Goal: Task Accomplishment & Management: Complete application form

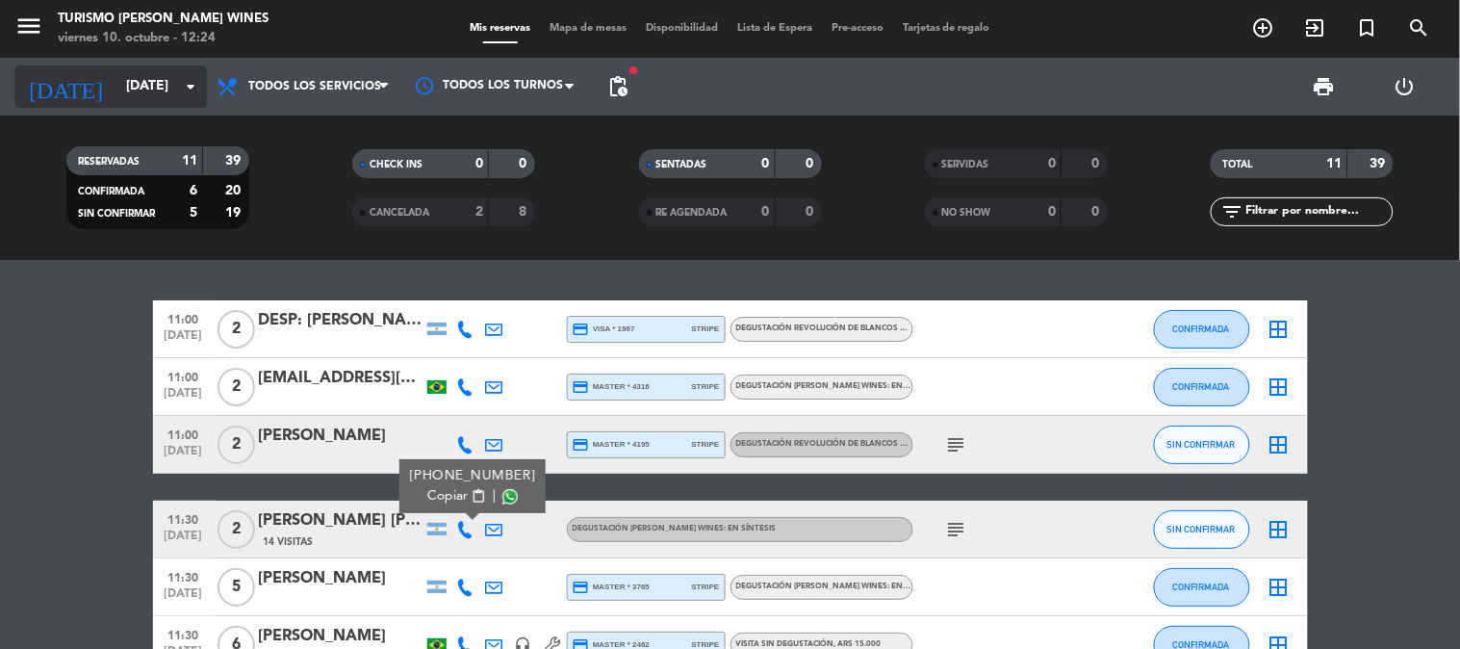
scroll to position [8, 0]
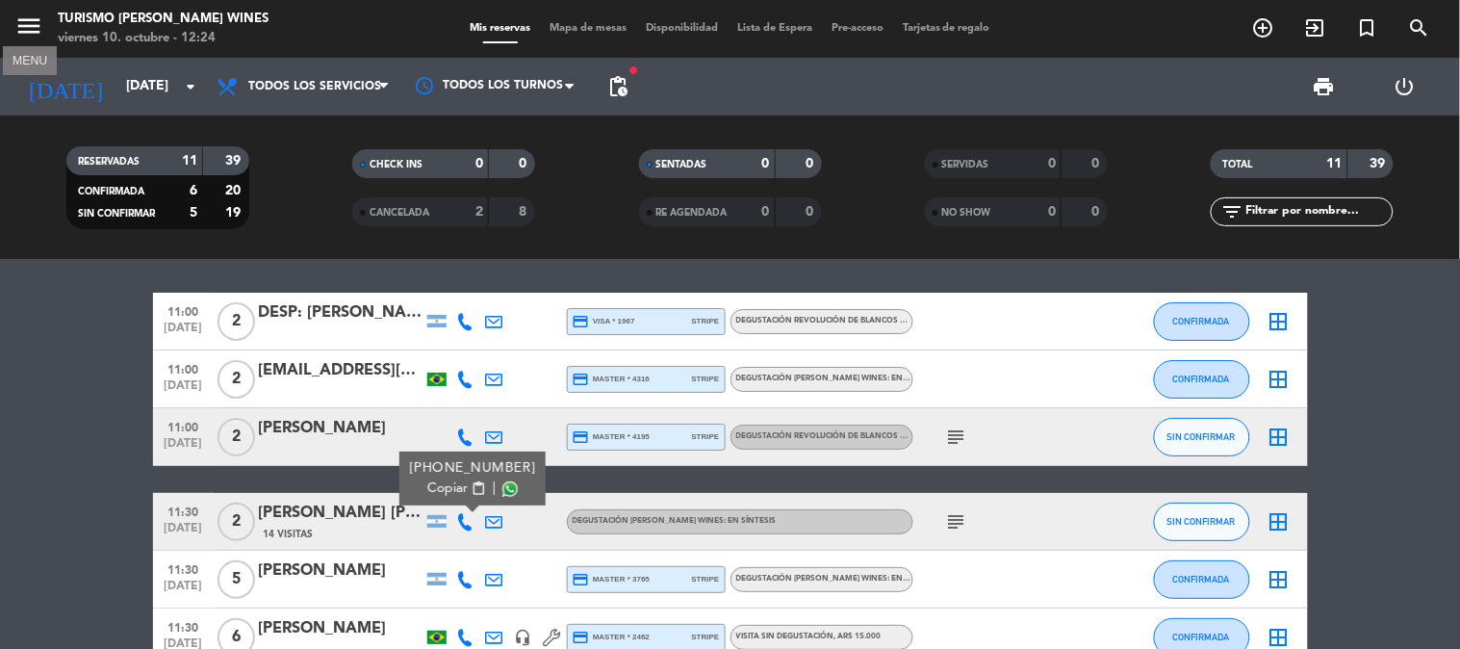
click at [30, 22] on icon "menu" at bounding box center [28, 26] width 29 height 29
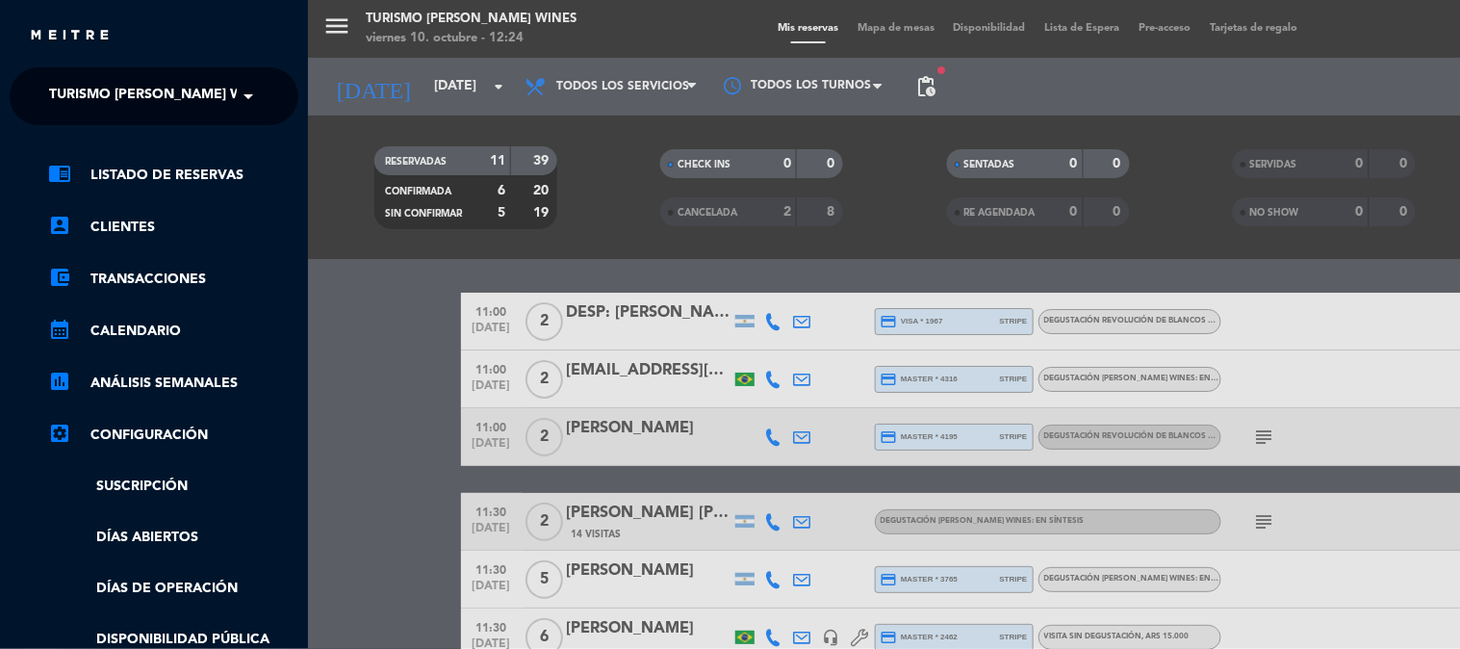
click at [151, 83] on span "Turismo [PERSON_NAME] Wines" at bounding box center [161, 96] width 225 height 40
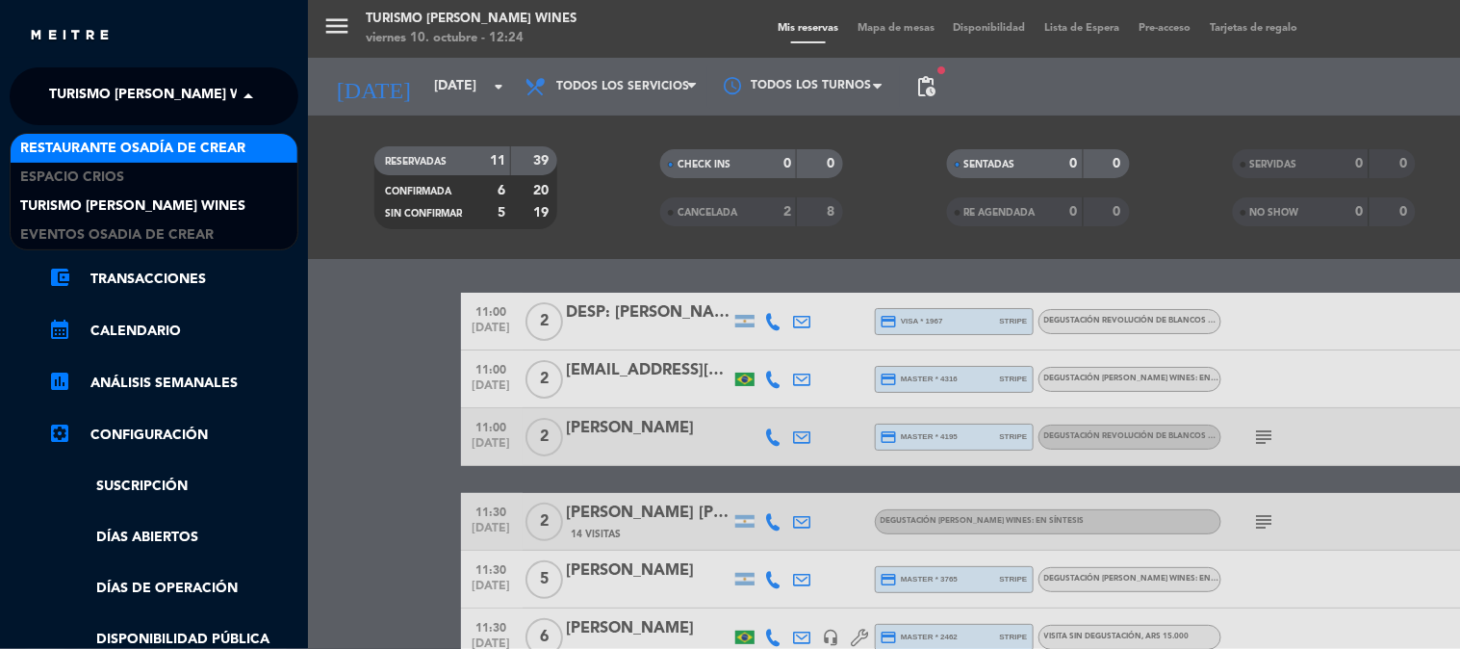
click at [138, 138] on span "Restaurante Osadía de Crear" at bounding box center [132, 149] width 225 height 22
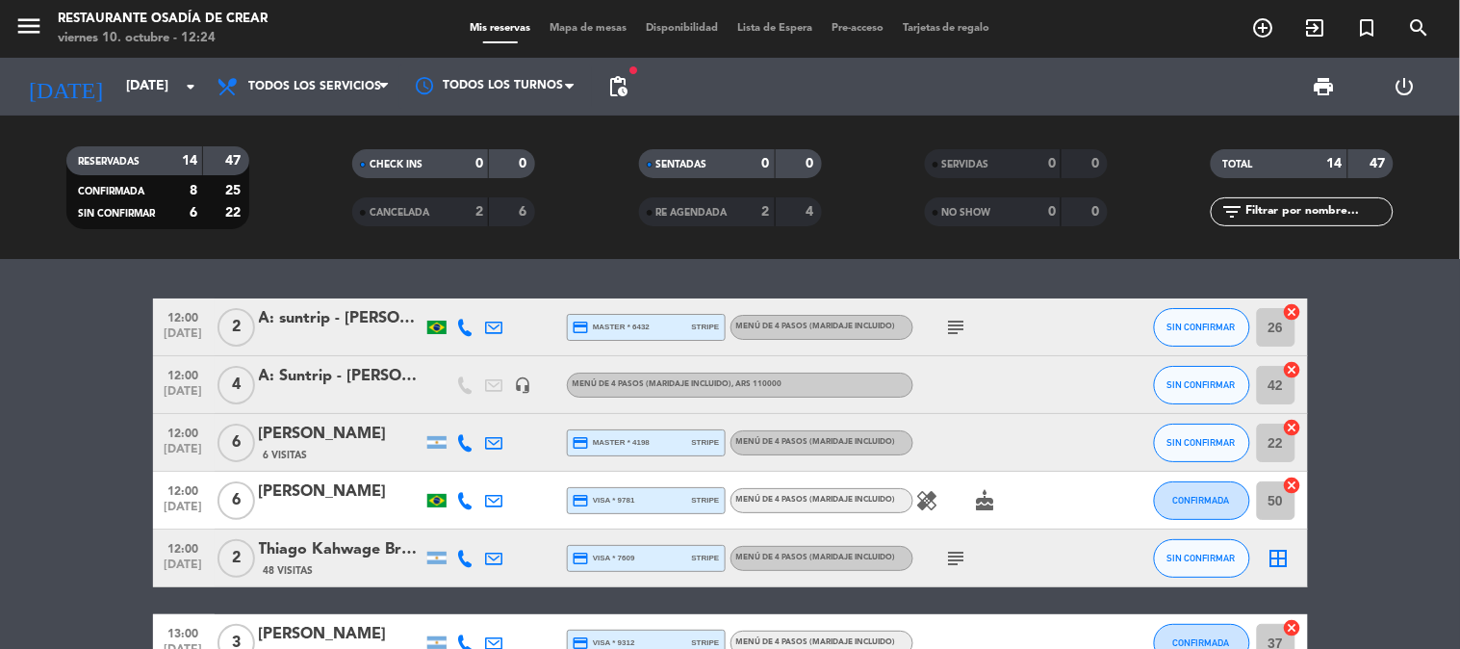
scroll to position [0, 0]
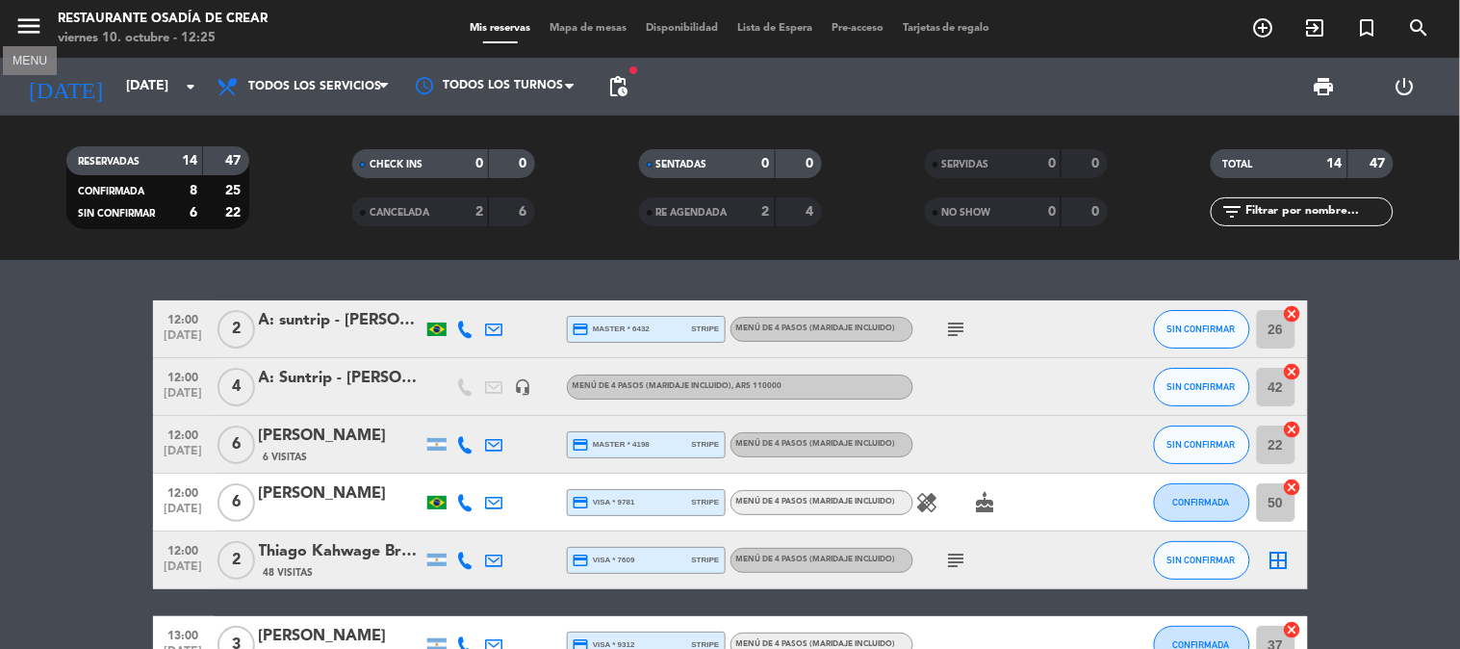
click at [27, 29] on icon "menu" at bounding box center [28, 26] width 29 height 29
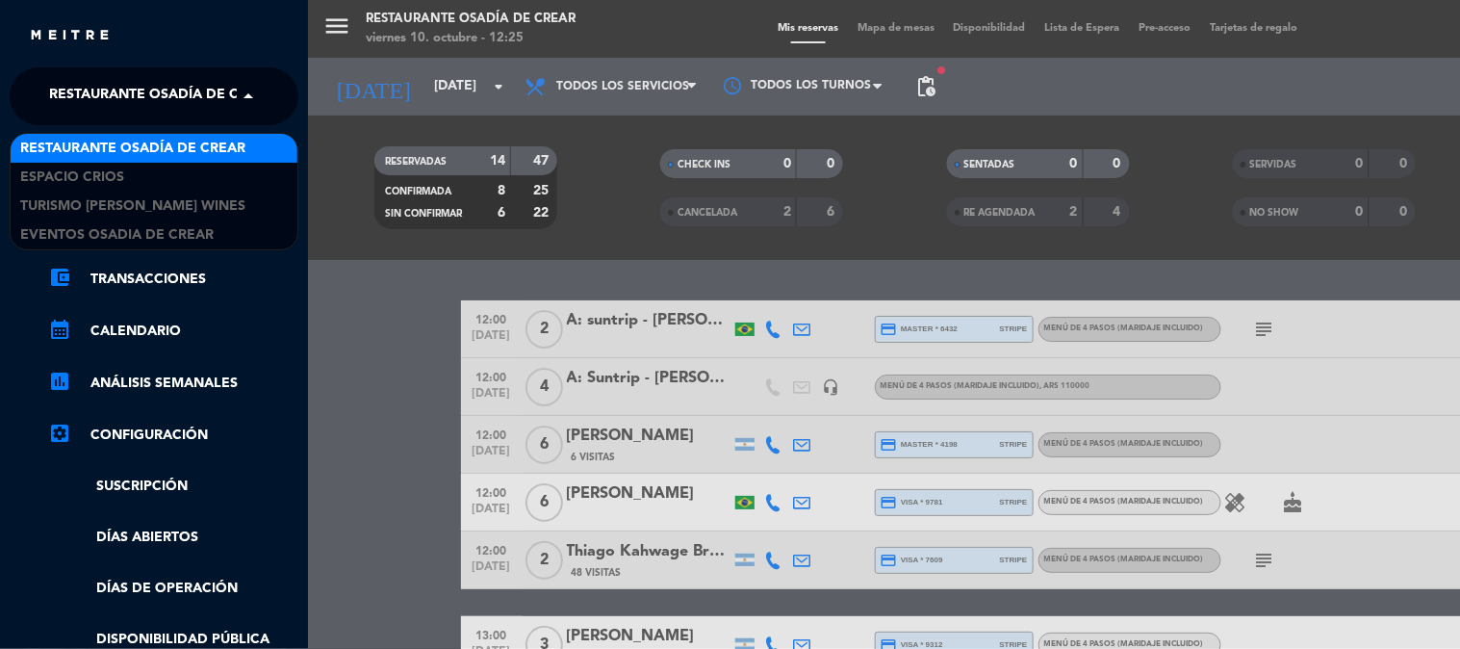
click at [98, 88] on span "Restaurante Osadía de Crear" at bounding box center [161, 96] width 225 height 40
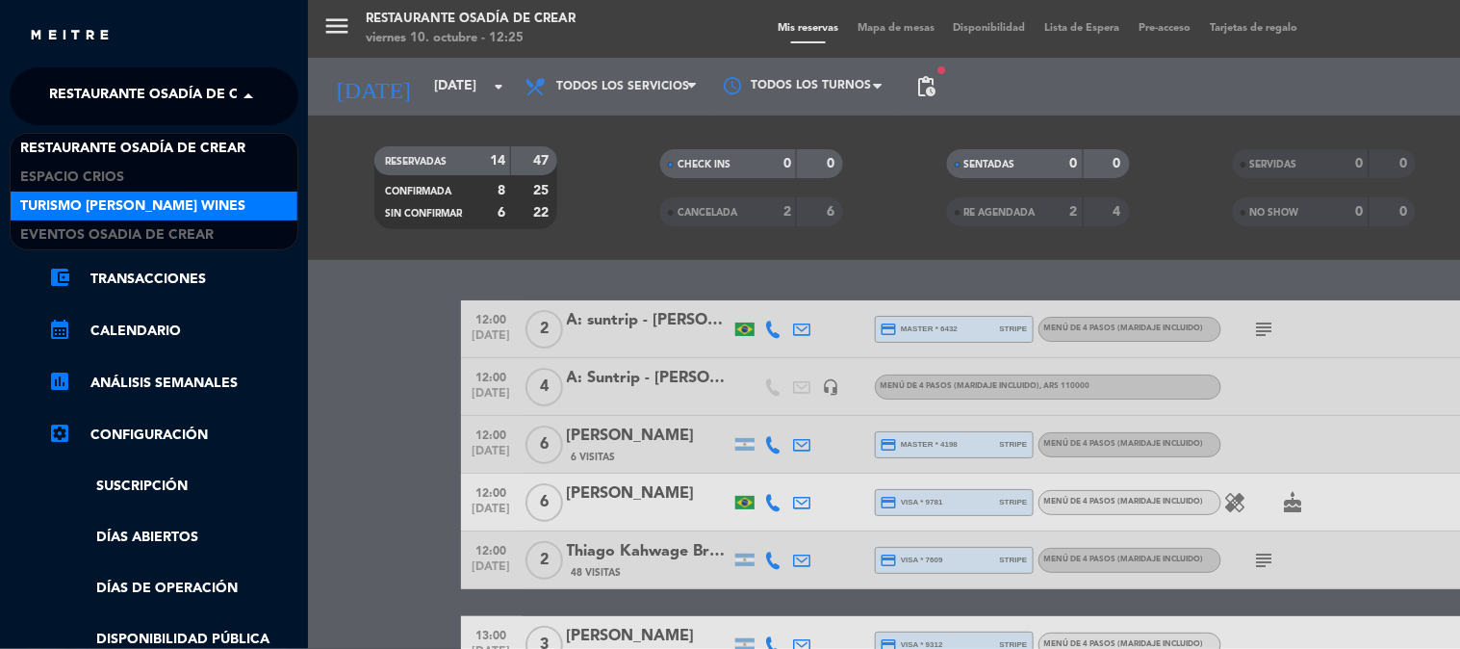
click at [151, 199] on span "Turismo [PERSON_NAME] Wines" at bounding box center [132, 206] width 225 height 22
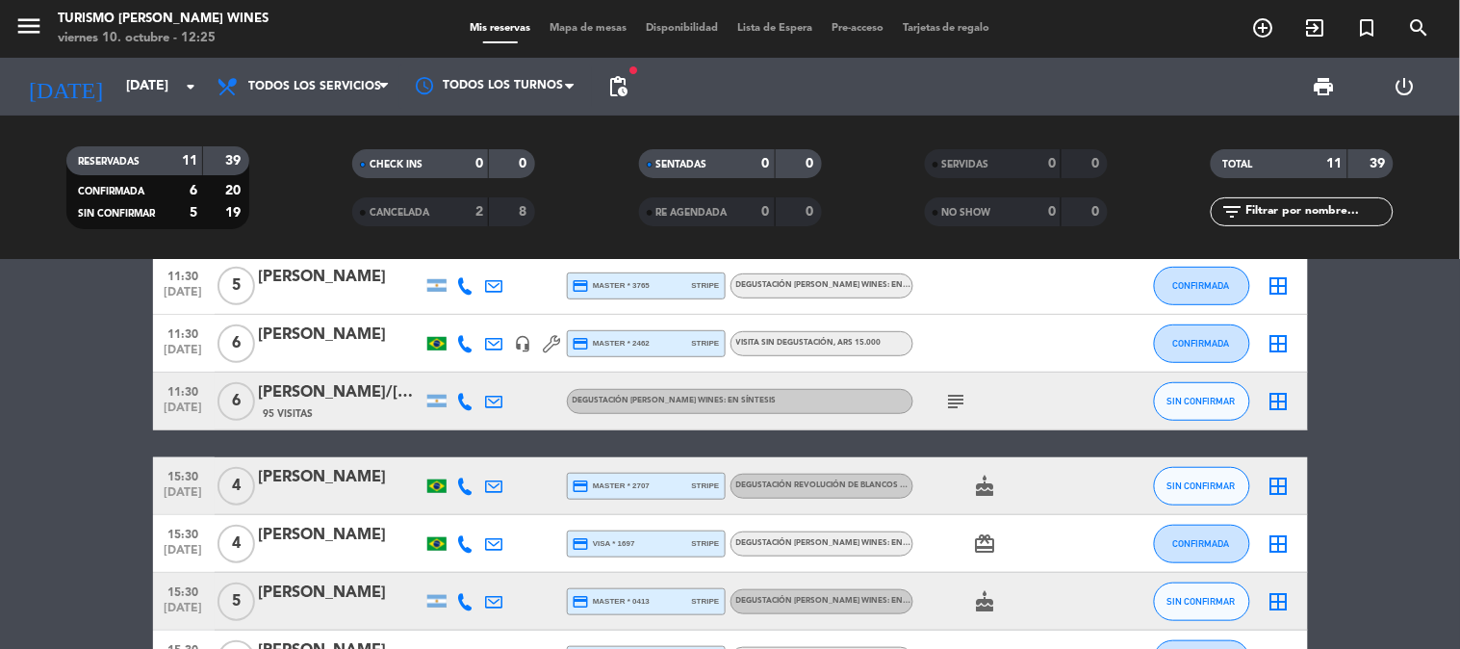
scroll to position [214, 0]
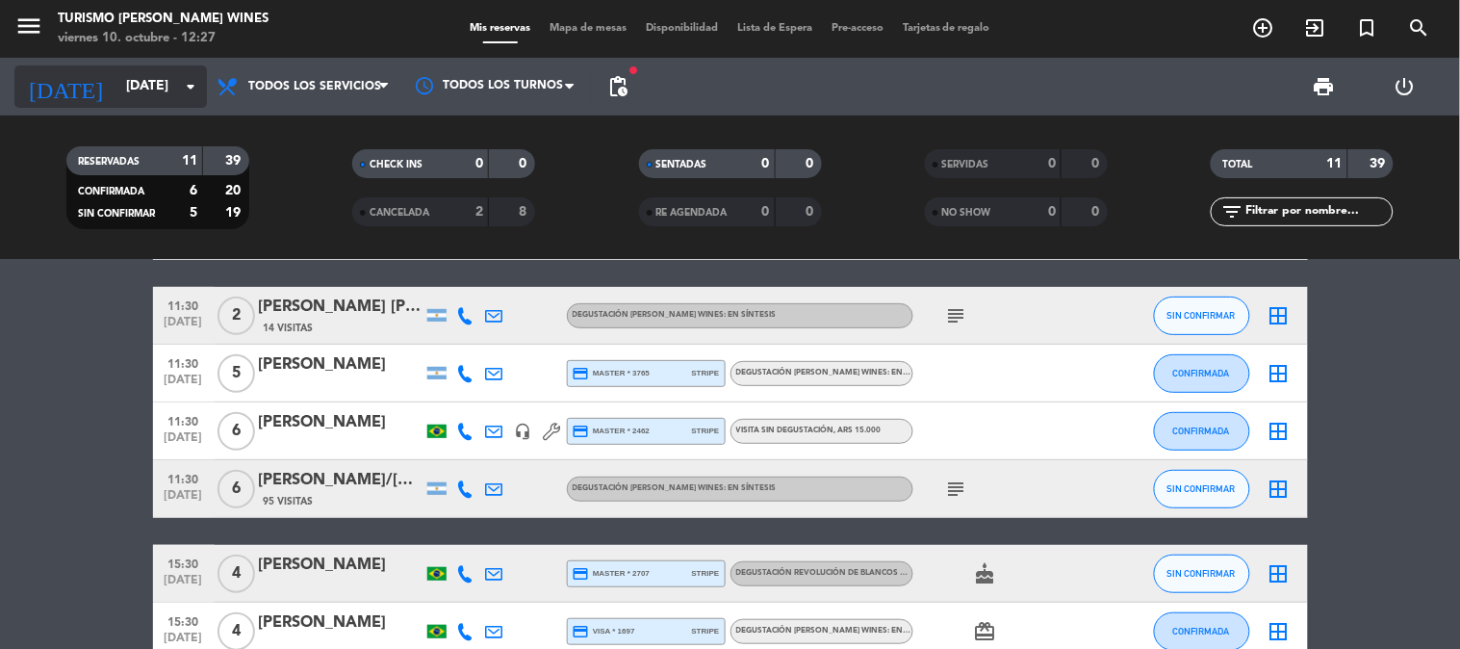
click at [116, 85] on input "[DATE]" at bounding box center [207, 86] width 183 height 35
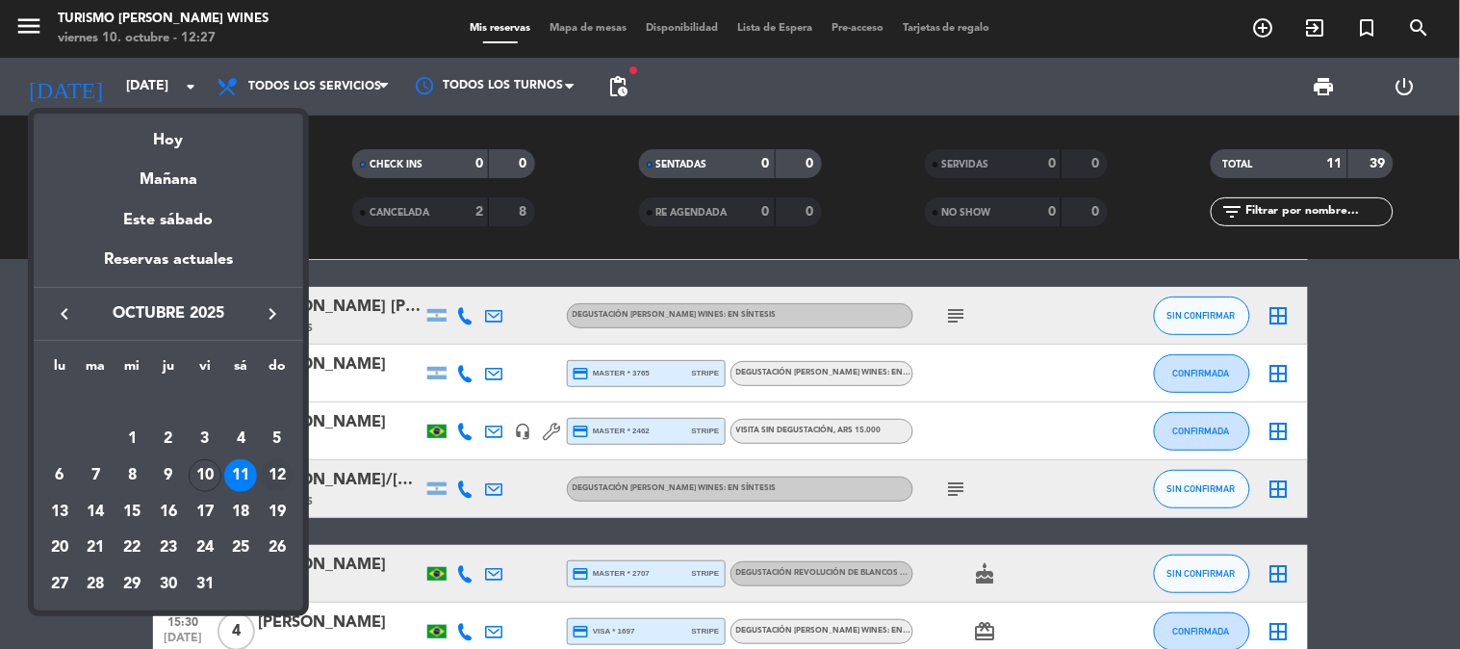
click at [281, 473] on div "12" at bounding box center [277, 475] width 33 height 33
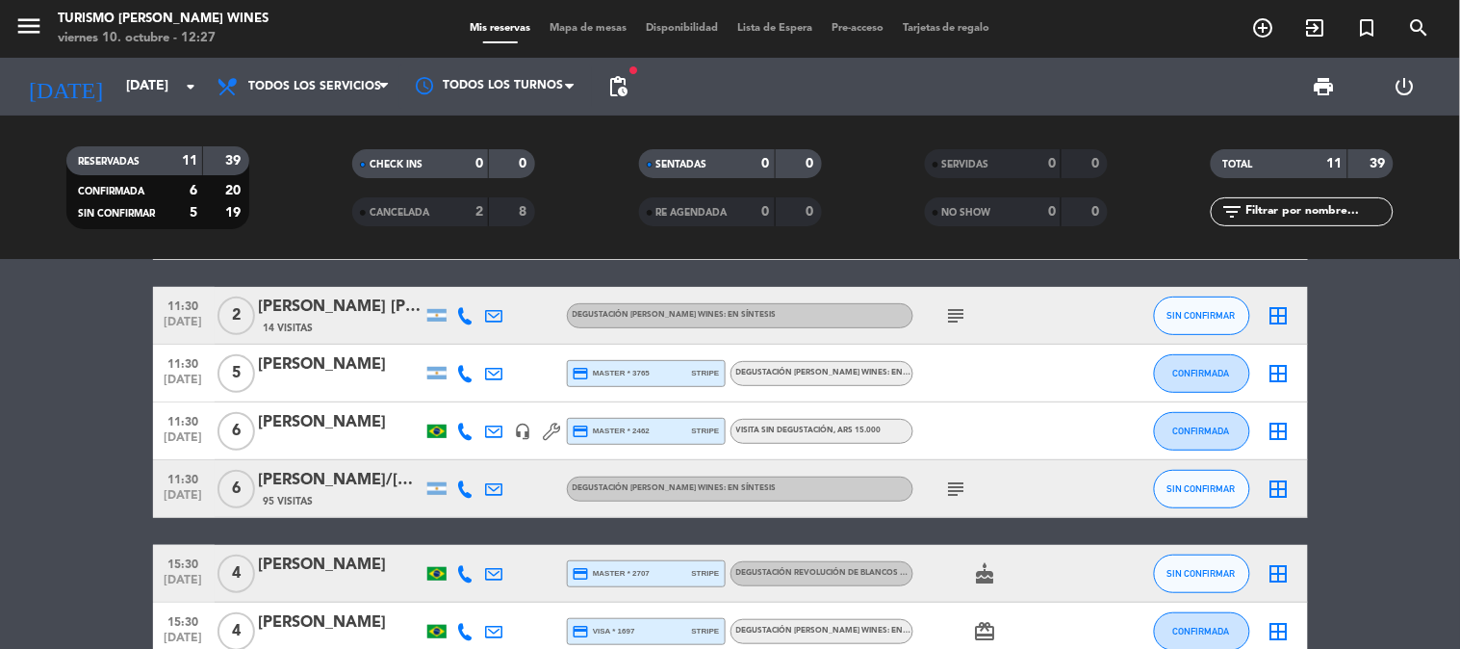
type input "[DATE]"
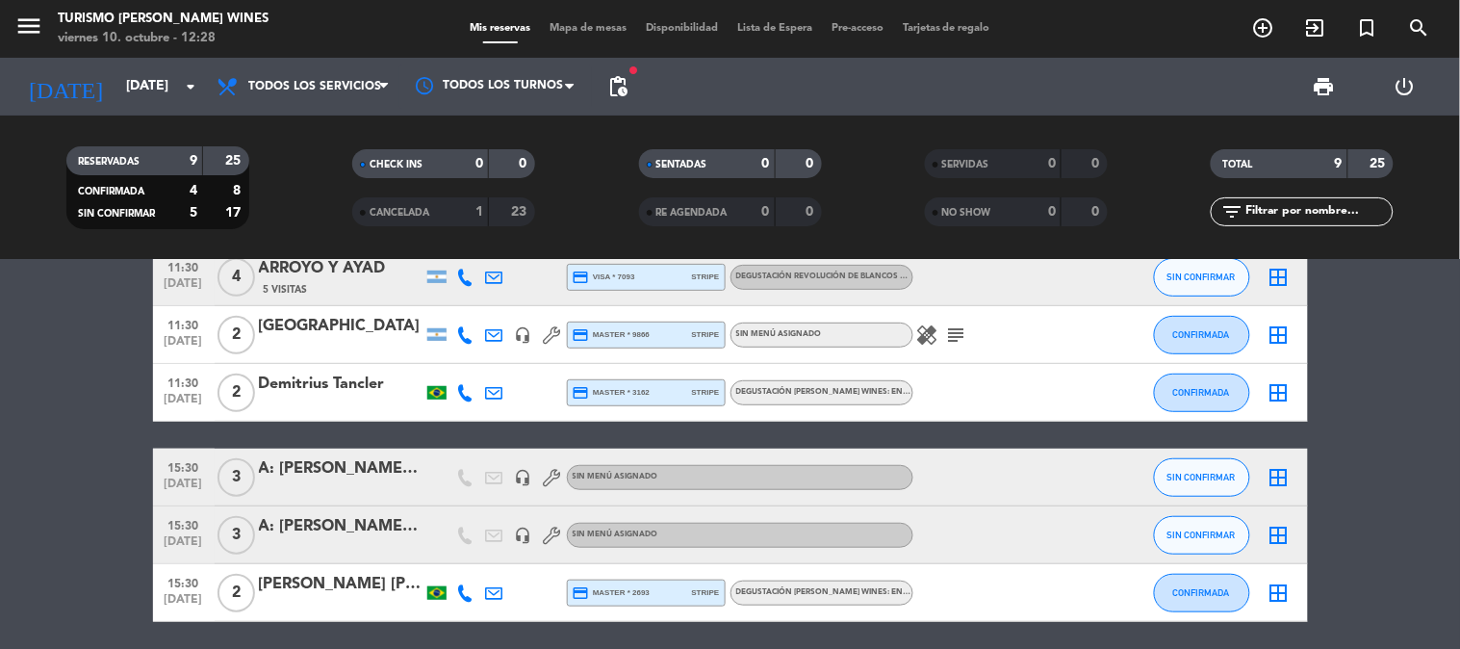
scroll to position [241, 0]
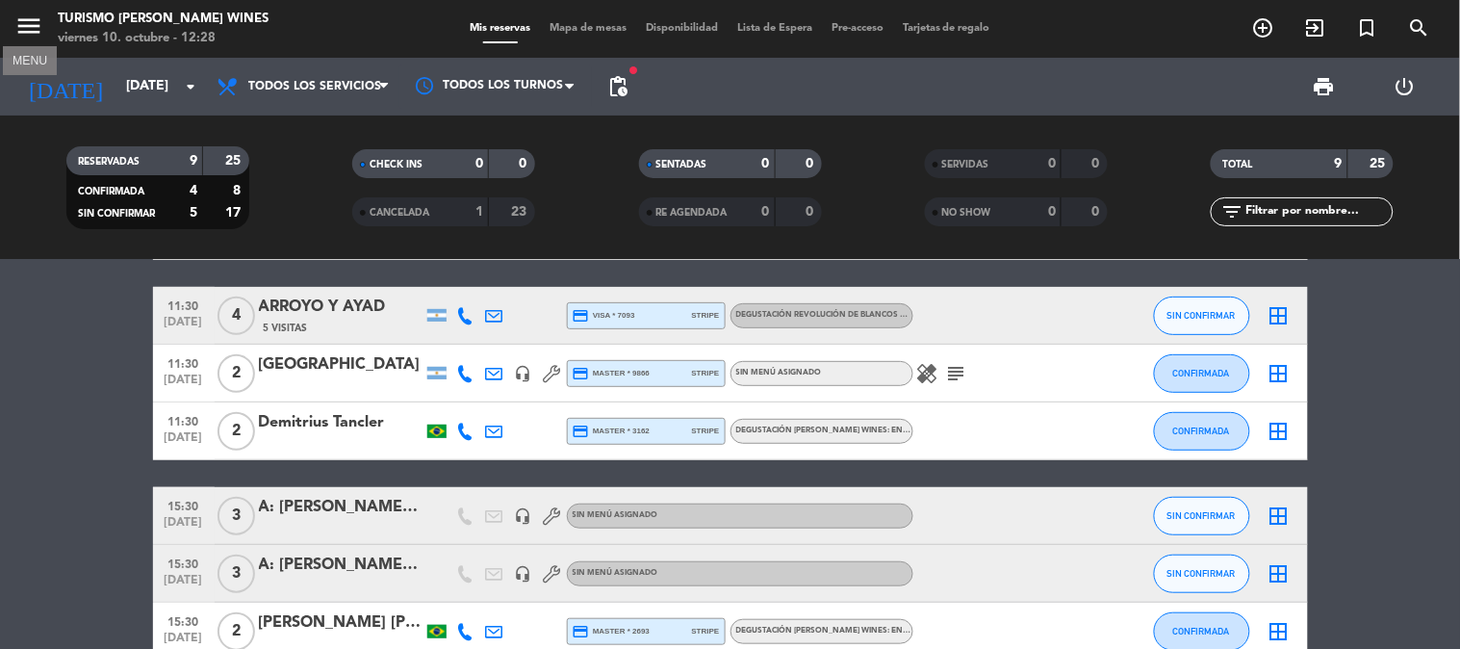
click at [14, 25] on icon "menu" at bounding box center [28, 26] width 29 height 29
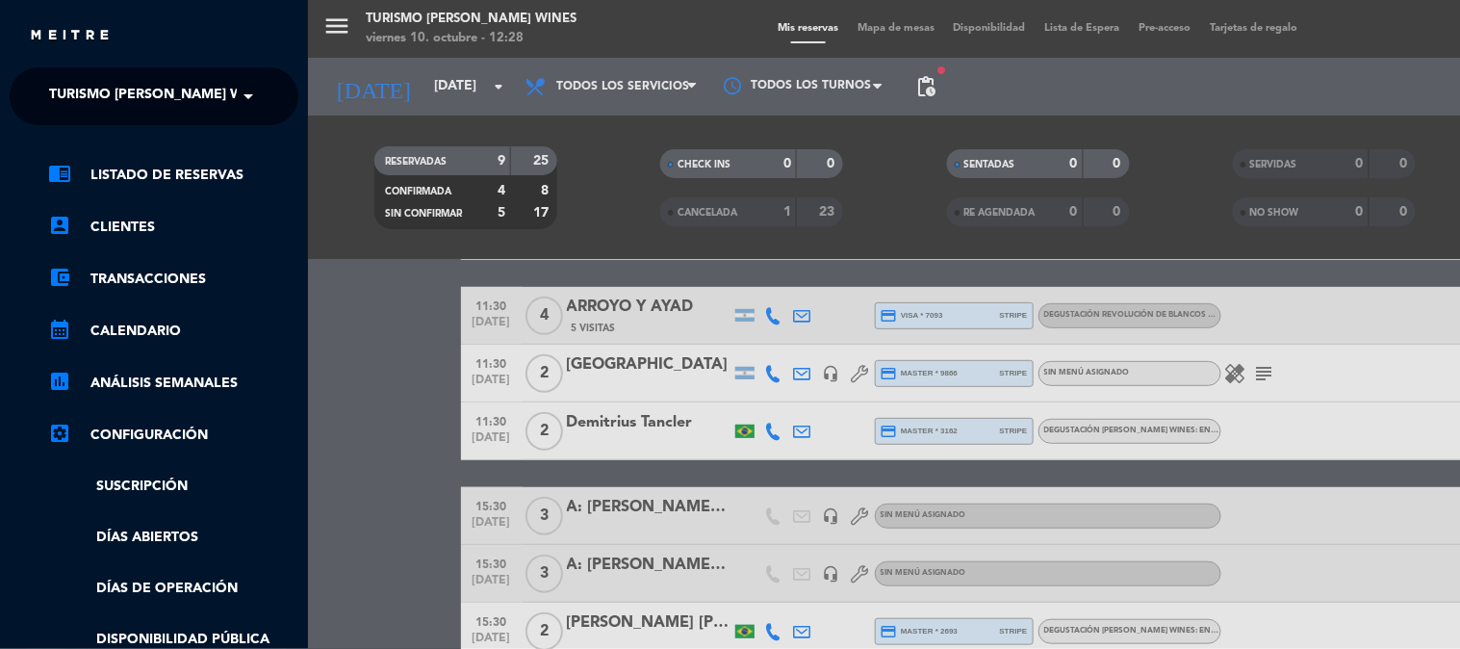
click at [97, 101] on span "Turismo [PERSON_NAME] Wines" at bounding box center [161, 96] width 225 height 40
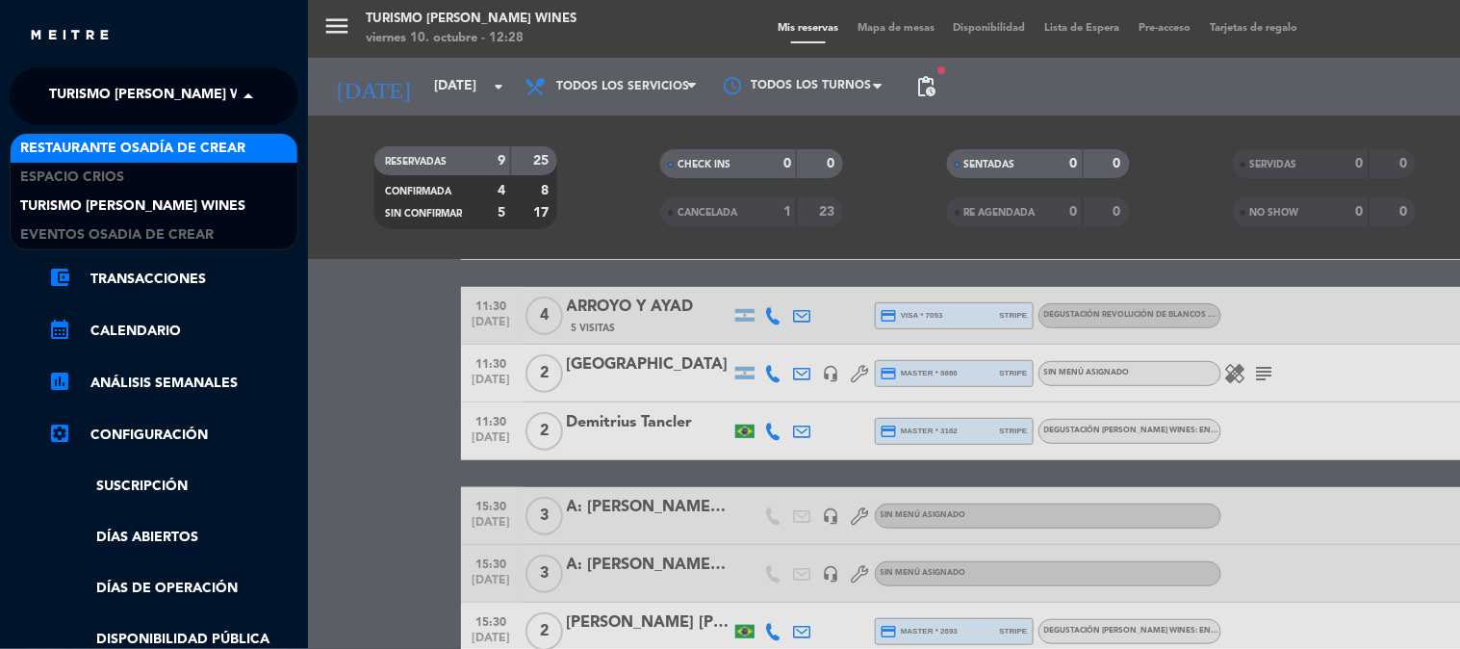
click at [115, 150] on span "Restaurante Osadía de Crear" at bounding box center [132, 149] width 225 height 22
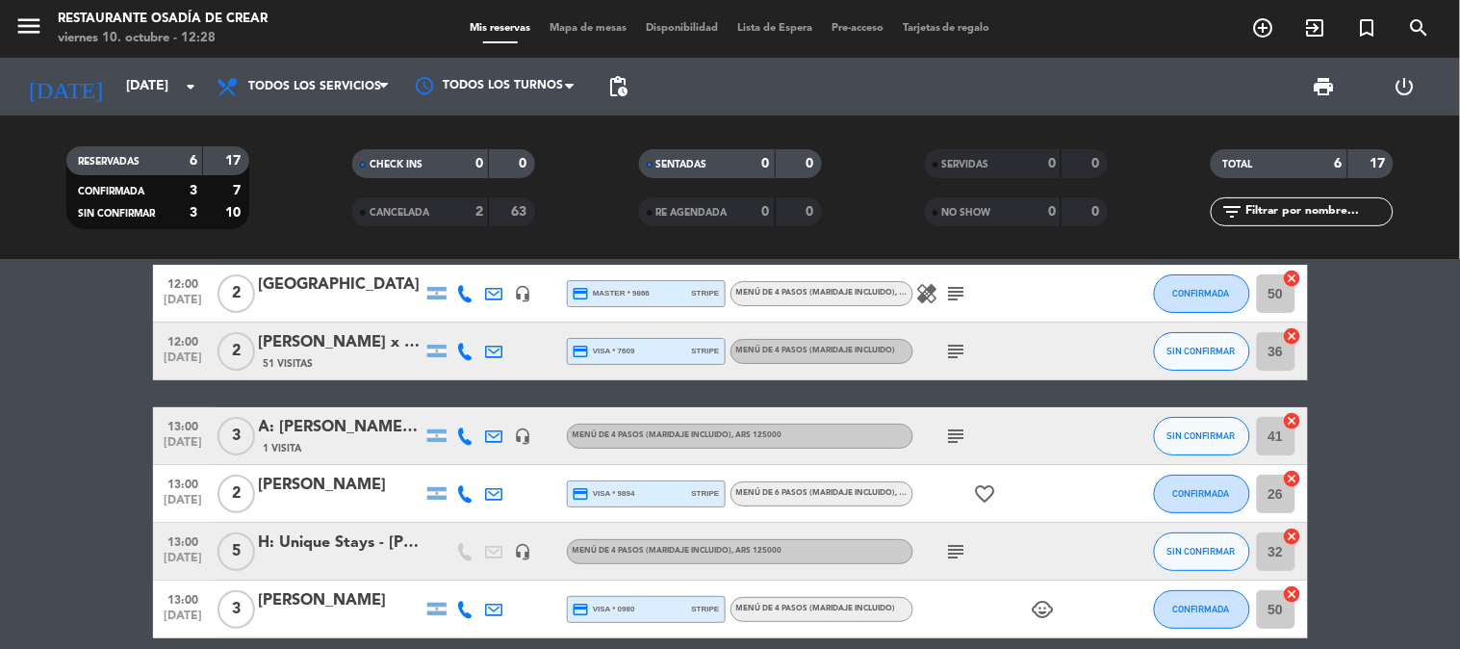
scroll to position [0, 0]
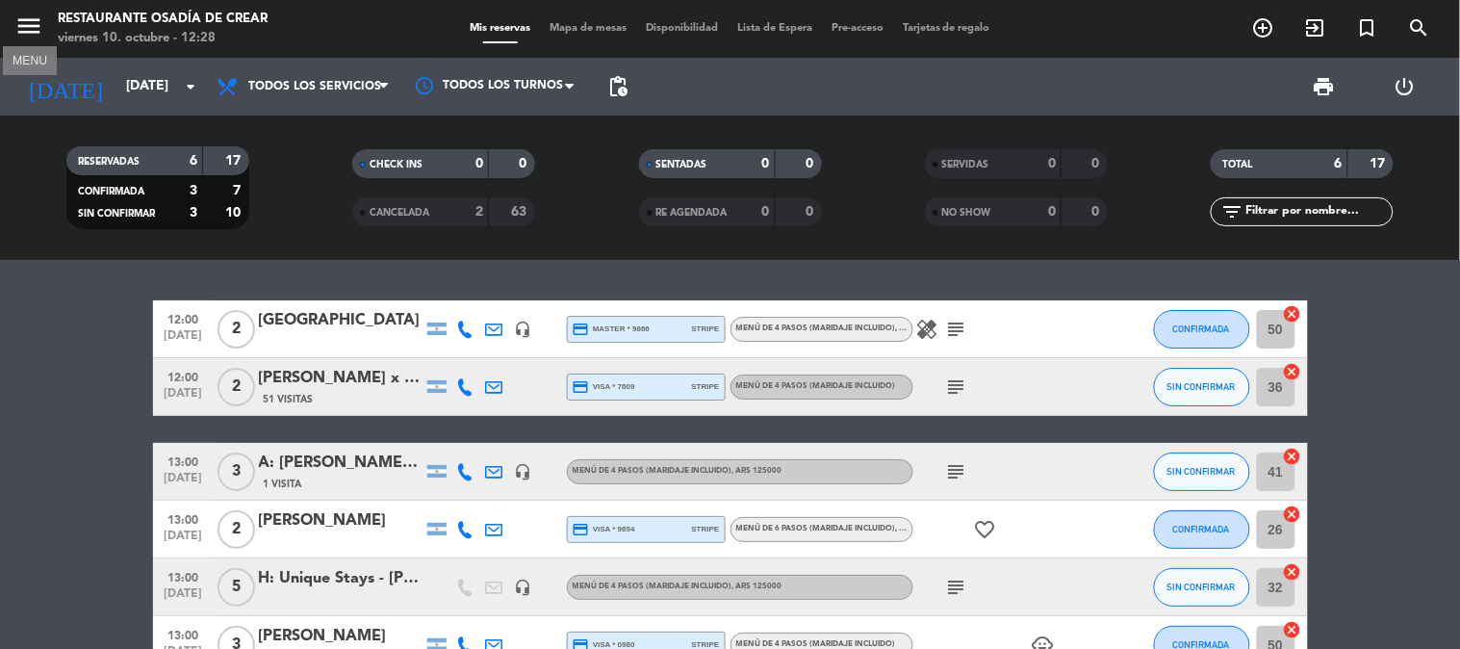
click at [17, 29] on icon "menu" at bounding box center [28, 26] width 29 height 29
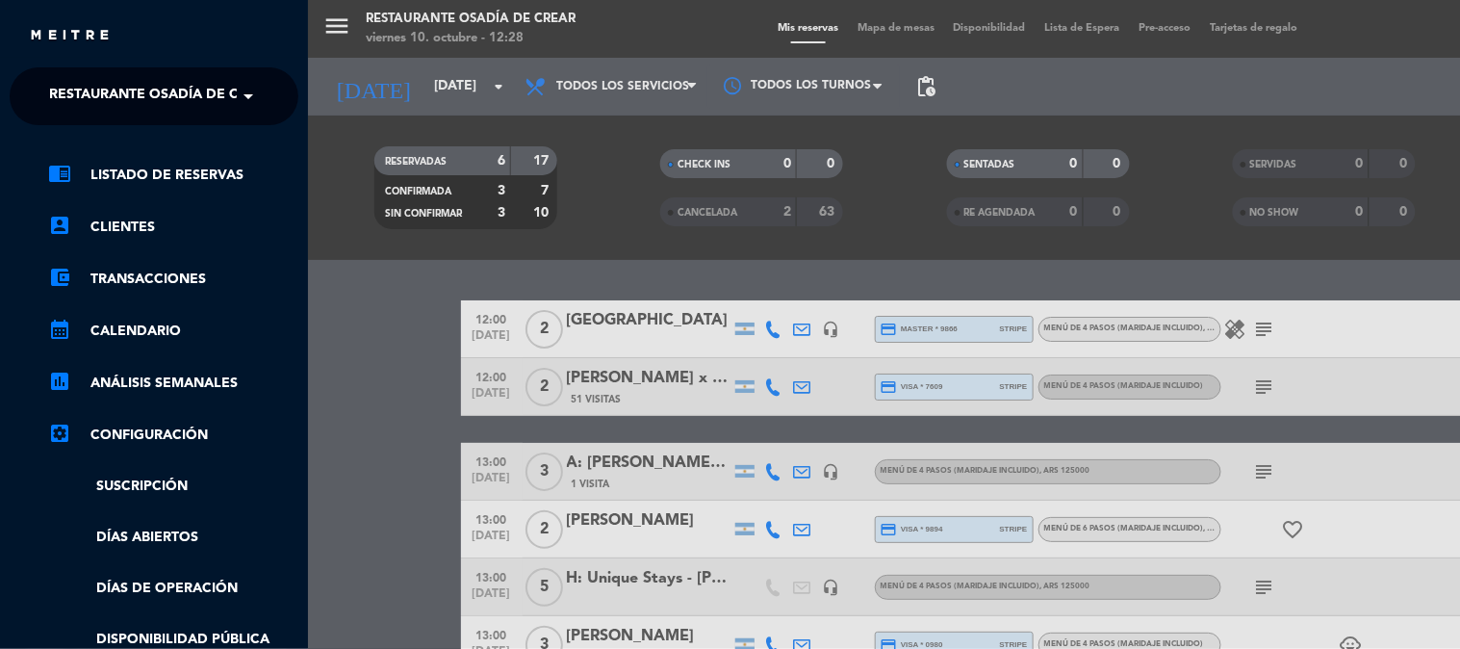
click at [96, 80] on span "Restaurante Osadía de Crear" at bounding box center [161, 96] width 225 height 40
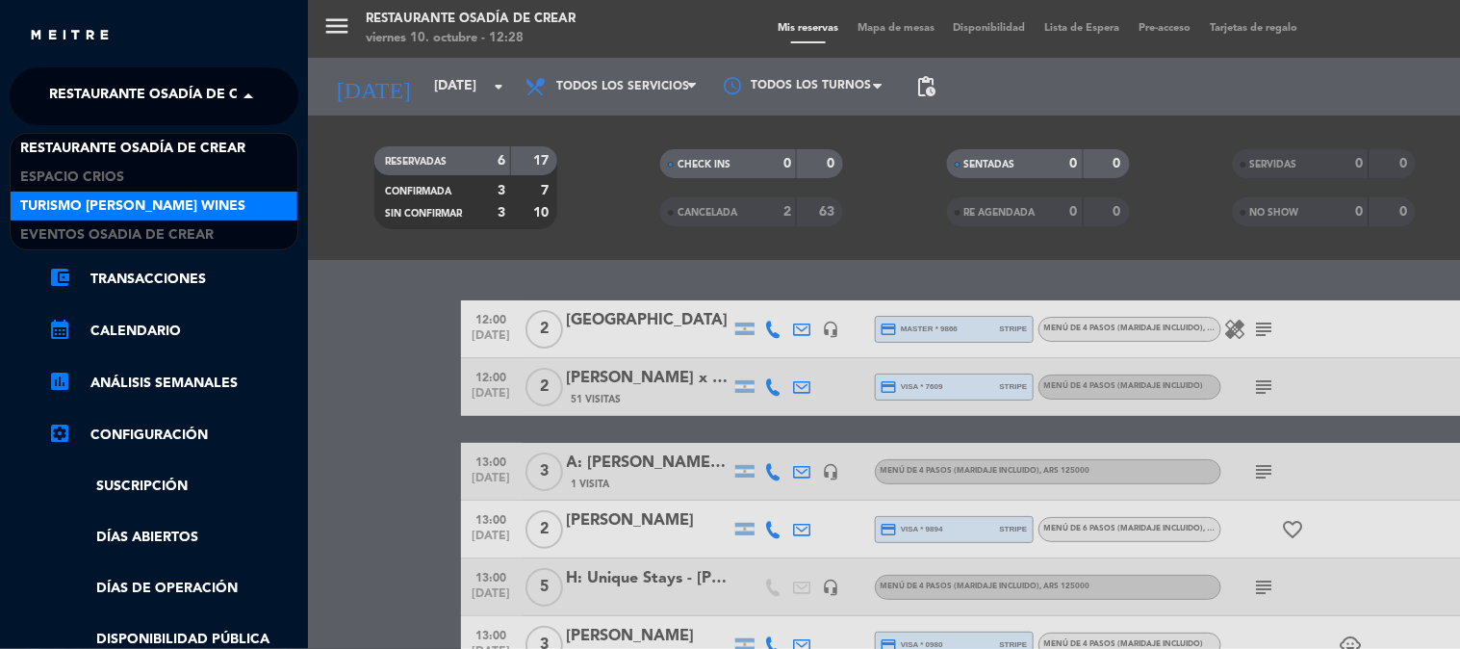
click at [107, 195] on span "Turismo [PERSON_NAME] Wines" at bounding box center [132, 206] width 225 height 22
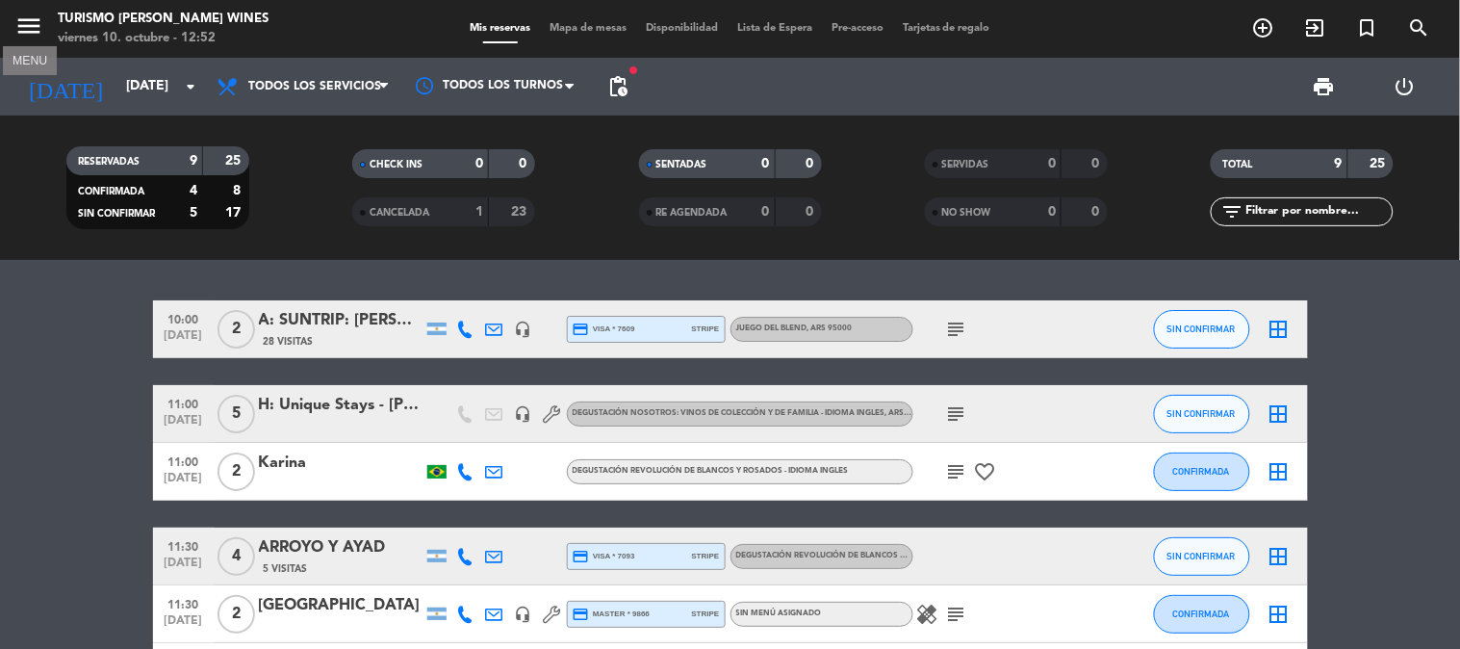
click at [14, 15] on icon "menu" at bounding box center [28, 26] width 29 height 29
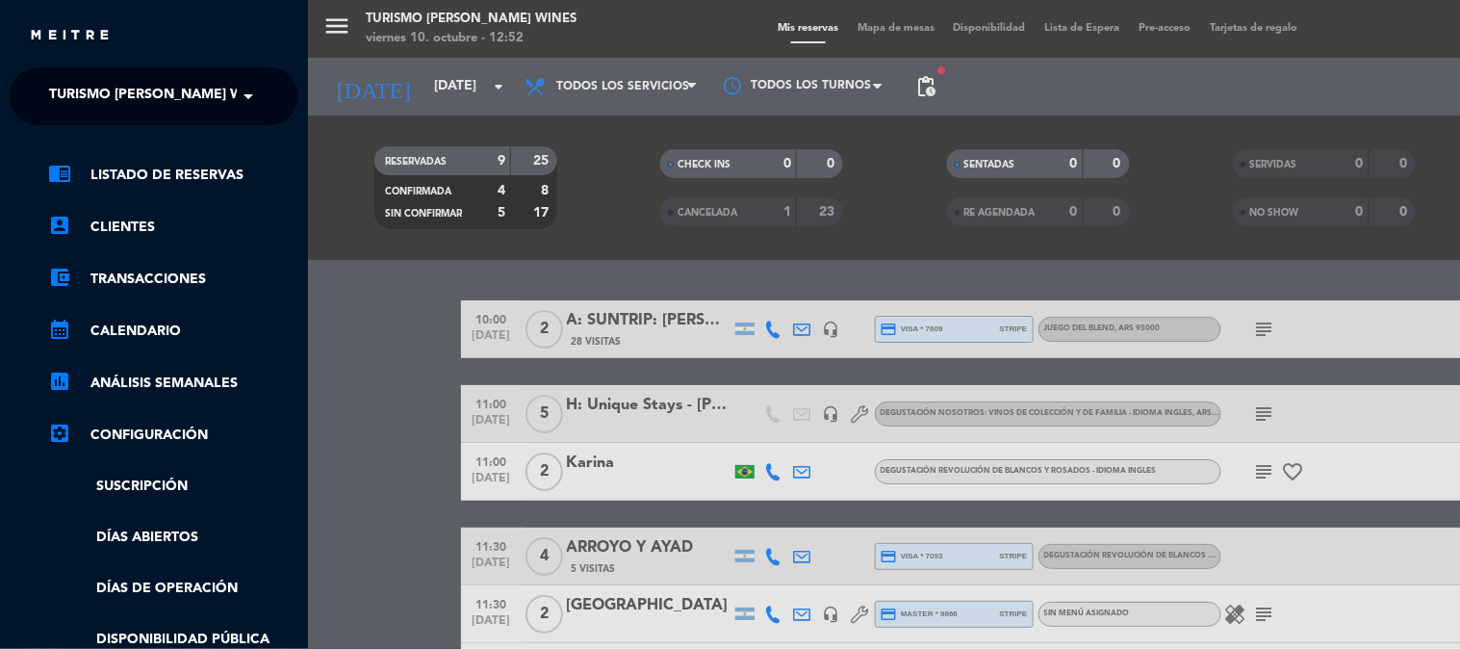
click at [322, 234] on div "menu Turismo [PERSON_NAME] Wines [DATE] 10. octubre - 12:52 Mis reservas Mapa d…" at bounding box center [1038, 324] width 1460 height 649
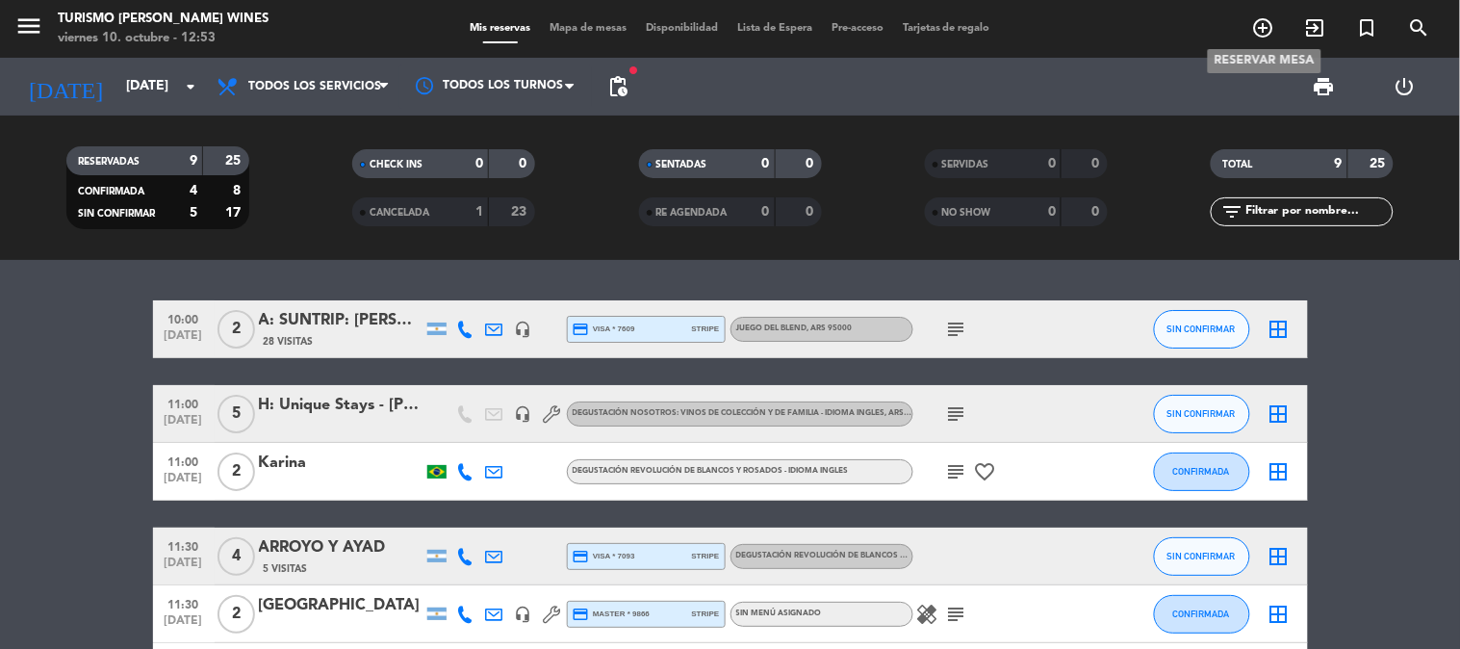
click at [1267, 23] on icon "add_circle_outline" at bounding box center [1263, 27] width 23 height 23
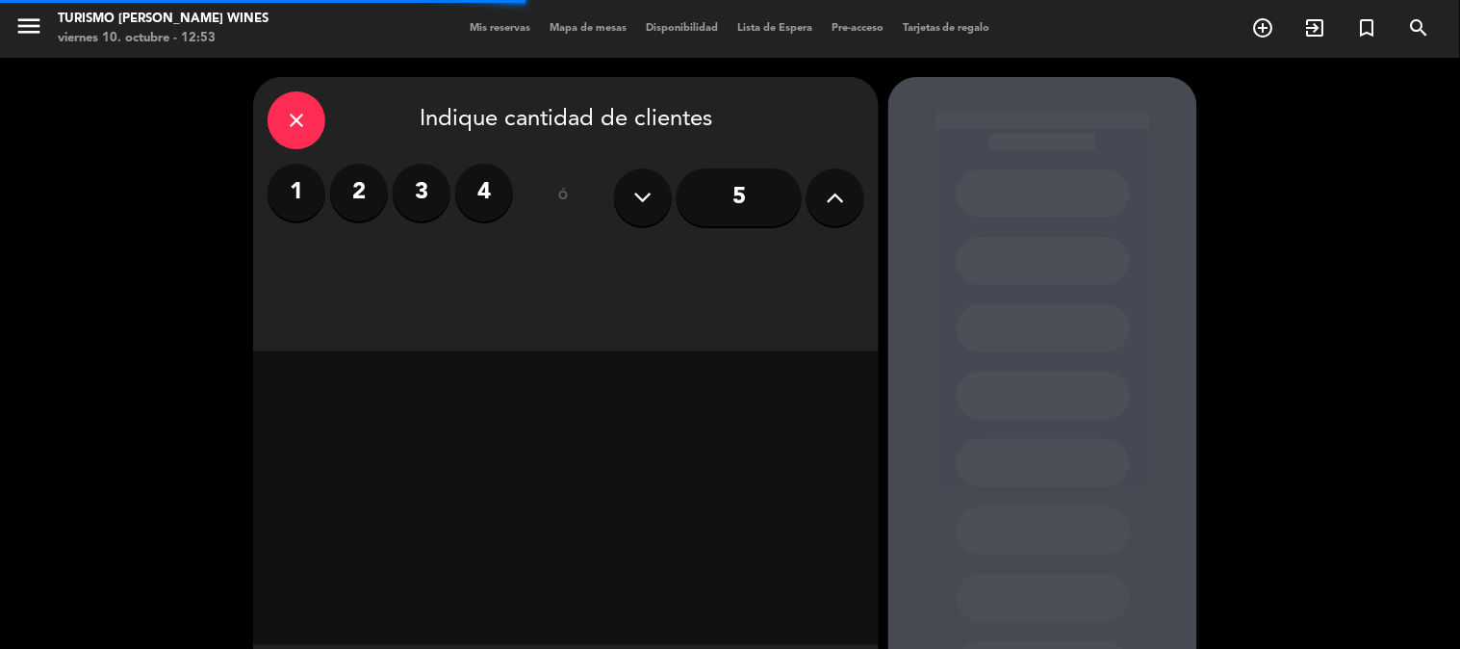
click at [474, 207] on label "4" at bounding box center [484, 193] width 58 height 58
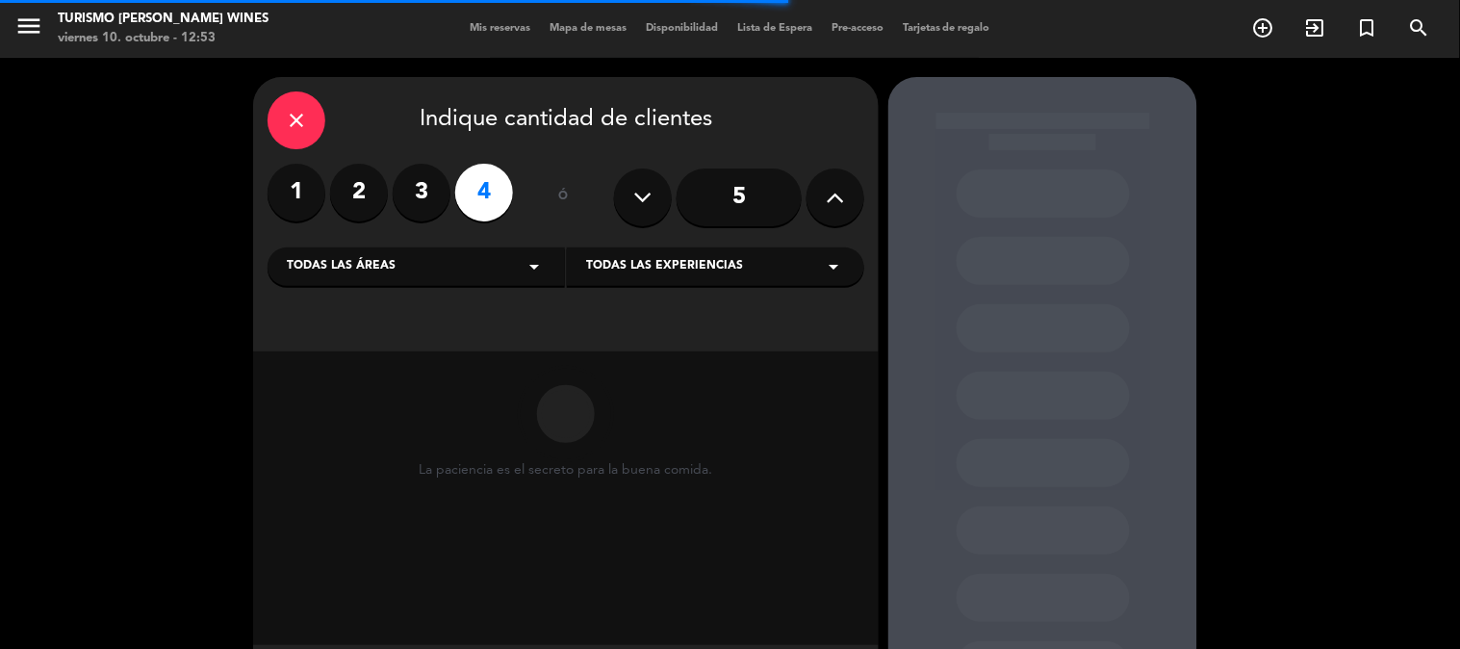
scroll to position [97, 0]
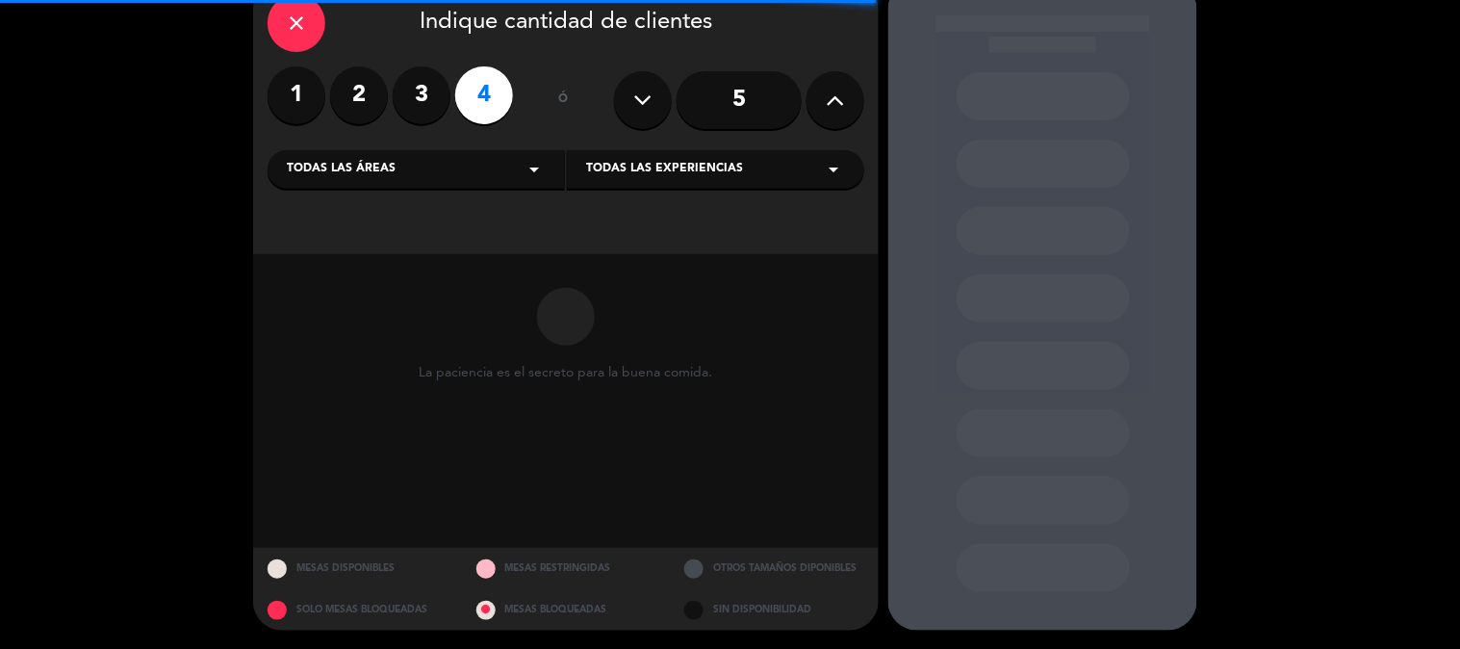
click at [616, 175] on span "Todas las experiencias" at bounding box center [664, 169] width 157 height 19
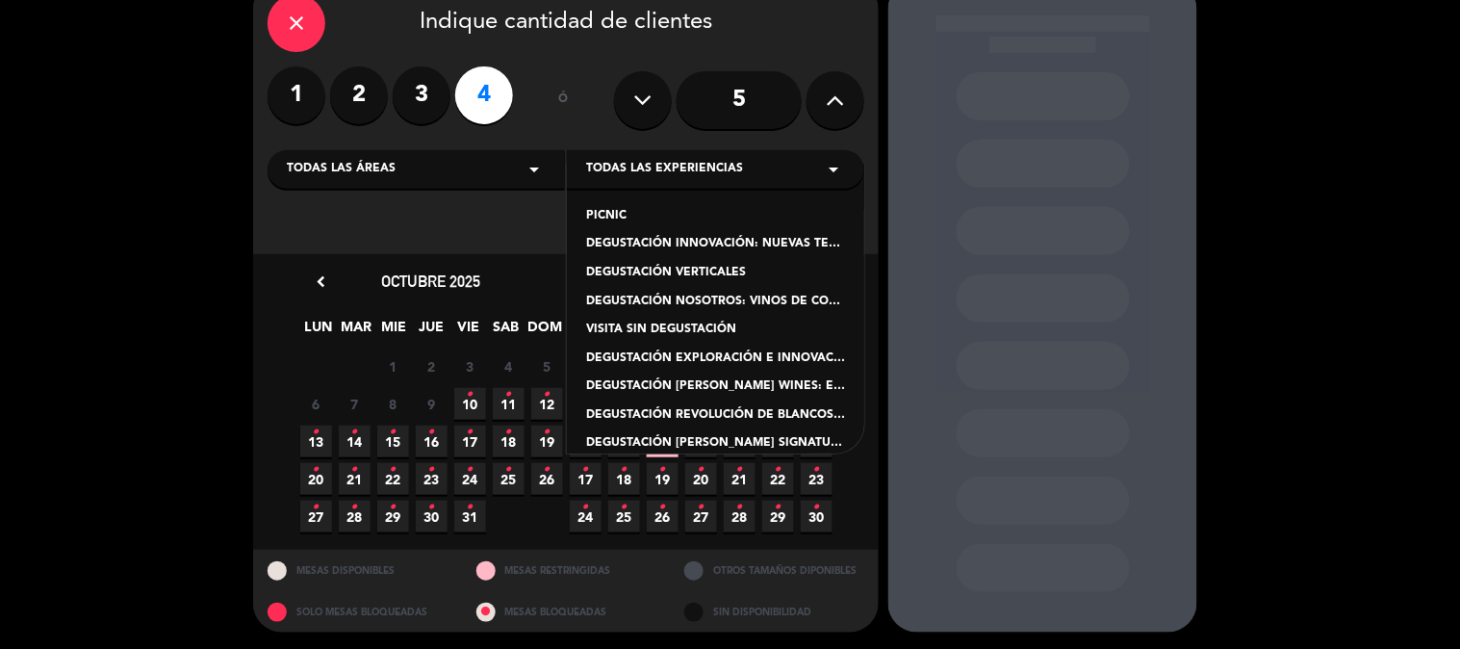
scroll to position [214, 0]
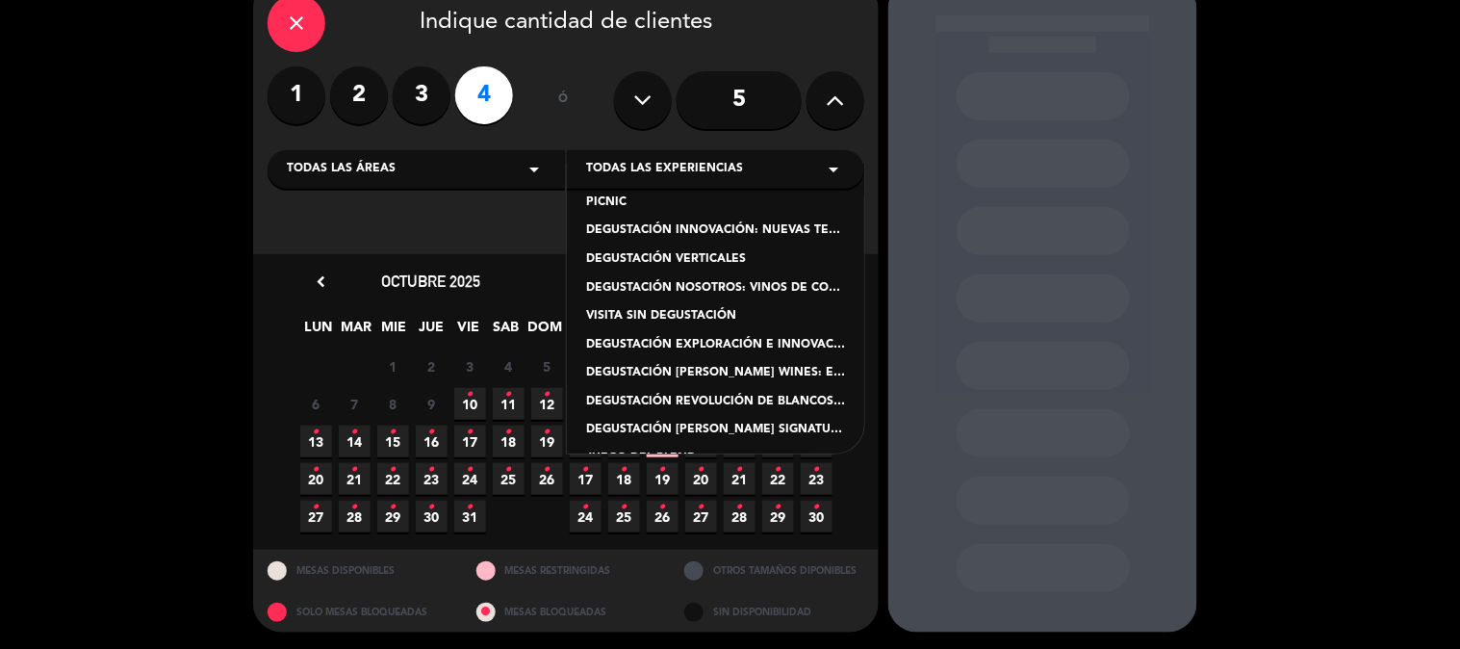
click at [738, 394] on div "DEGUSTACIÓN REVOLUCIÓN DE BLANCOS Y ROSADOS" at bounding box center [715, 402] width 259 height 19
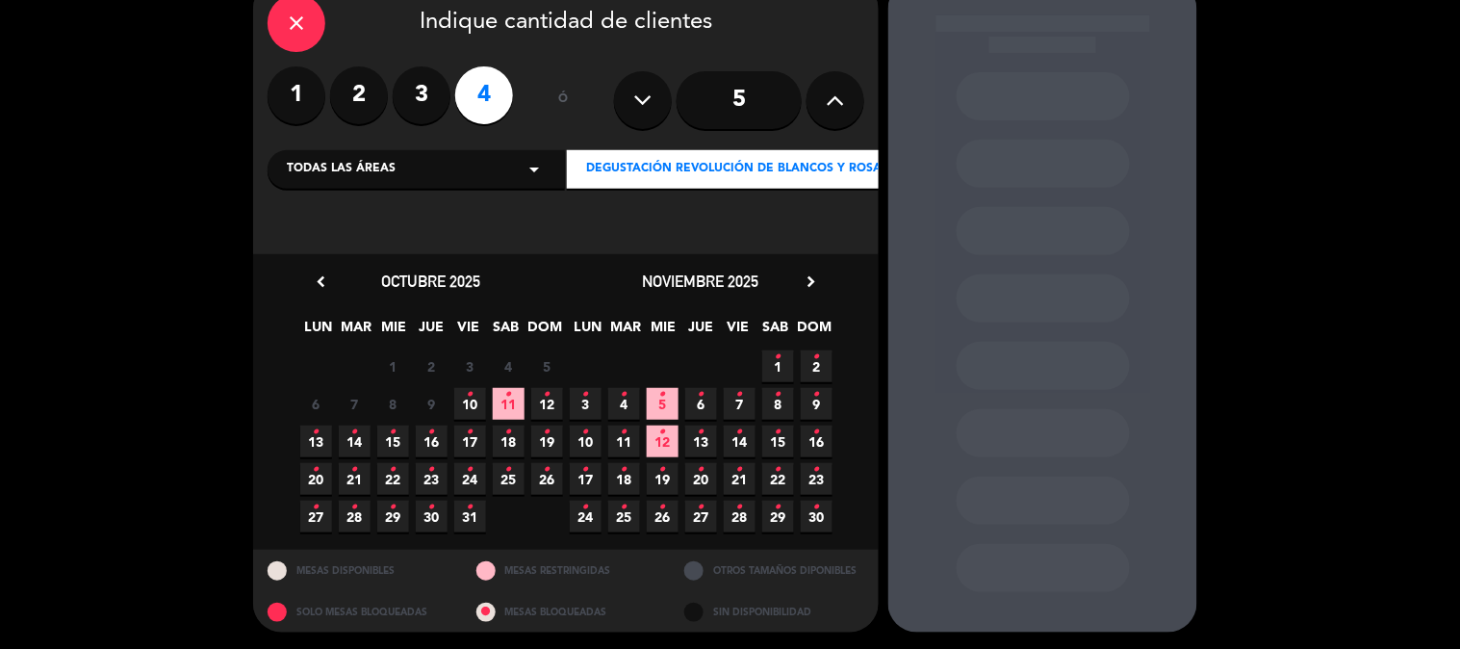
click at [542, 397] on span "12 •" at bounding box center [547, 404] width 32 height 32
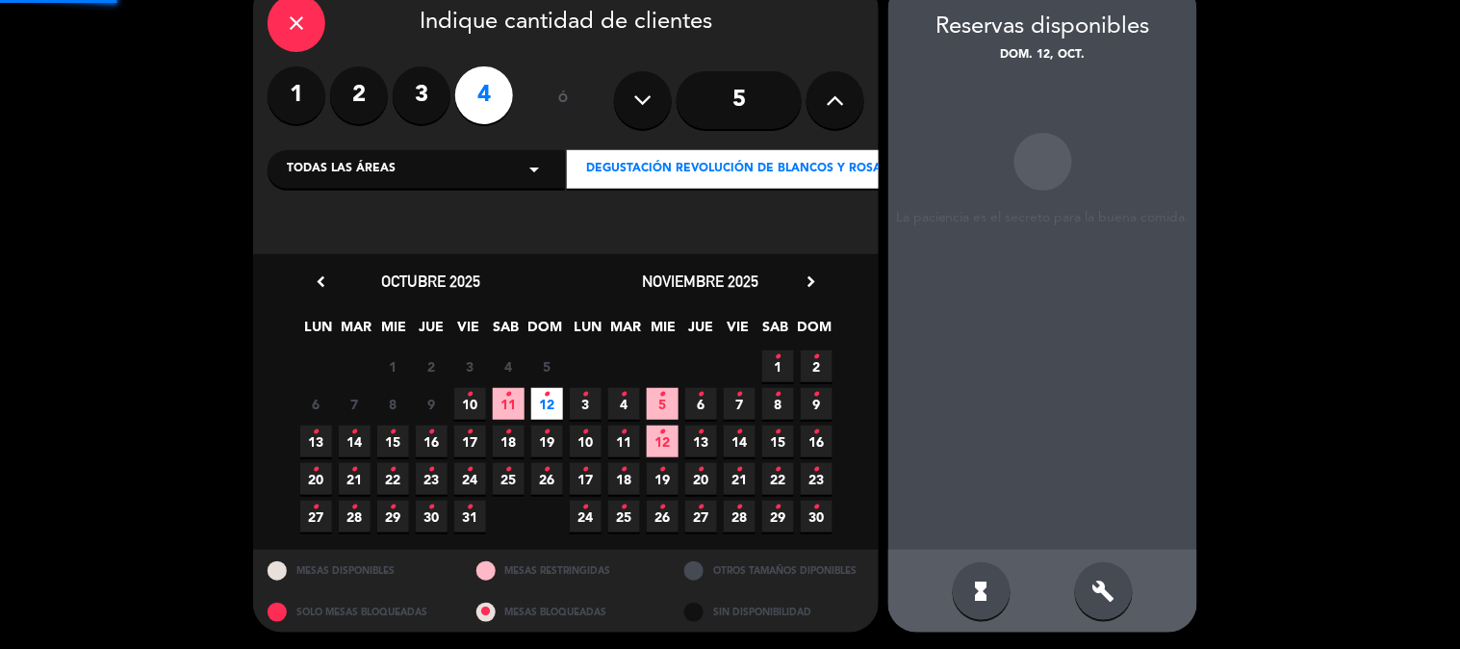
scroll to position [77, 0]
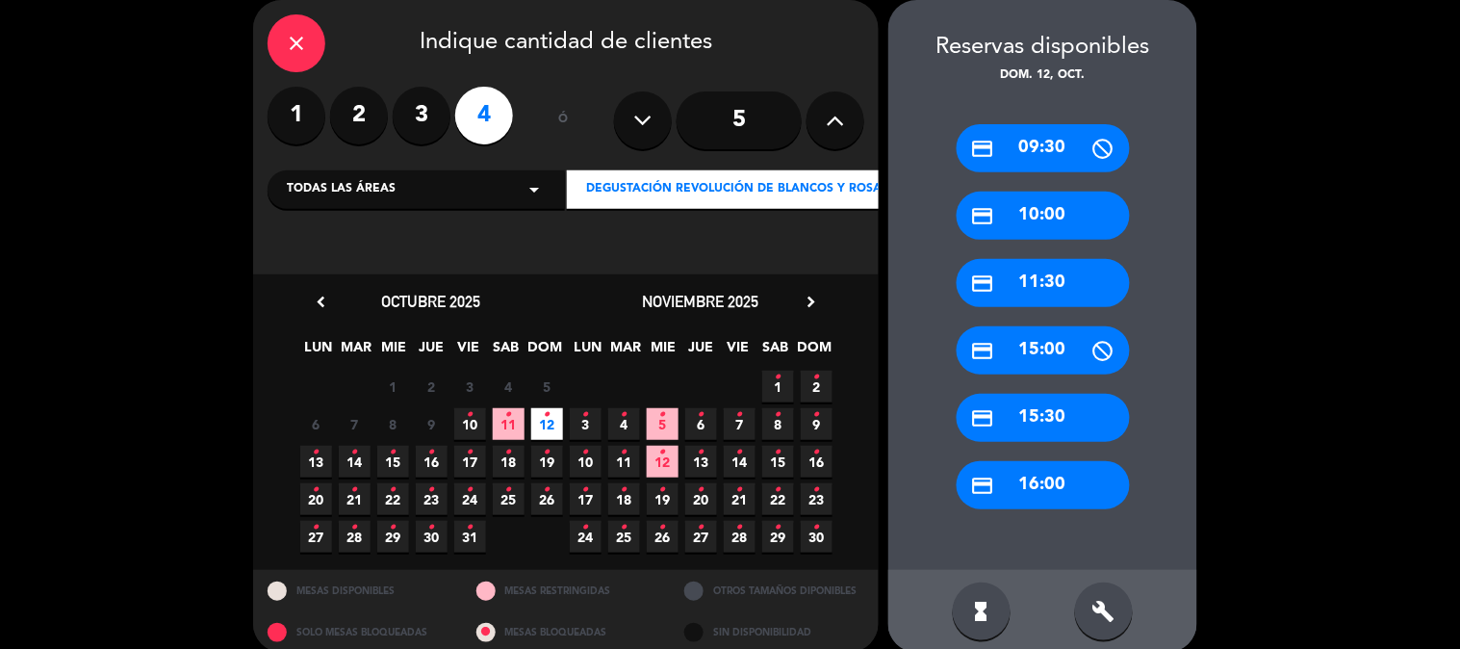
click at [1033, 302] on div "credit_card 11:30" at bounding box center [1042, 283] width 173 height 48
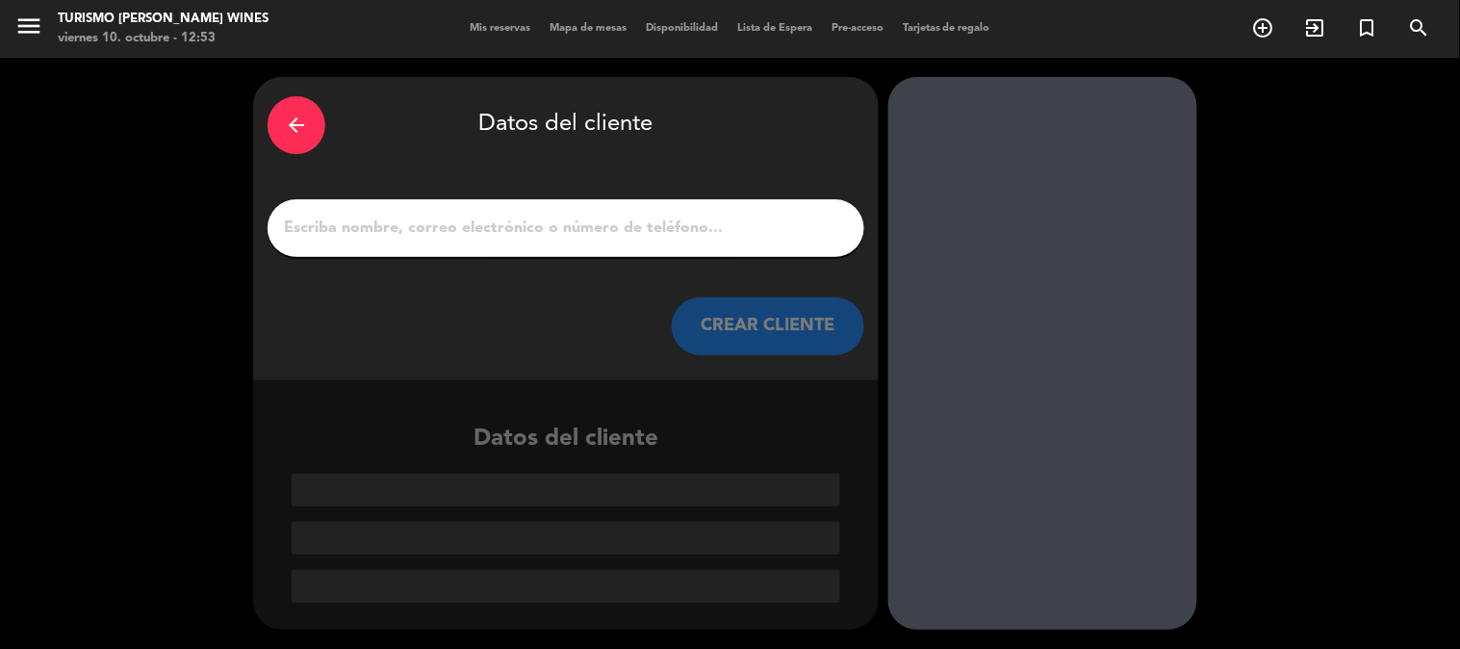
click at [540, 216] on input "1" at bounding box center [566, 228] width 568 height 27
paste input "[PERSON_NAME]"
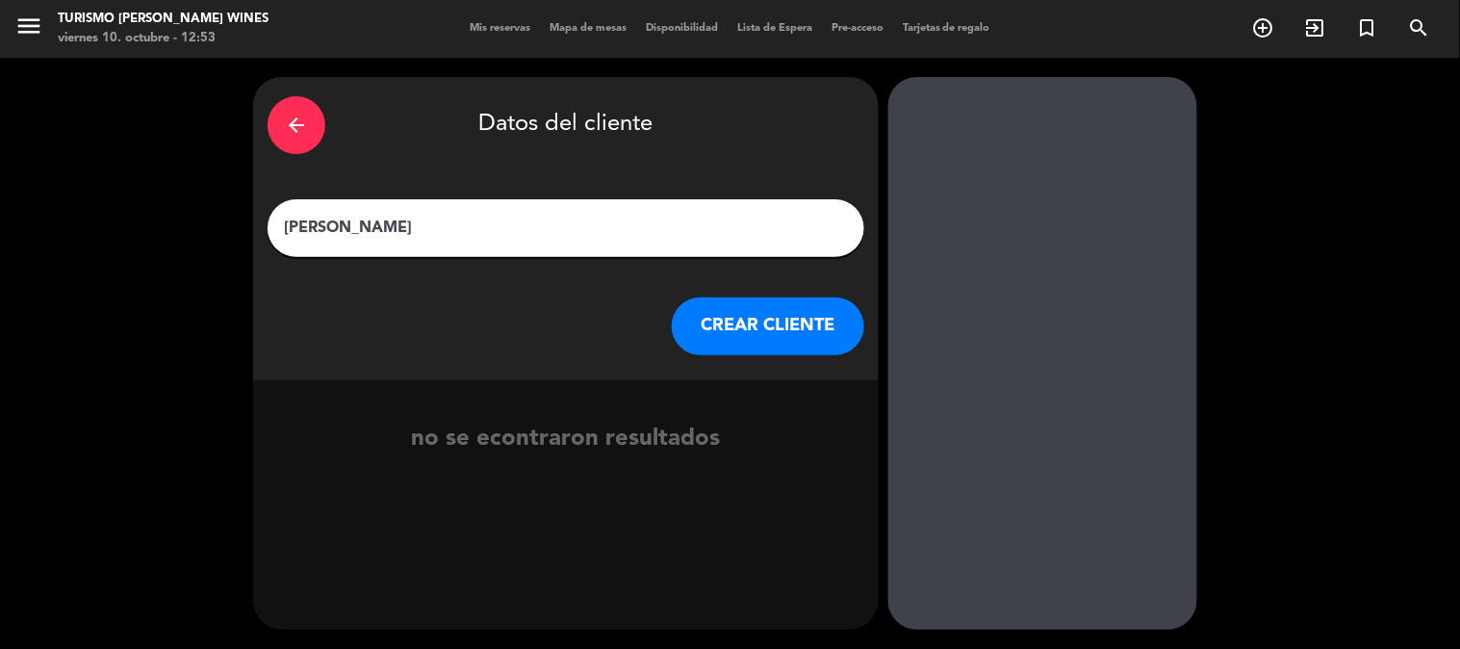
click at [282, 226] on input "[PERSON_NAME]" at bounding box center [566, 228] width 568 height 27
click at [387, 221] on input "Op: [PERSON_NAME]" at bounding box center [566, 228] width 568 height 27
type input "Op: [PERSON_NAME] - [PERSON_NAME]"
click at [708, 322] on button "CREAR CLIENTE" at bounding box center [768, 326] width 192 height 58
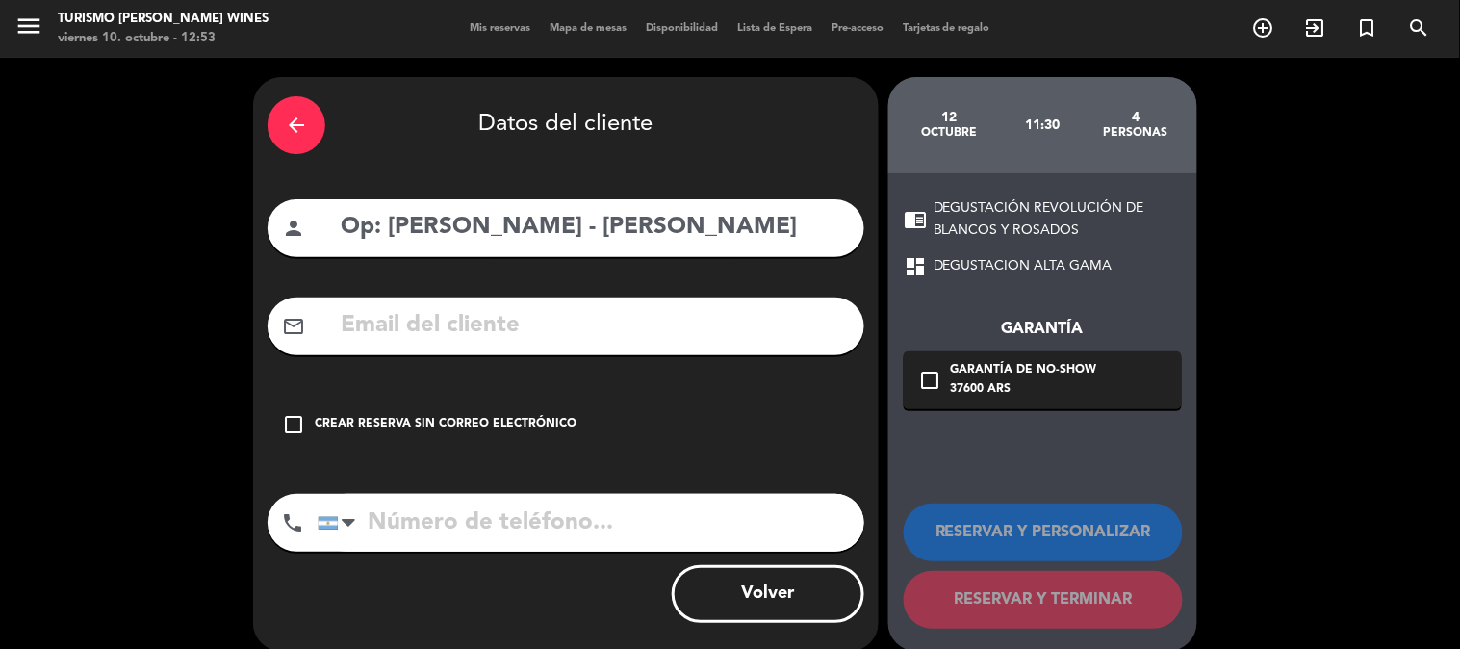
click at [296, 417] on icon "check_box_outline_blank" at bounding box center [293, 424] width 23 height 23
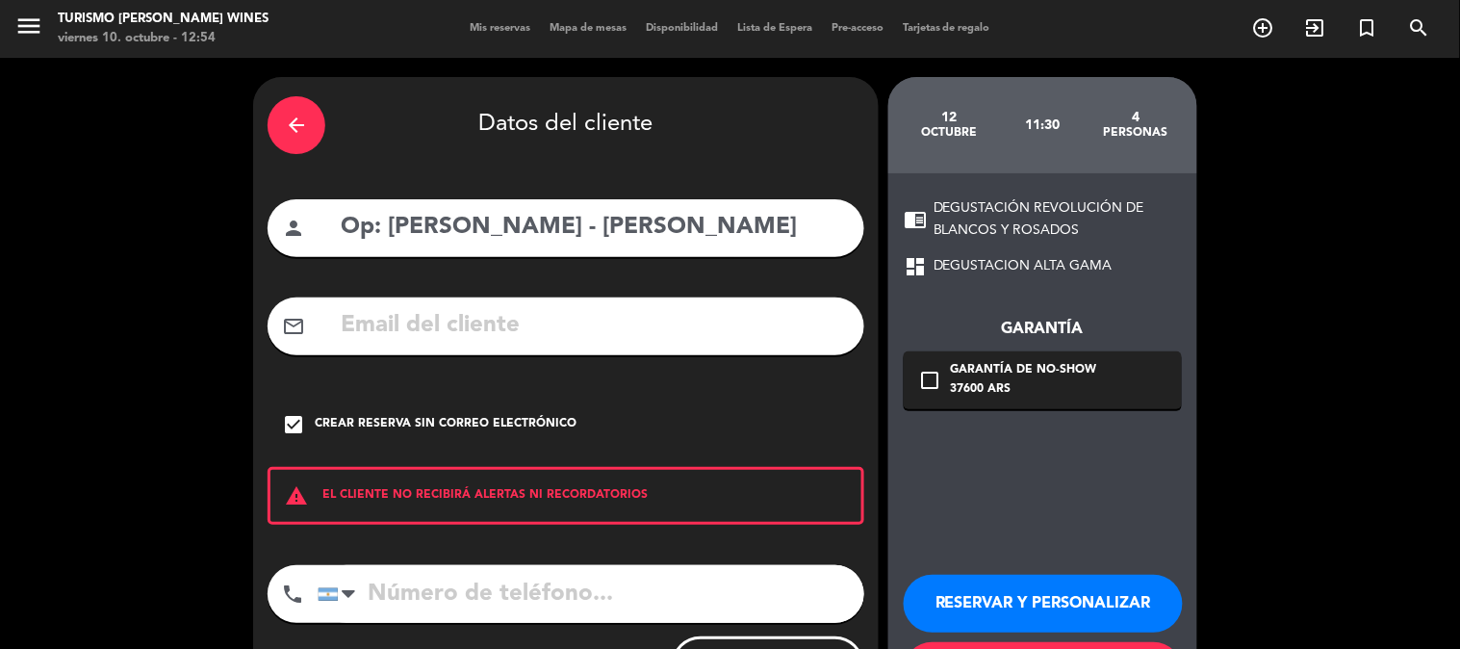
click at [486, 582] on input "tel" at bounding box center [591, 594] width 547 height 58
paste input "[PHONE_NUMBER]"
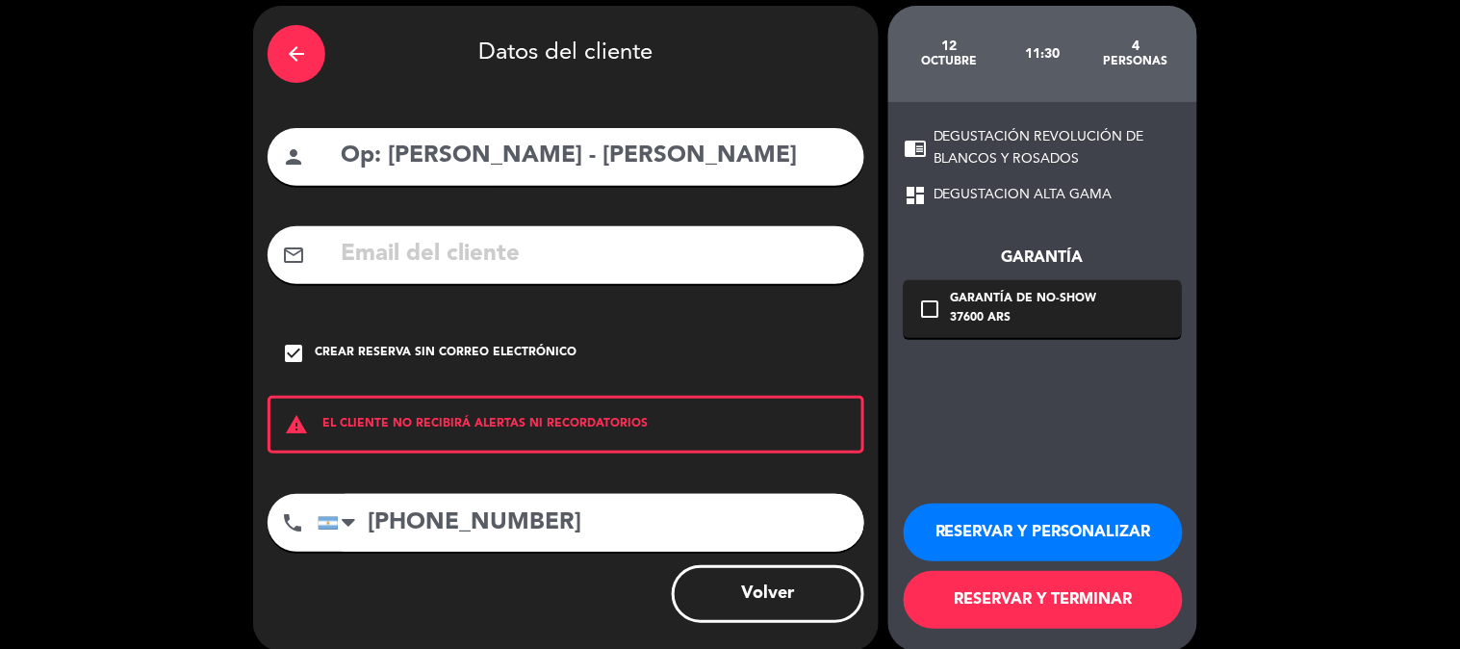
scroll to position [92, 0]
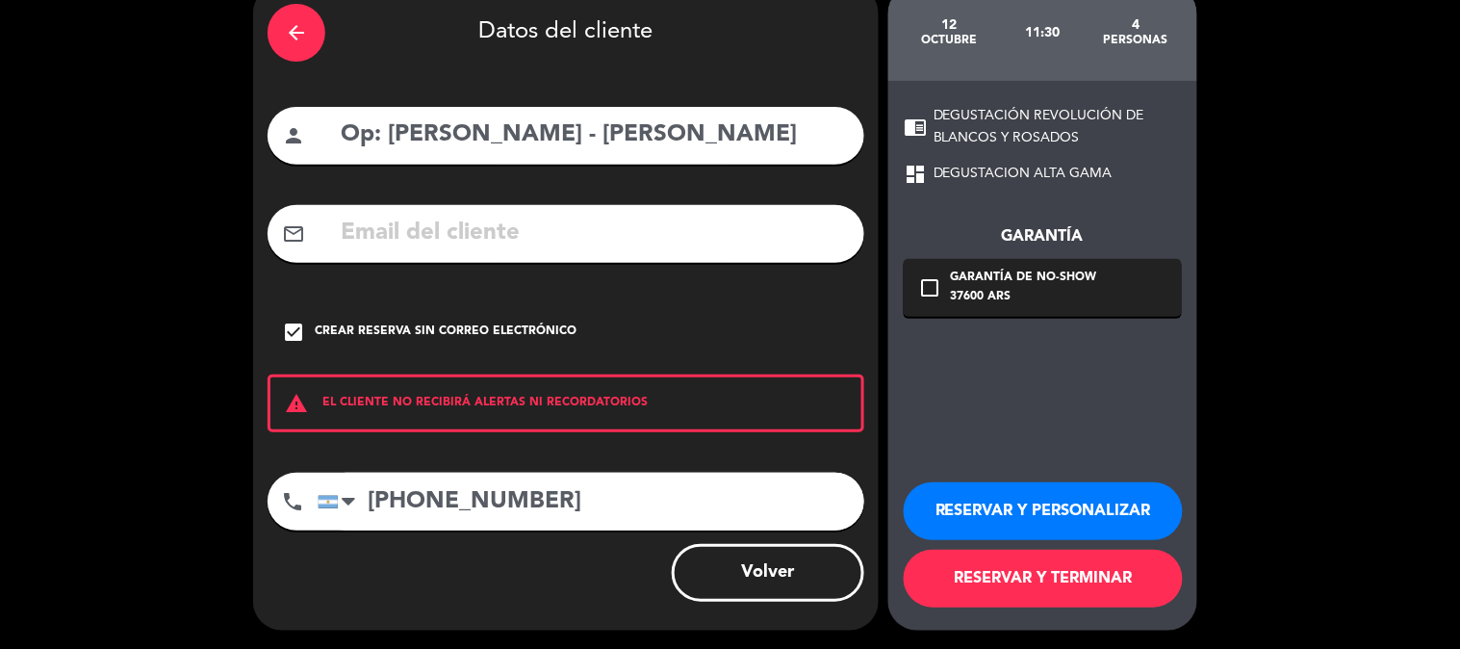
type input "[PHONE_NUMBER]"
click at [1040, 487] on button "RESERVAR Y PERSONALIZAR" at bounding box center [1042, 511] width 279 height 58
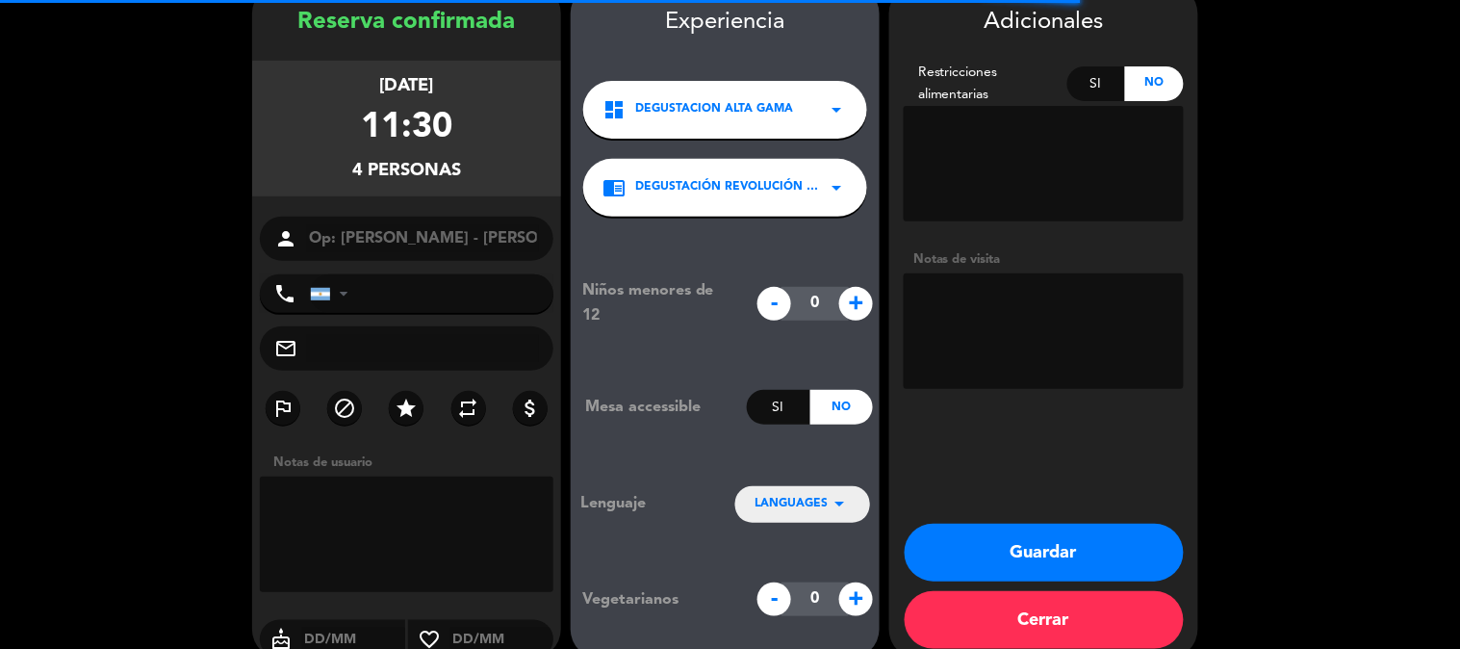
type input "[PHONE_NUMBER]"
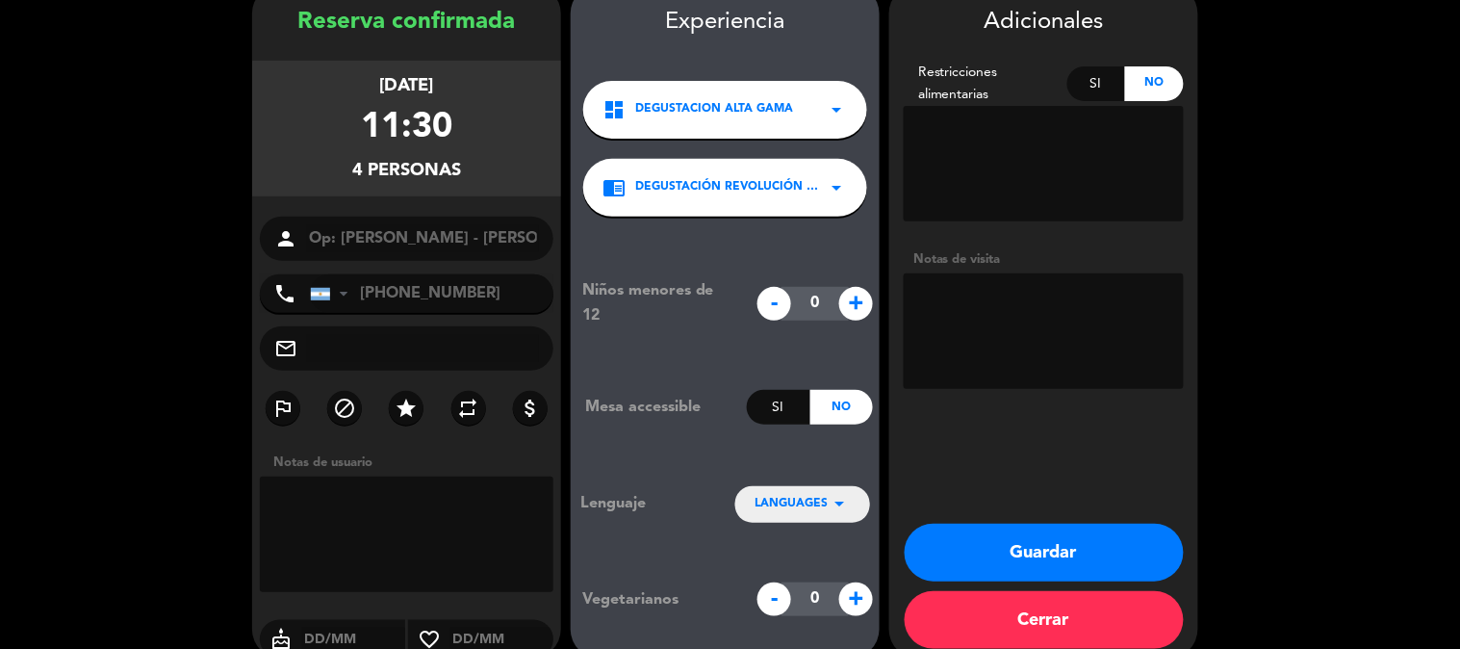
scroll to position [77, 0]
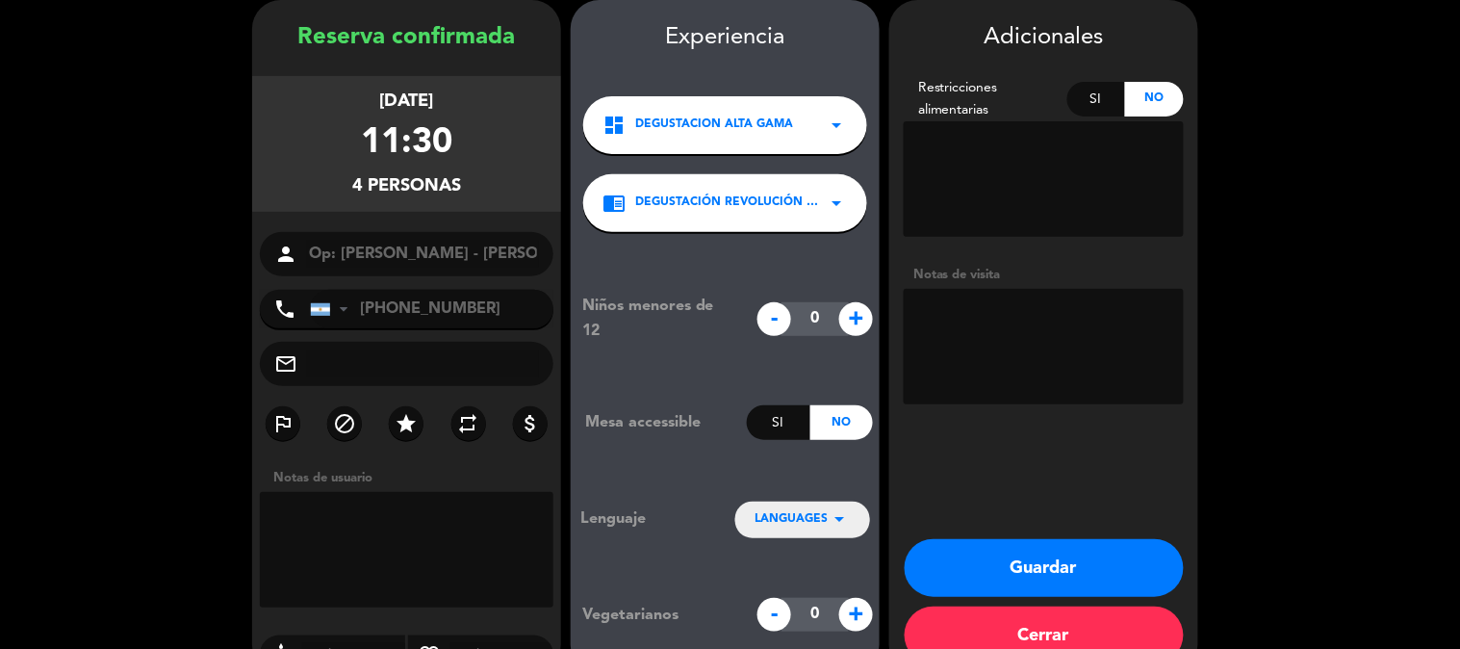
click at [988, 223] on textarea at bounding box center [1043, 178] width 280 height 115
click at [978, 366] on textarea at bounding box center [1043, 346] width 280 height 115
click at [962, 342] on textarea at bounding box center [1043, 346] width 280 height 115
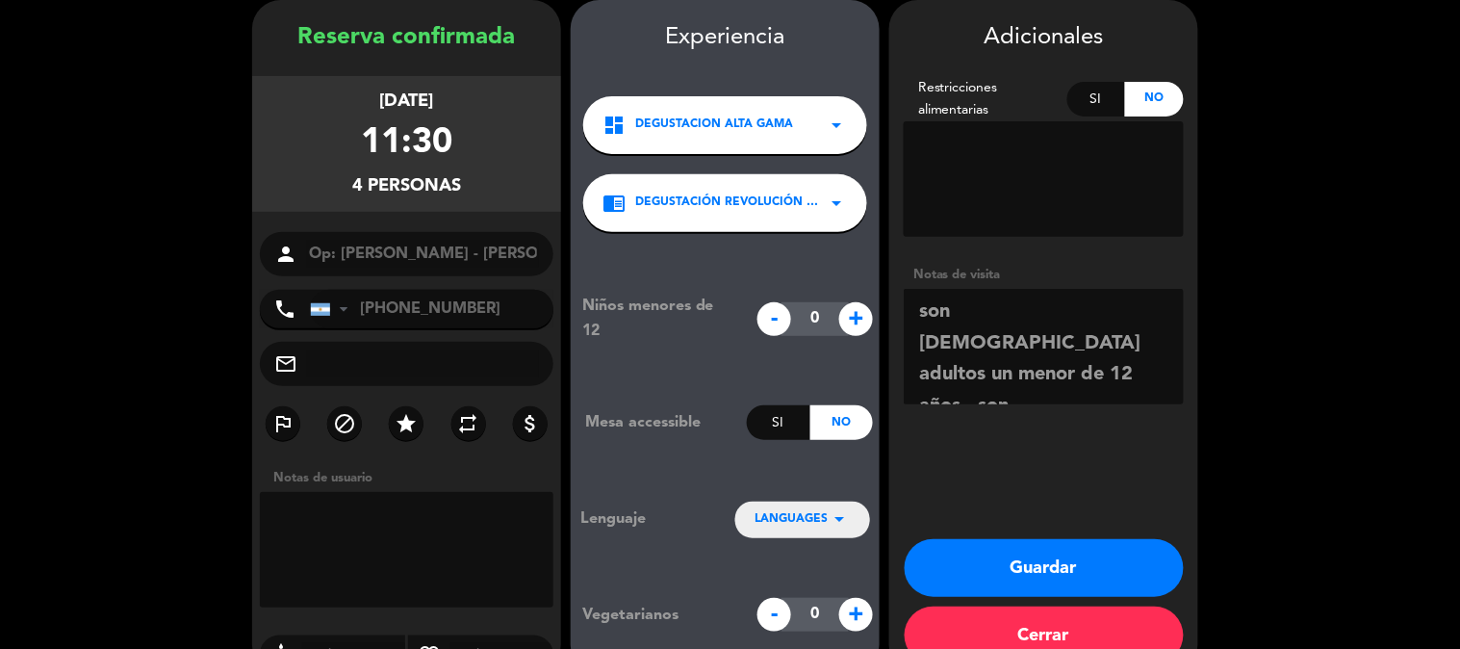
scroll to position [13, 0]
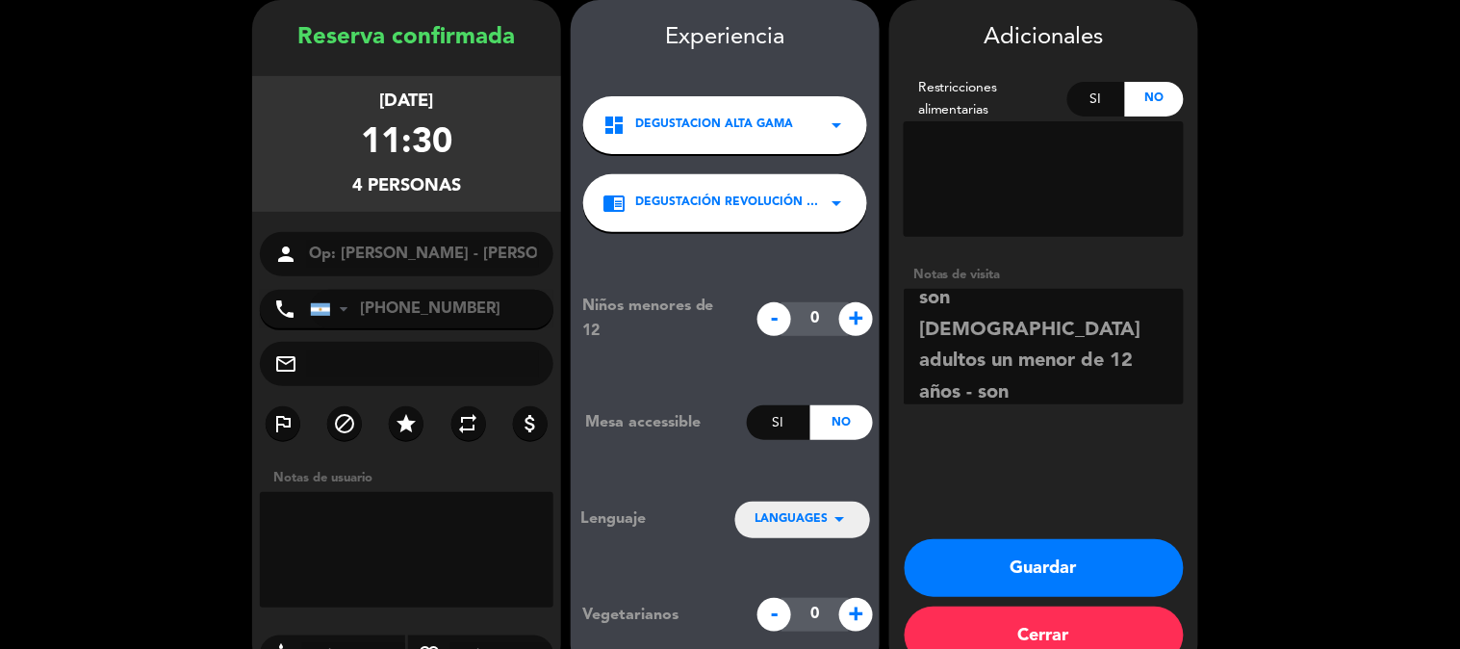
type textarea "son [DEMOGRAPHIC_DATA] adultos un menor de 12 años - son [DEMOGRAPHIC_DATA] vis…"
click at [1010, 549] on button "Guardar" at bounding box center [1043, 568] width 279 height 58
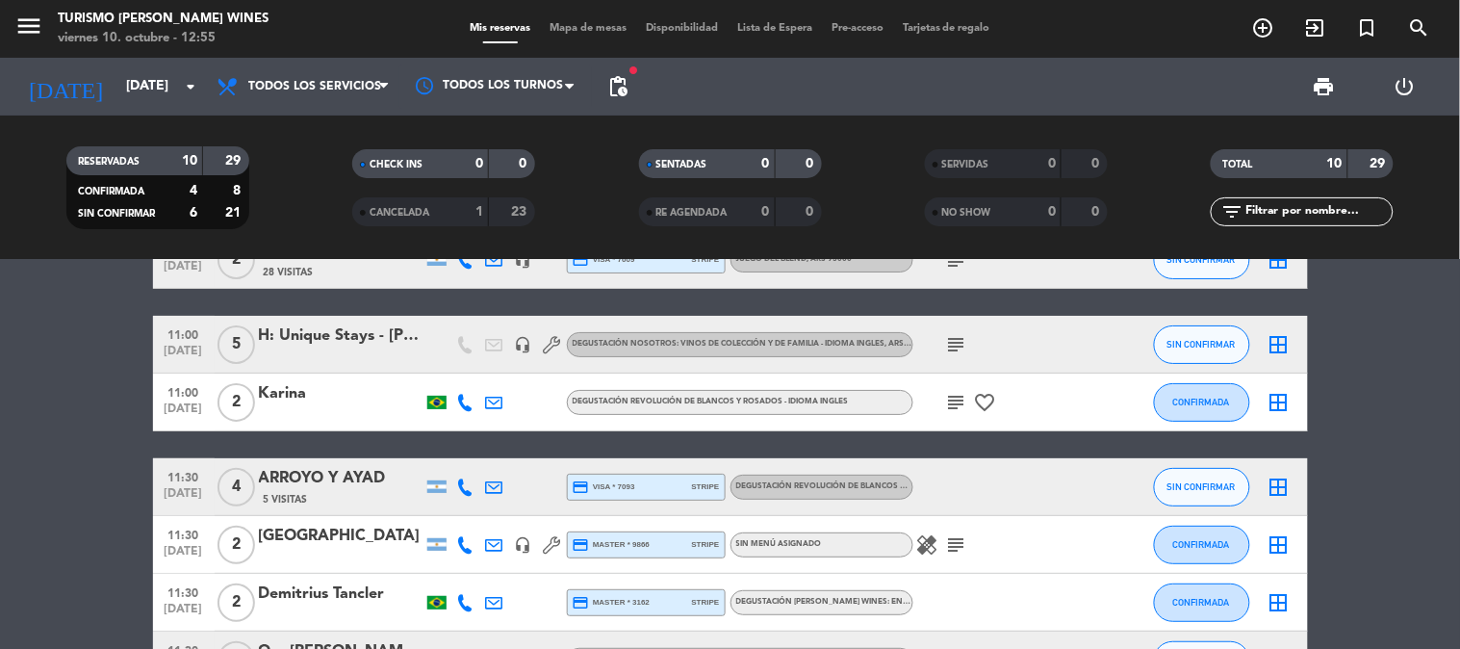
scroll to position [107, 0]
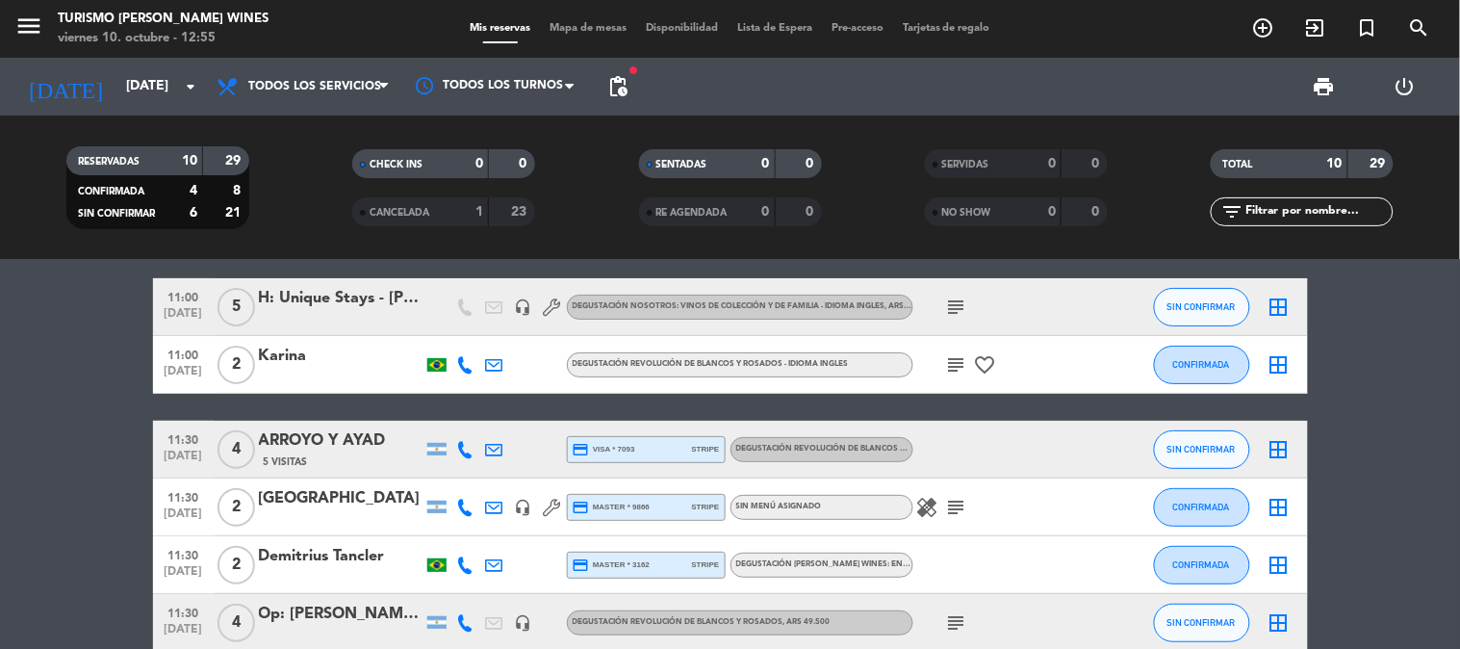
click at [311, 616] on div "Op: [PERSON_NAME] - [PERSON_NAME]" at bounding box center [341, 613] width 164 height 25
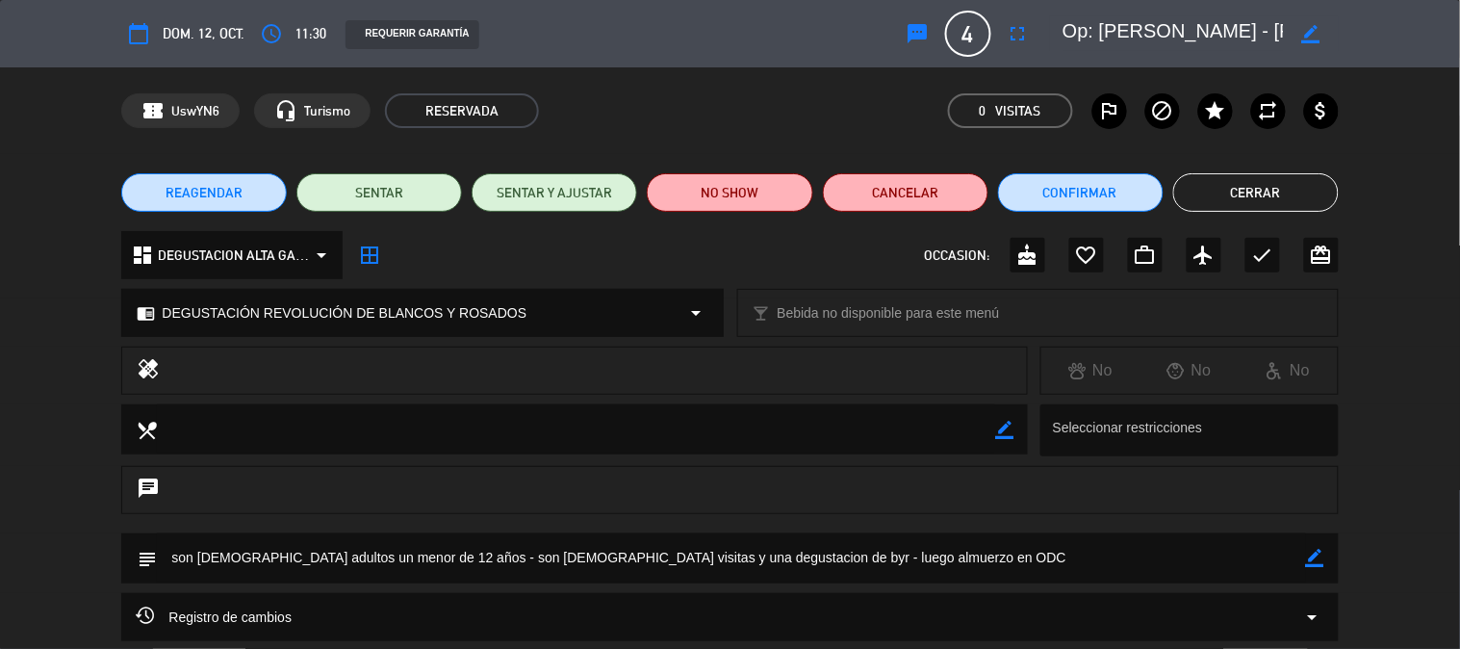
scroll to position [0, 99]
drag, startPoint x: 1068, startPoint y: 34, endPoint x: 1364, endPoint y: 36, distance: 296.4
click at [1364, 36] on div "calendar_today dom. 12, oct. access_time 11:30 REQUERIR GARANTÍA sms 4 Op: [PER…" at bounding box center [730, 33] width 1460 height 67
click at [800, 121] on div "confirmation_number UswYN6 headset_mic Turismo RESERVADA 0 Visitas outlined_fla…" at bounding box center [729, 110] width 1216 height 35
click at [1191, 186] on button "Cerrar" at bounding box center [1255, 192] width 165 height 38
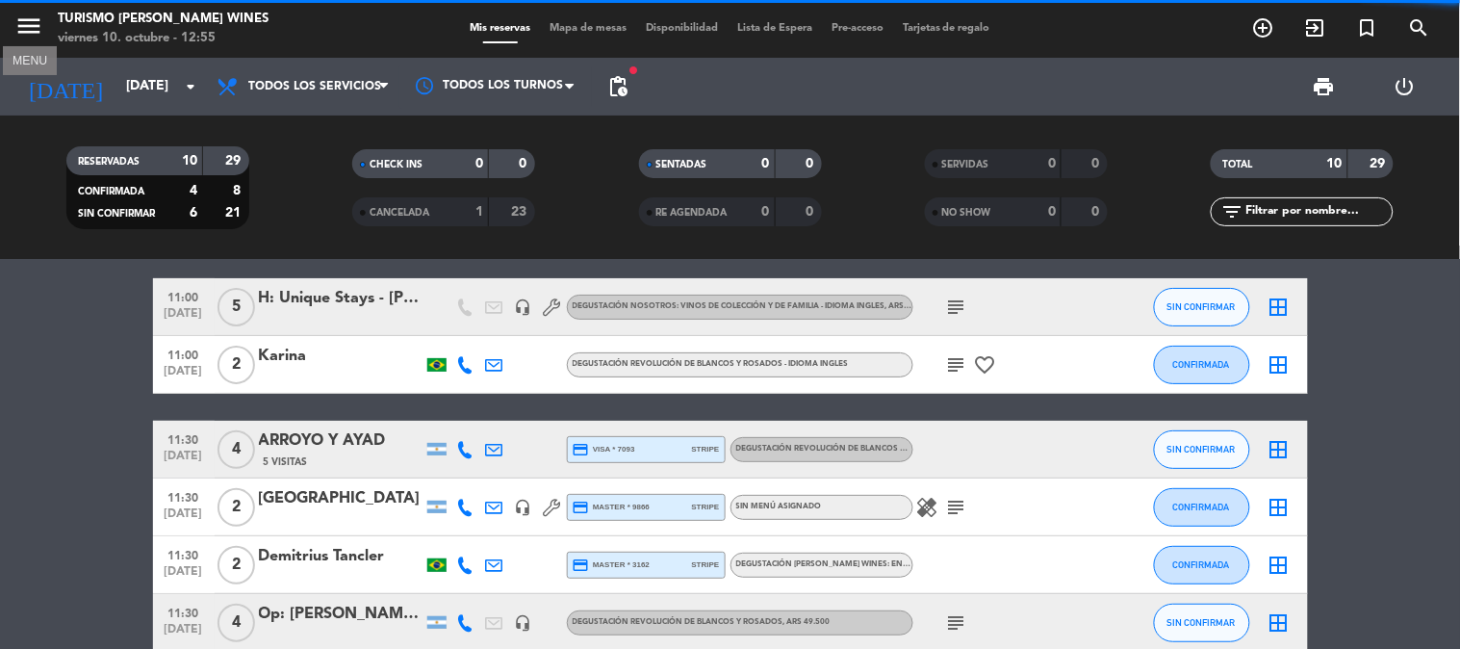
click at [26, 26] on icon "menu" at bounding box center [28, 26] width 29 height 29
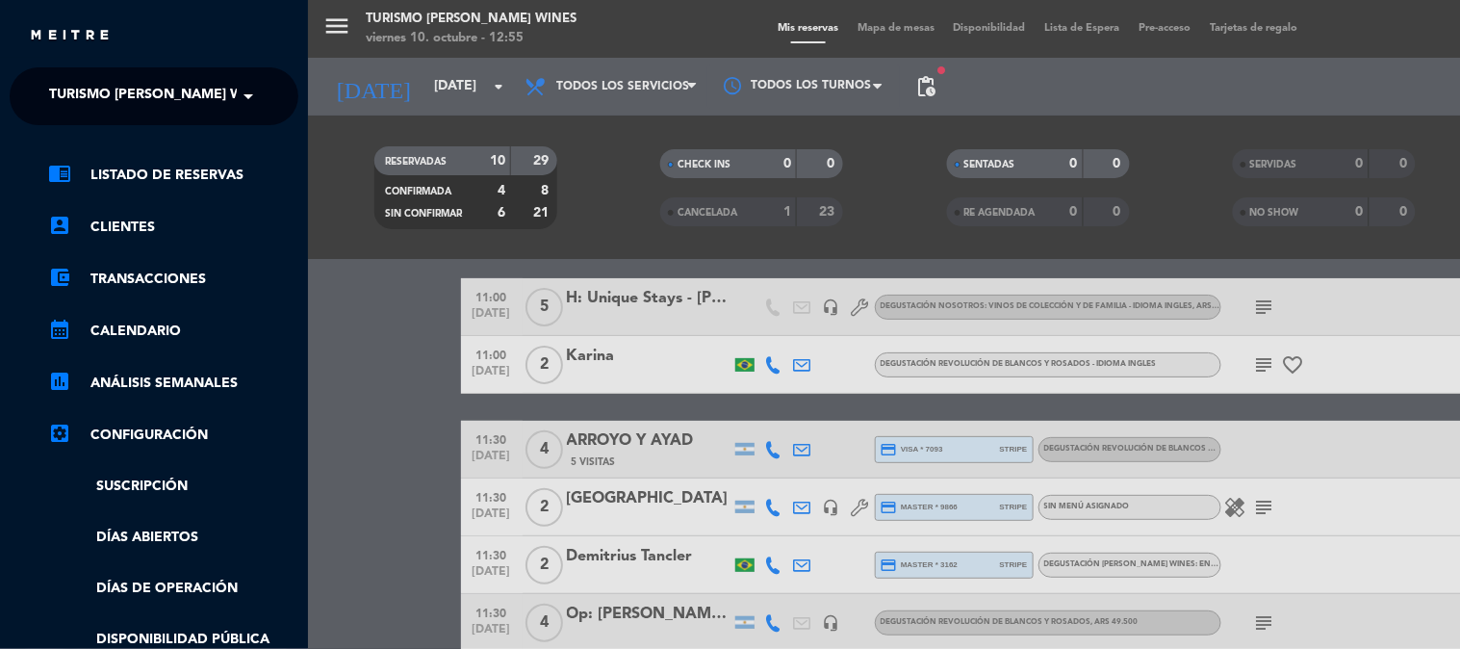
click at [108, 73] on ng-select "× Turismo [PERSON_NAME] Wines ×" at bounding box center [154, 96] width 289 height 58
click at [108, 97] on span "Turismo [PERSON_NAME] Wines" at bounding box center [161, 96] width 225 height 40
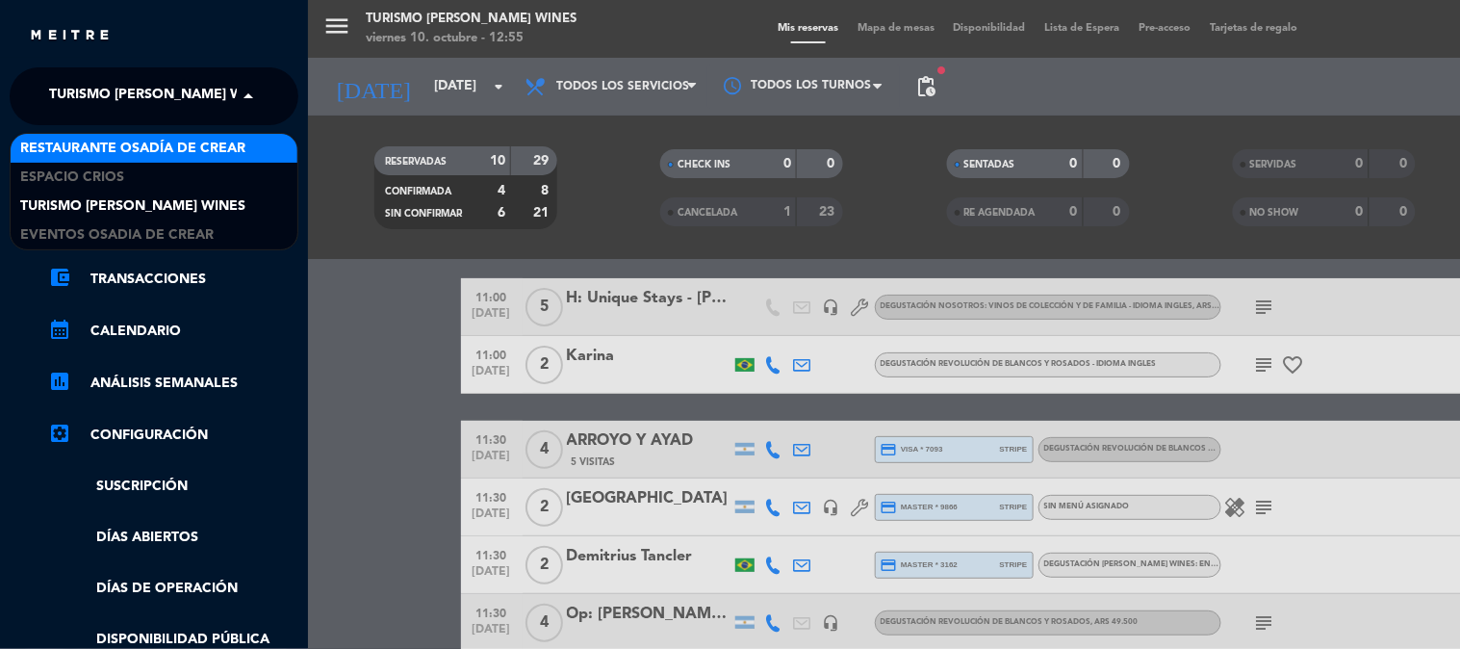
click at [114, 160] on div "Restaurante Osadía de Crear" at bounding box center [154, 148] width 287 height 29
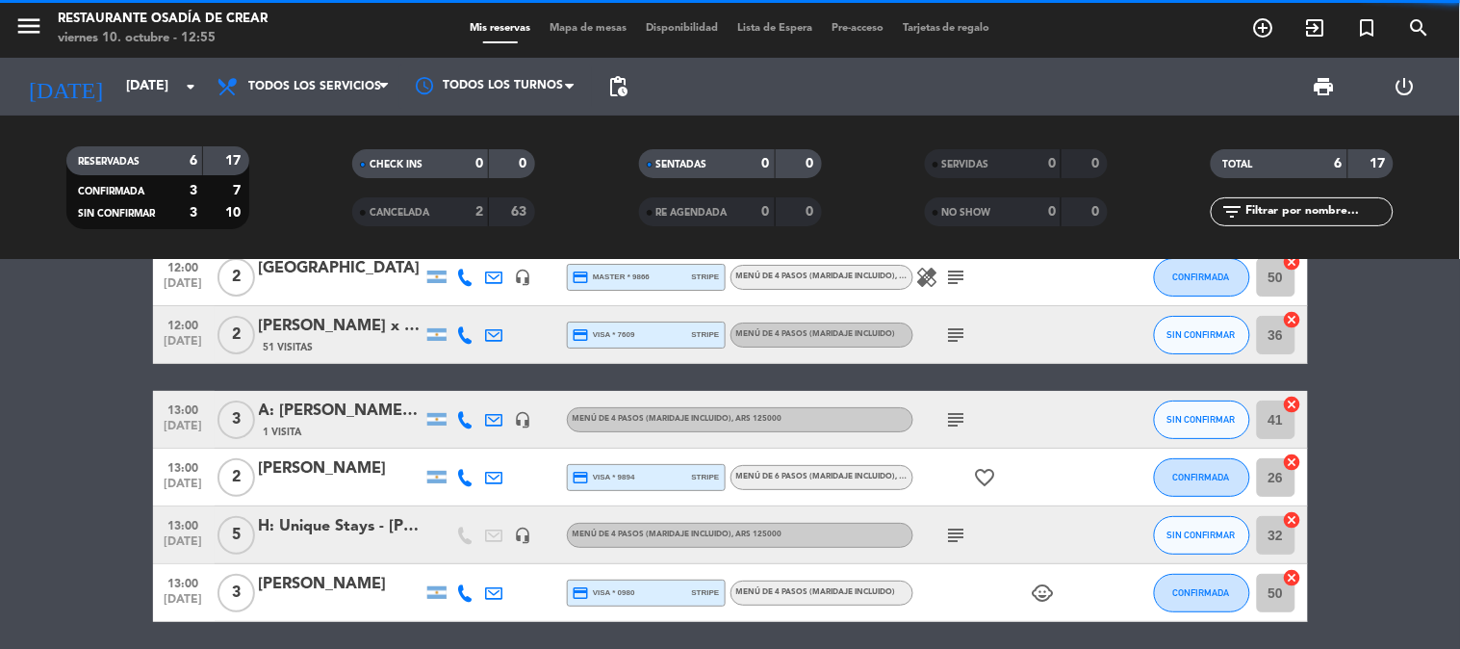
scroll to position [0, 0]
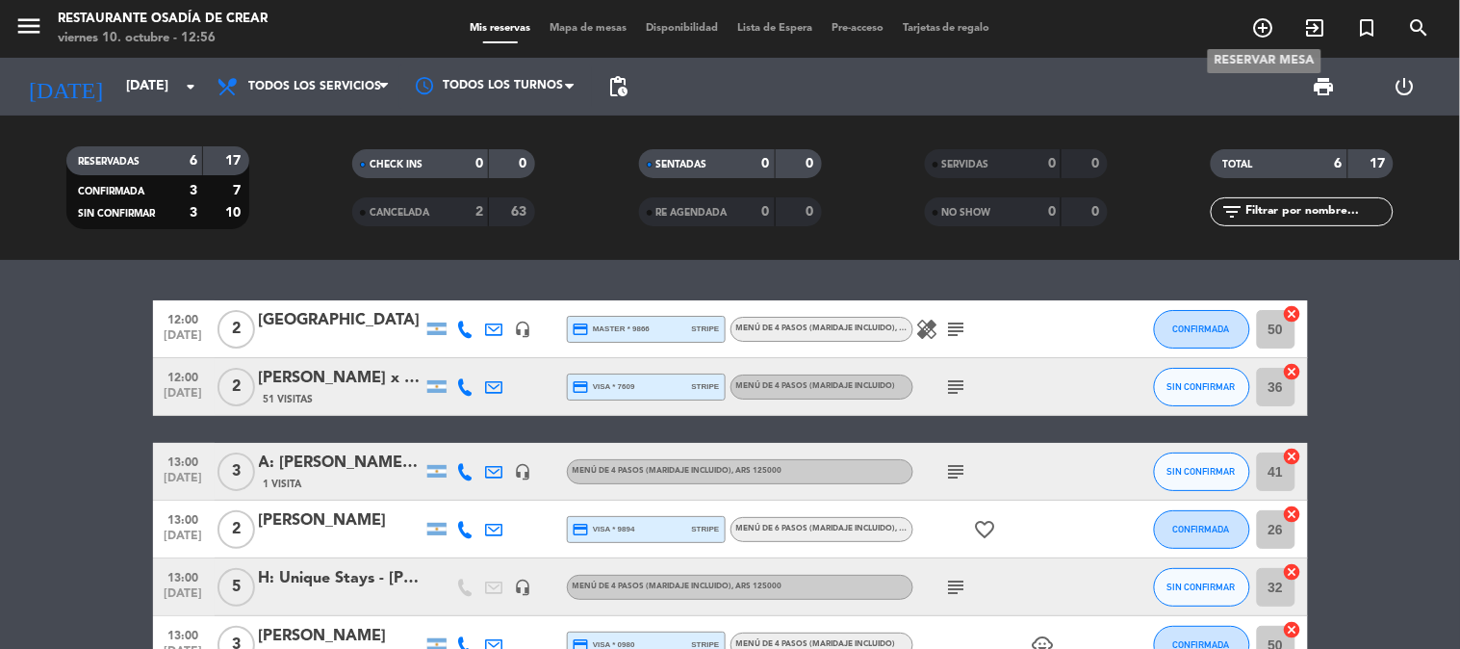
click at [1267, 35] on icon "add_circle_outline" at bounding box center [1263, 27] width 23 height 23
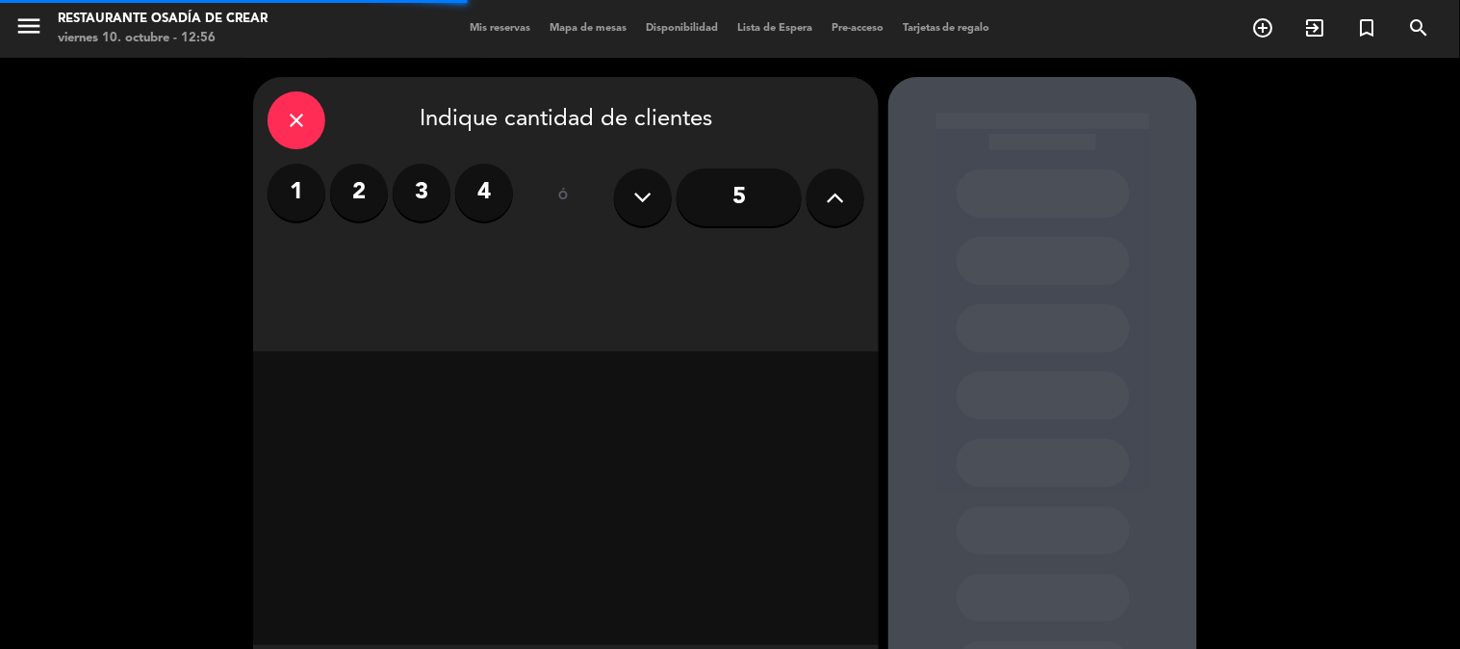
click at [477, 204] on label "4" at bounding box center [484, 193] width 58 height 58
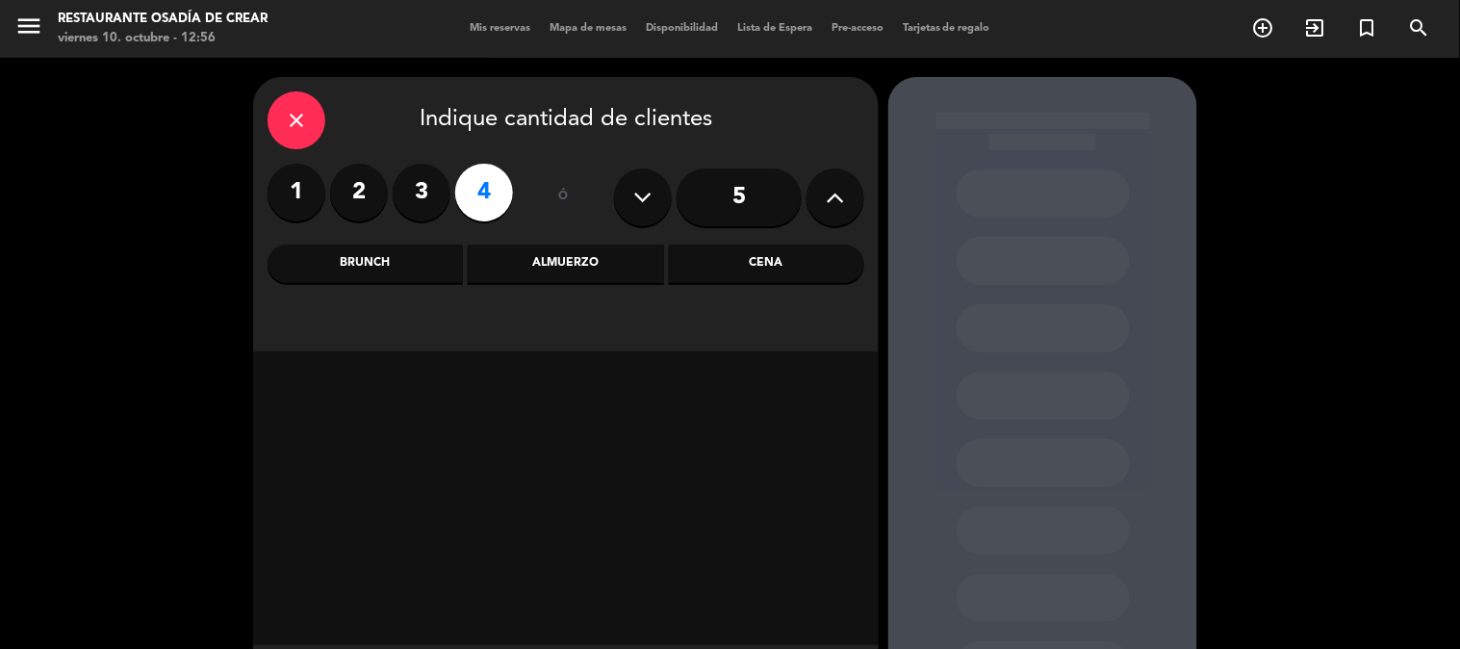
click at [570, 267] on div "Almuerzo" at bounding box center [565, 263] width 195 height 38
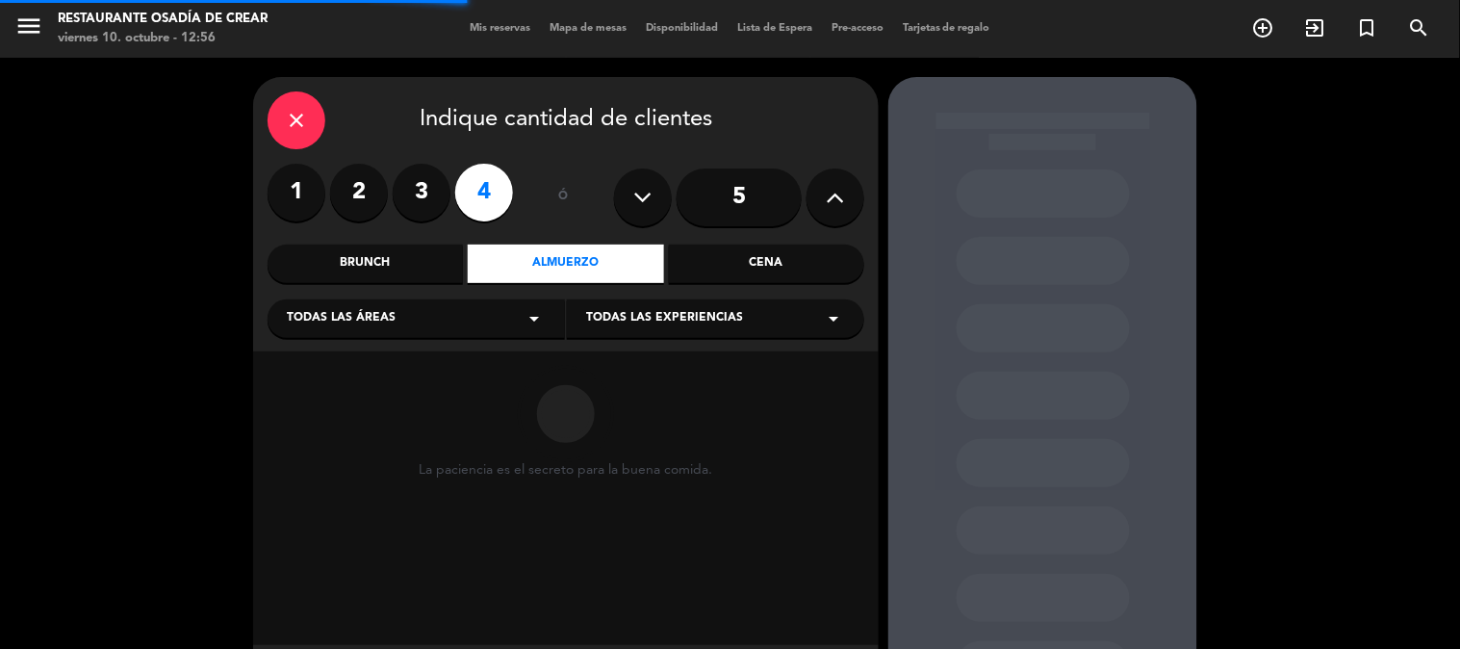
click at [608, 316] on span "Todas las experiencias" at bounding box center [664, 318] width 157 height 19
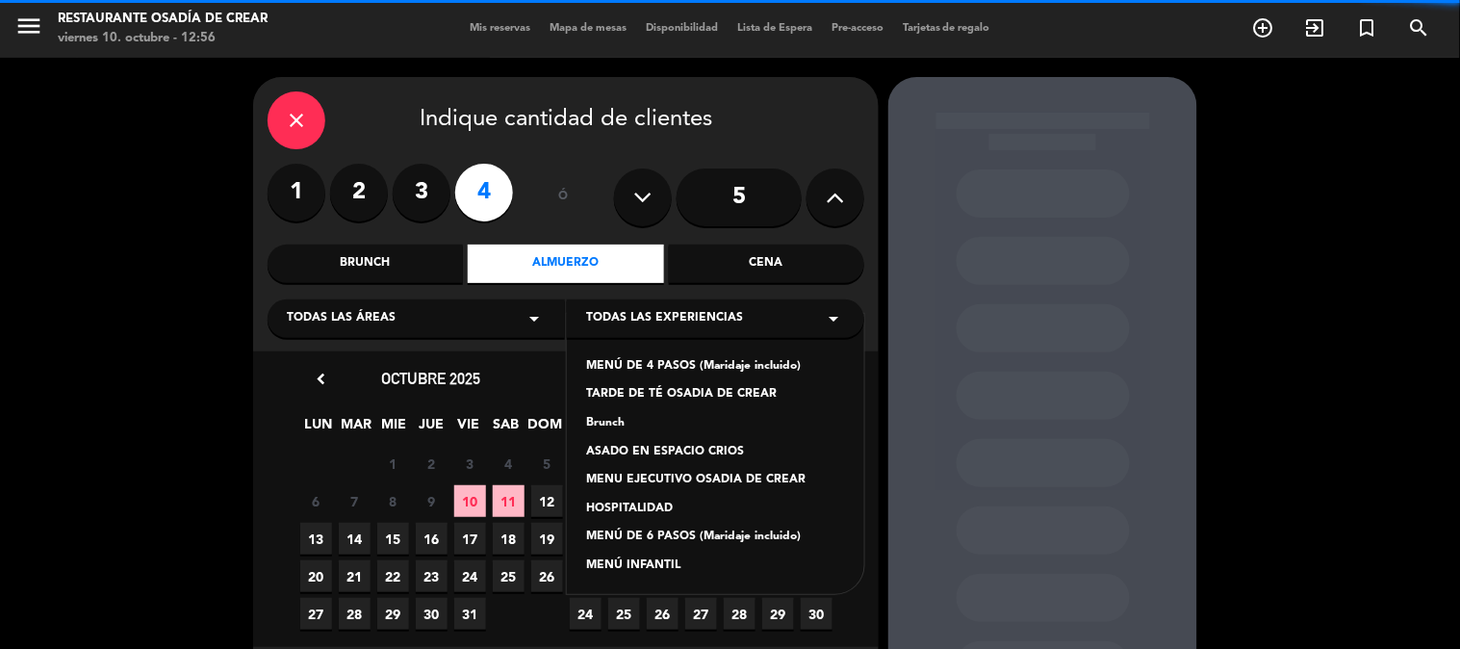
click at [642, 364] on div "MENÚ DE 4 PASOS (Maridaje incluido)" at bounding box center [715, 366] width 259 height 19
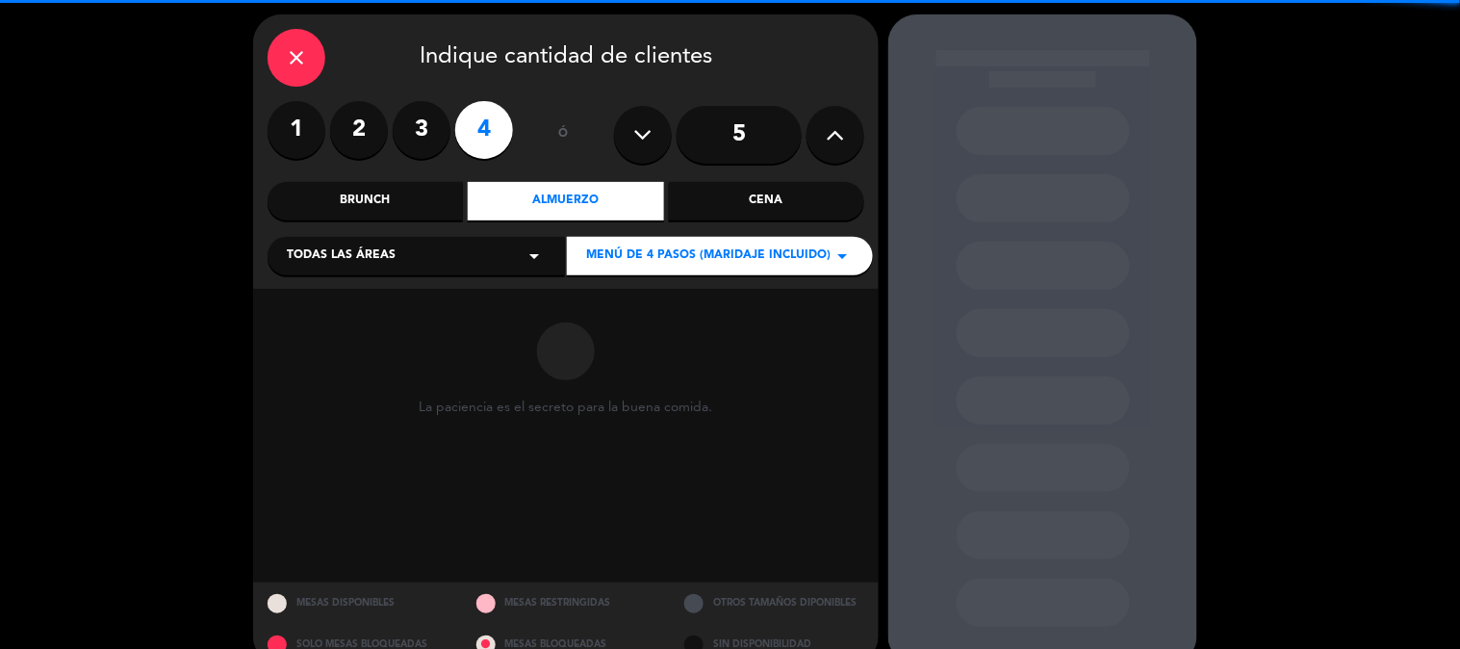
scroll to position [97, 0]
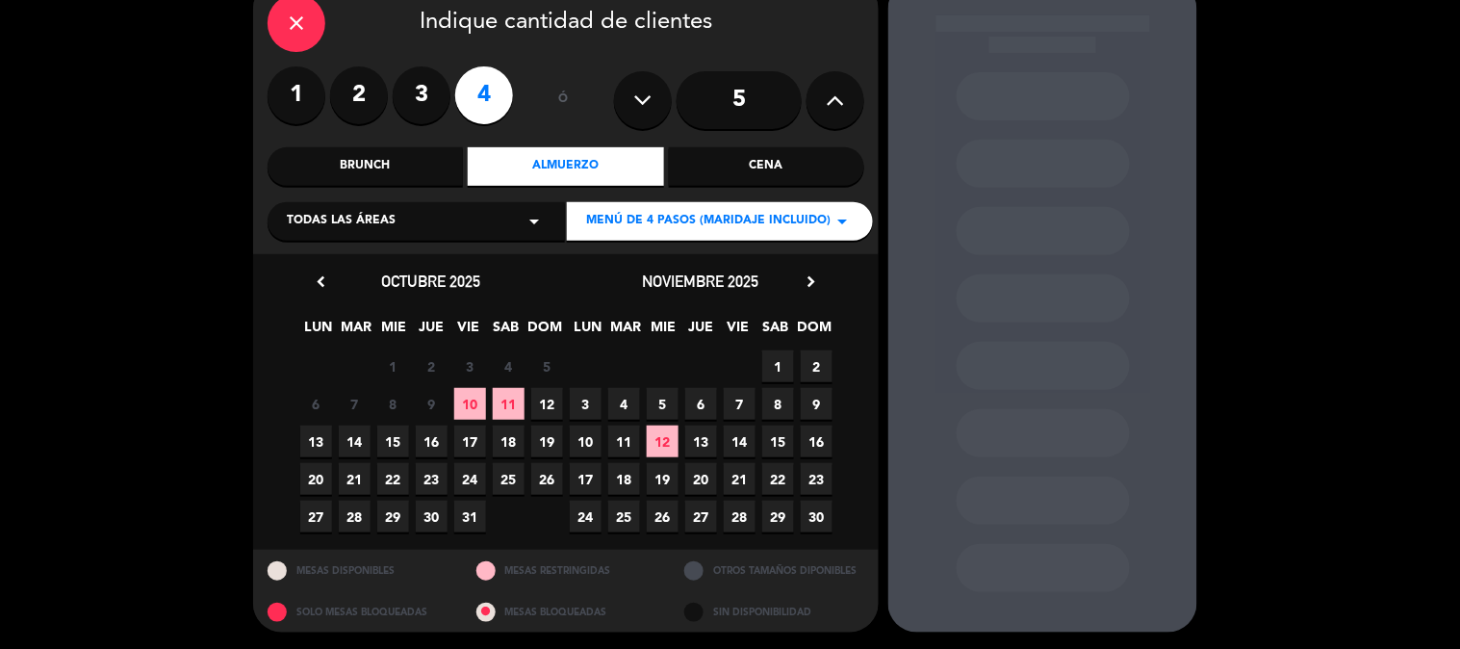
click at [542, 410] on span "12" at bounding box center [547, 404] width 32 height 32
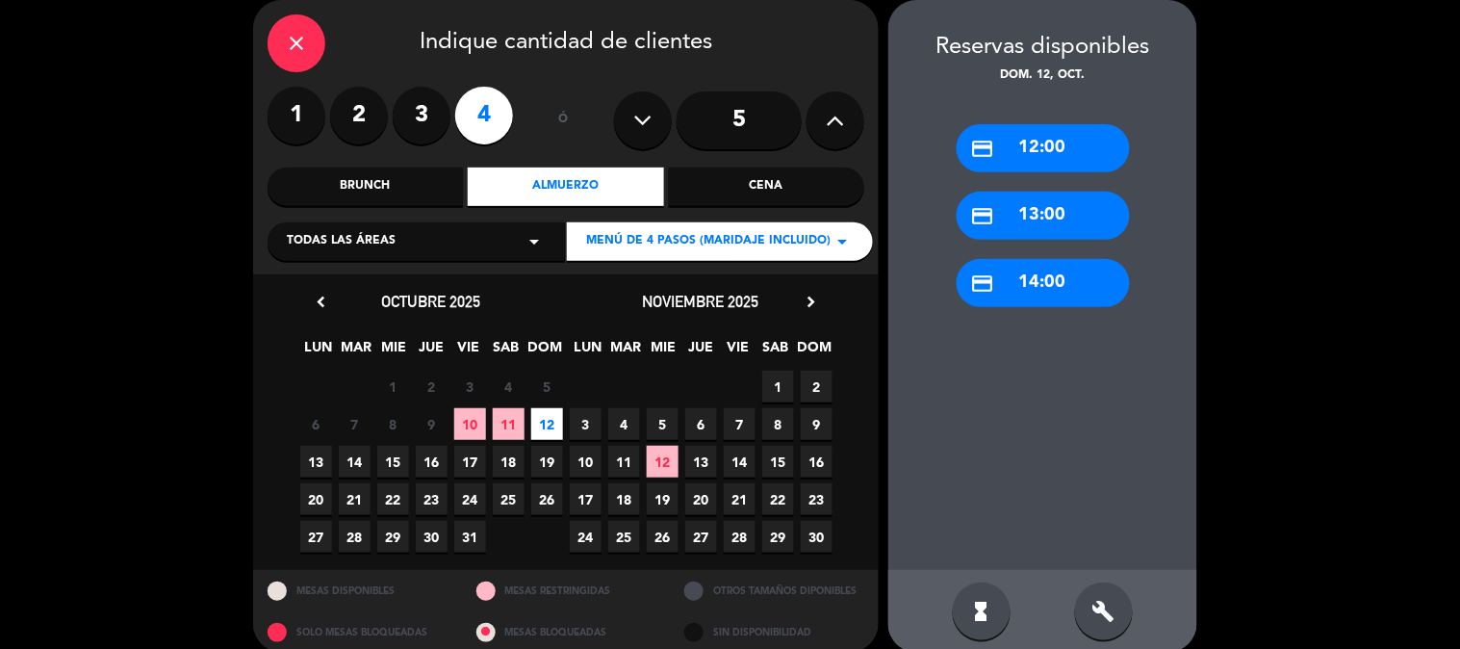
click at [1026, 210] on div "credit_card 13:00" at bounding box center [1042, 215] width 173 height 48
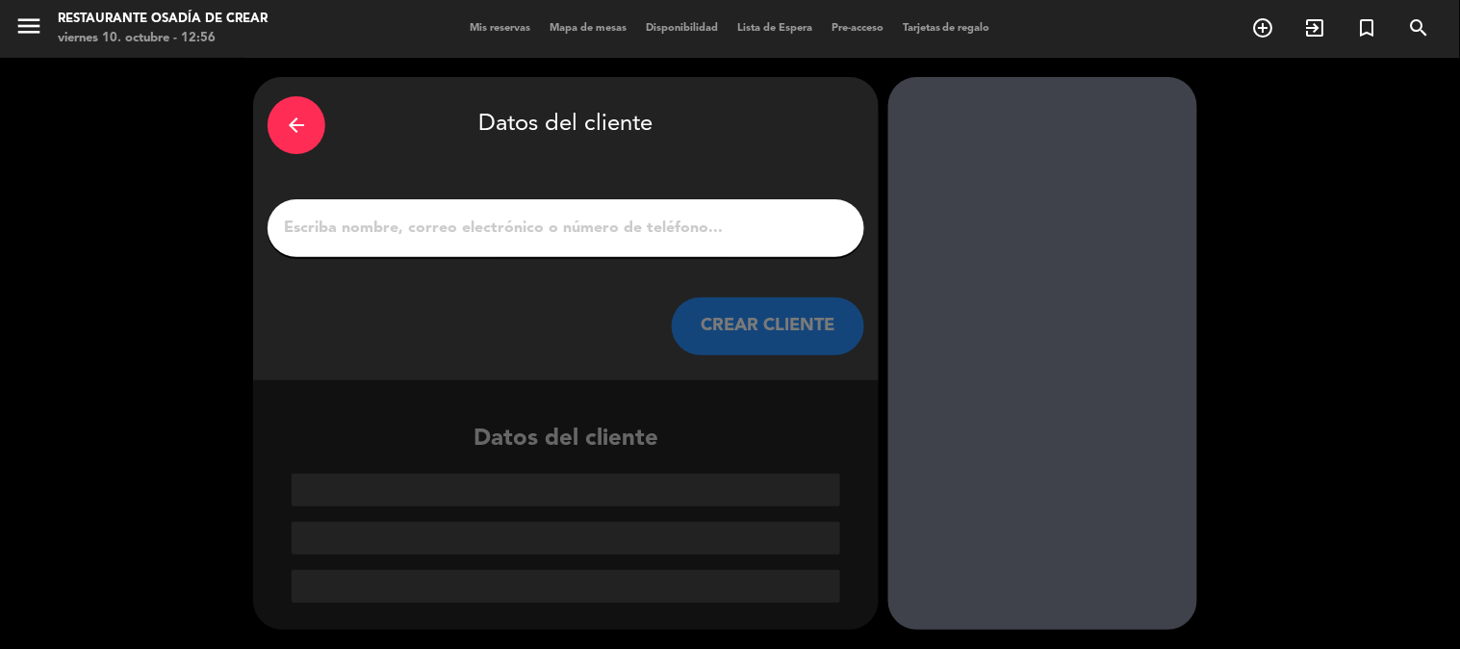
click at [602, 228] on input "1" at bounding box center [566, 228] width 568 height 27
paste input "Op: [PERSON_NAME] - [PERSON_NAME]"
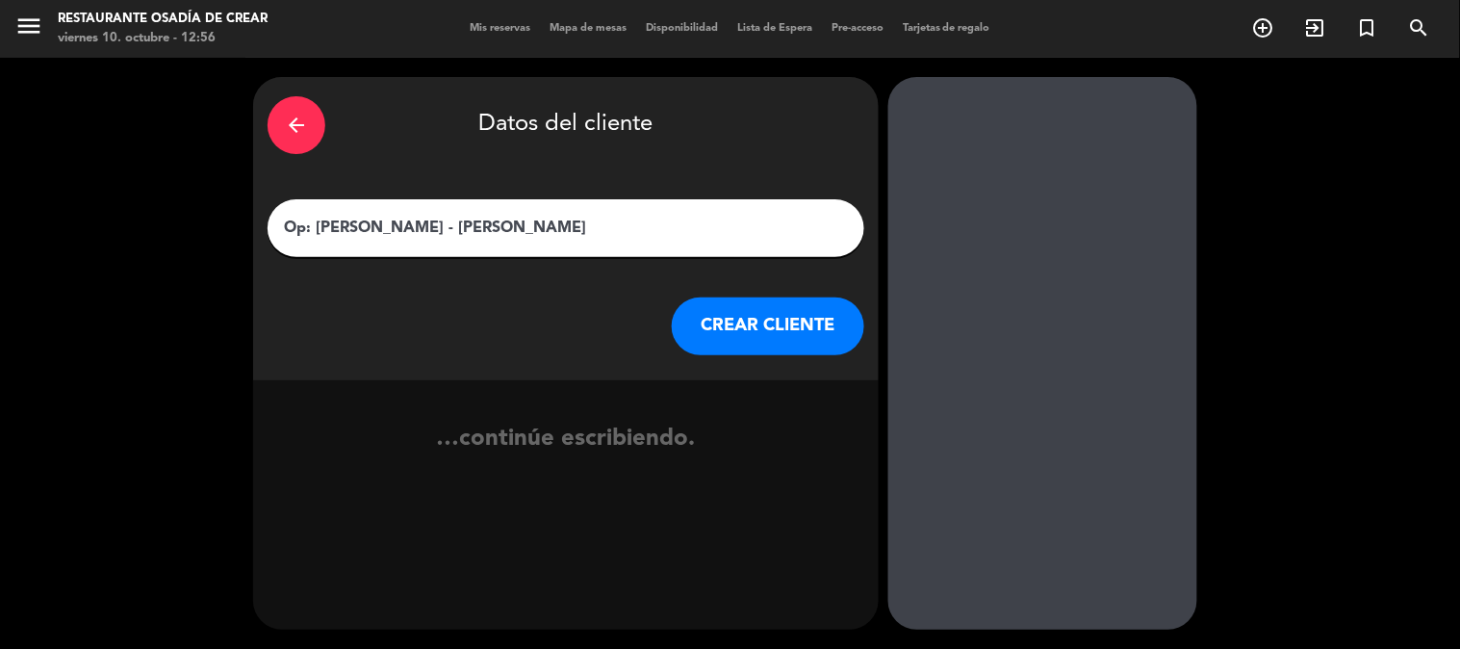
type input "Op: [PERSON_NAME] - [PERSON_NAME]"
click at [739, 315] on button "CREAR CLIENTE" at bounding box center [768, 326] width 192 height 58
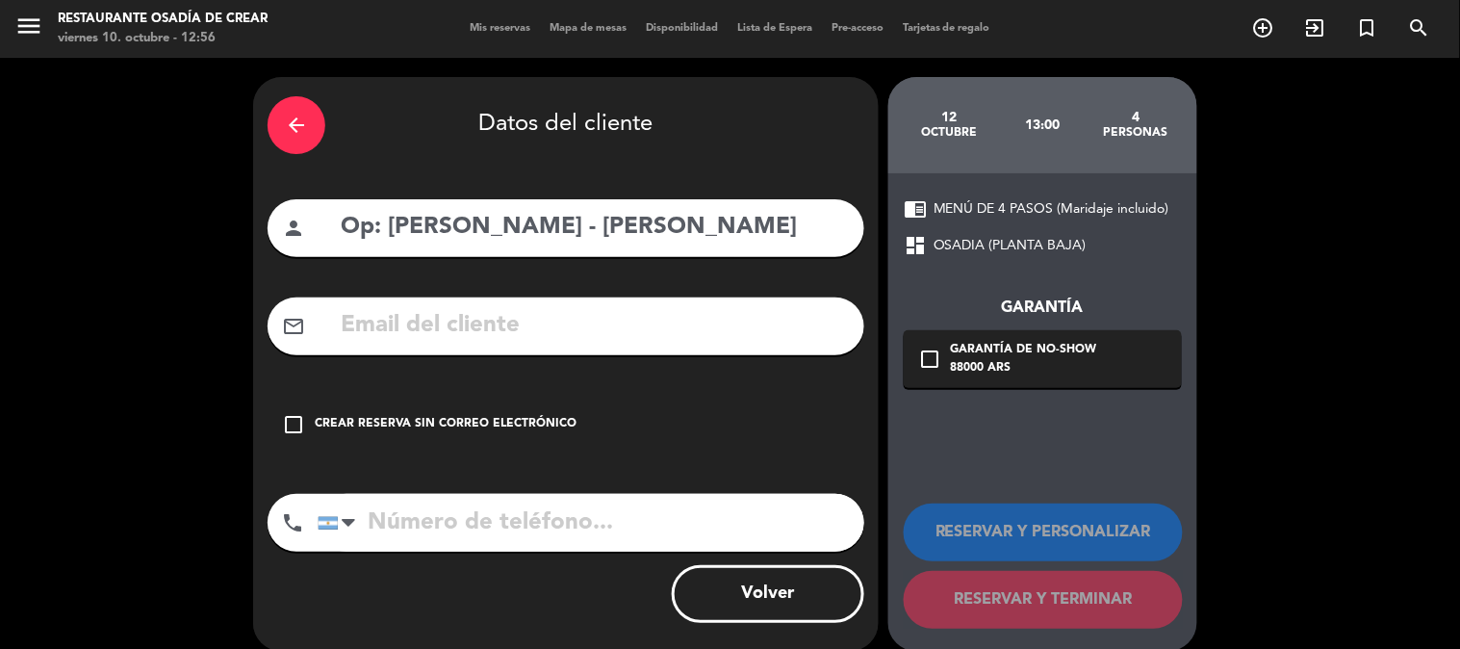
click at [290, 423] on icon "check_box_outline_blank" at bounding box center [293, 424] width 23 height 23
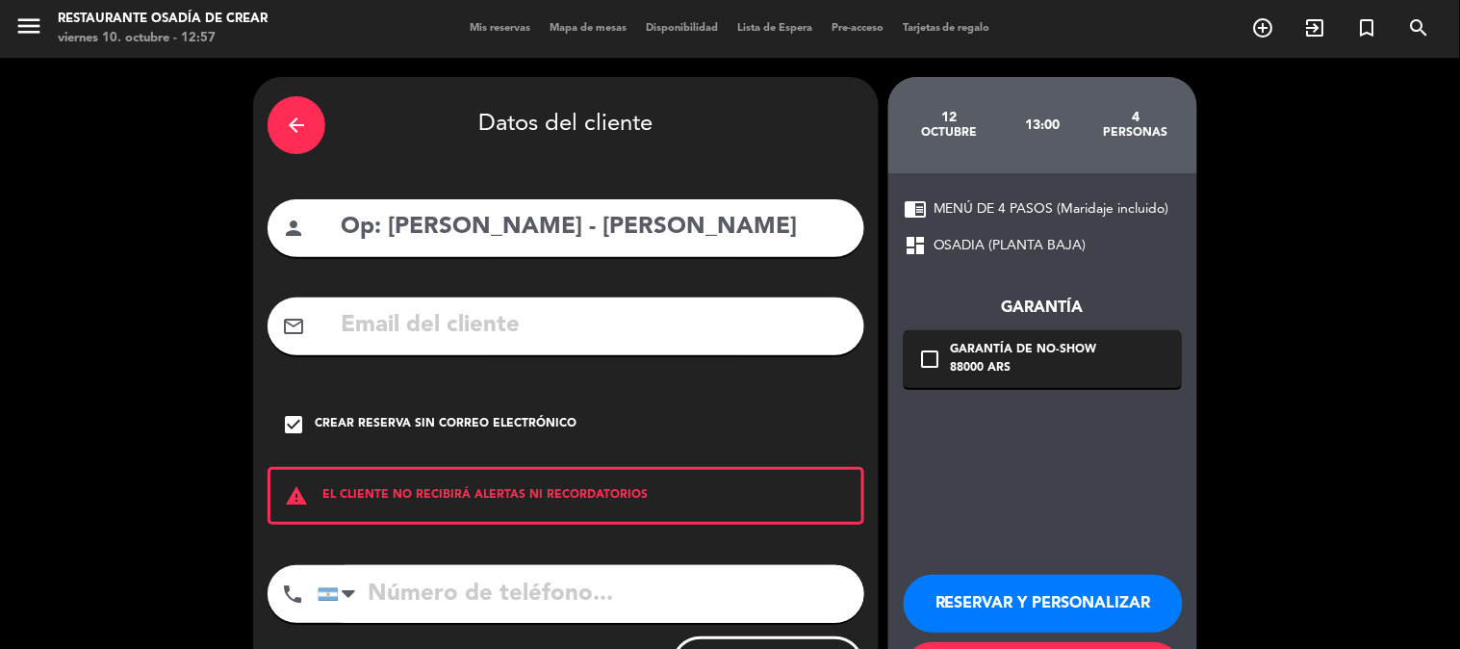
click at [479, 590] on input "tel" at bounding box center [591, 594] width 547 height 58
paste input "[PHONE_NUMBER]"
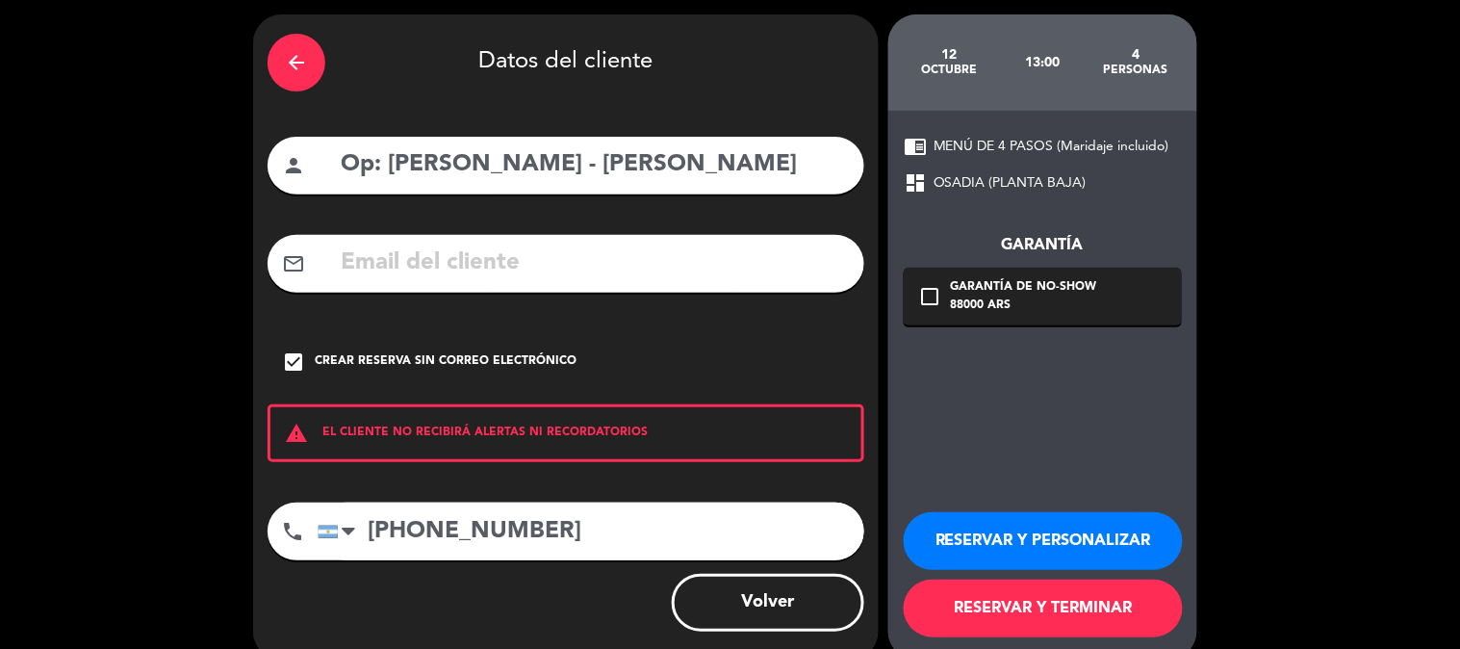
scroll to position [92, 0]
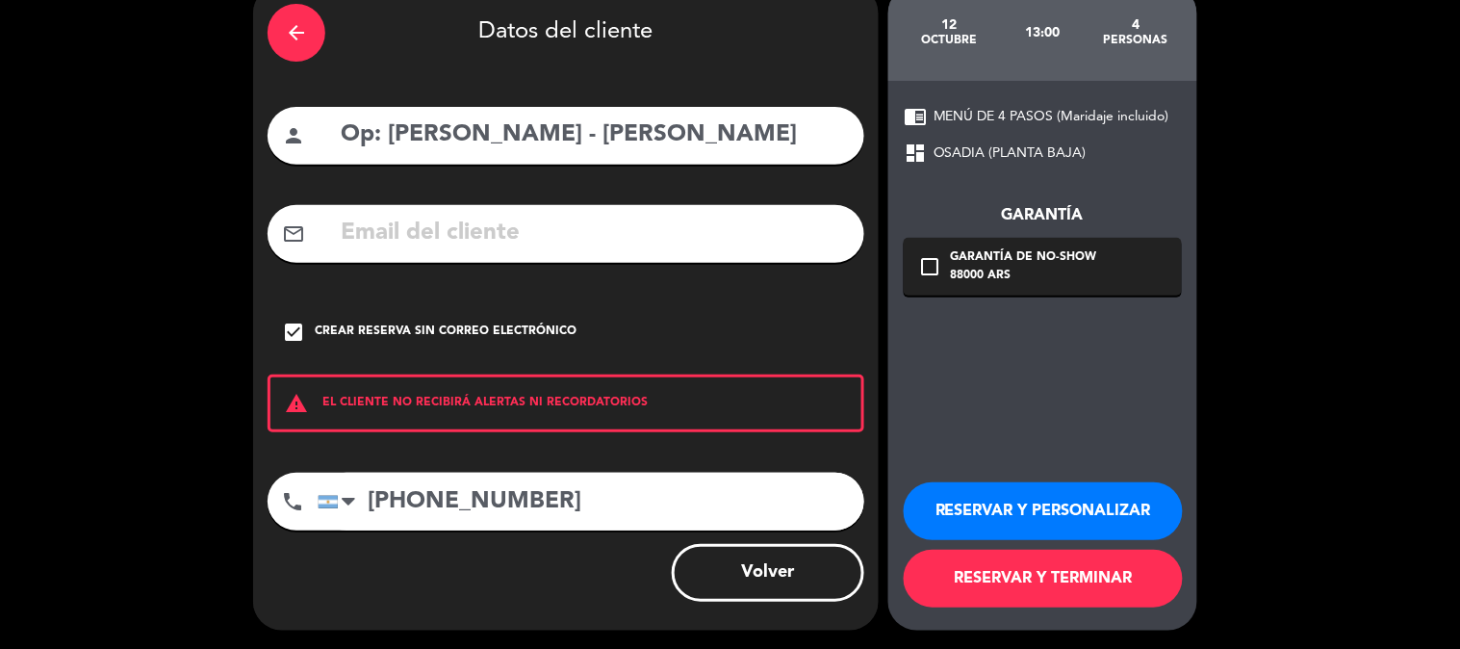
type input "[PHONE_NUMBER]"
click at [1124, 511] on button "RESERVAR Y PERSONALIZAR" at bounding box center [1042, 511] width 279 height 58
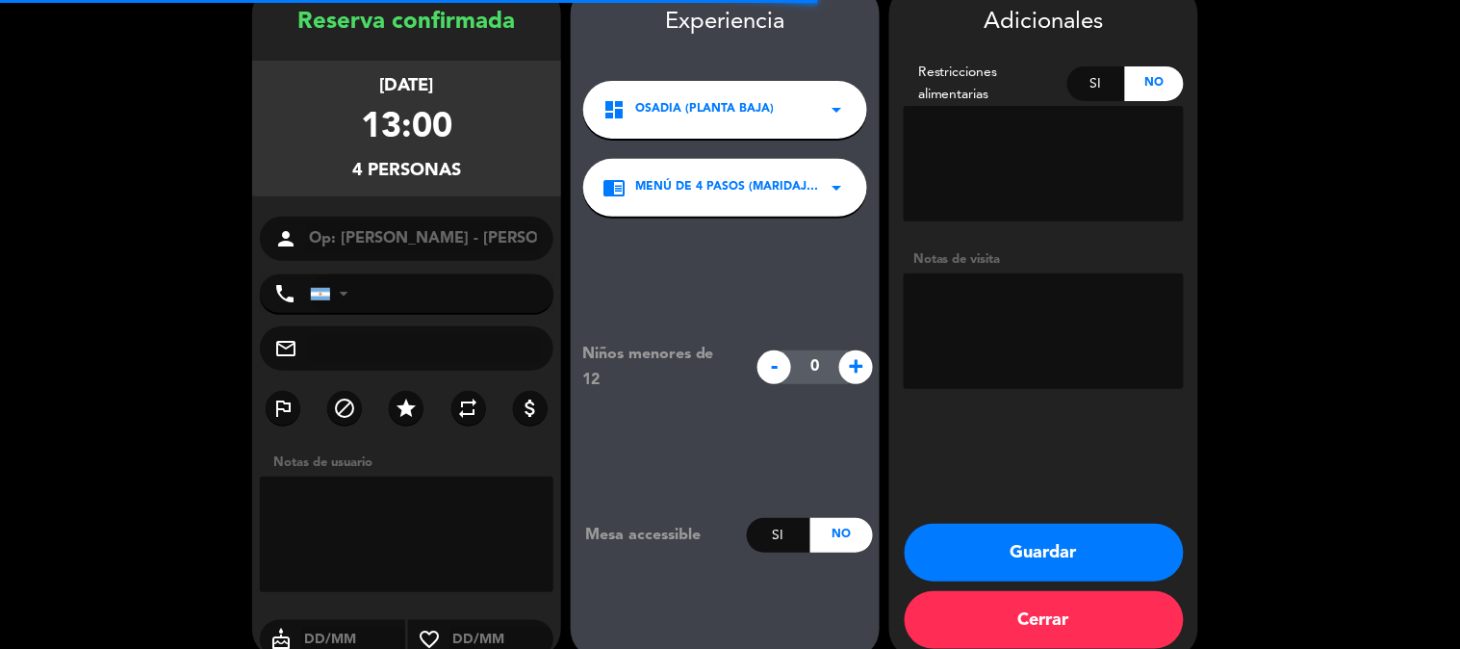
type input "[PHONE_NUMBER]"
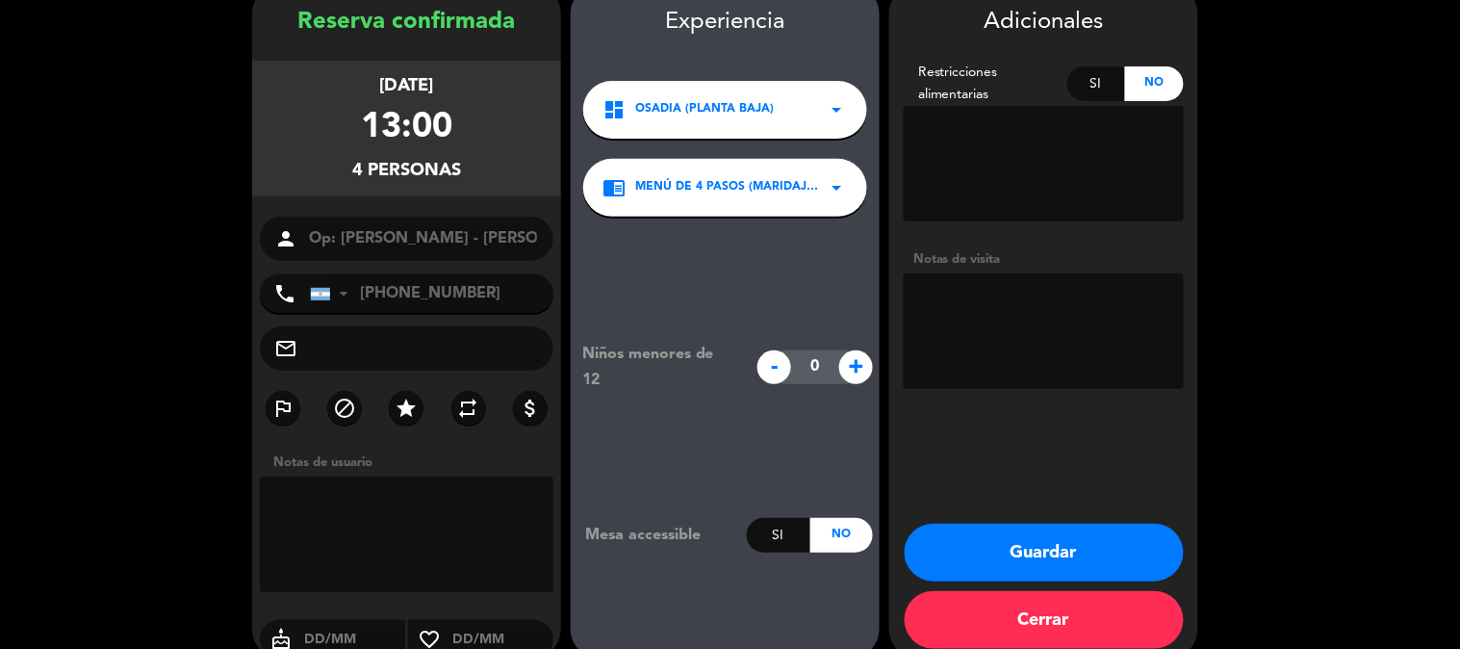
scroll to position [77, 0]
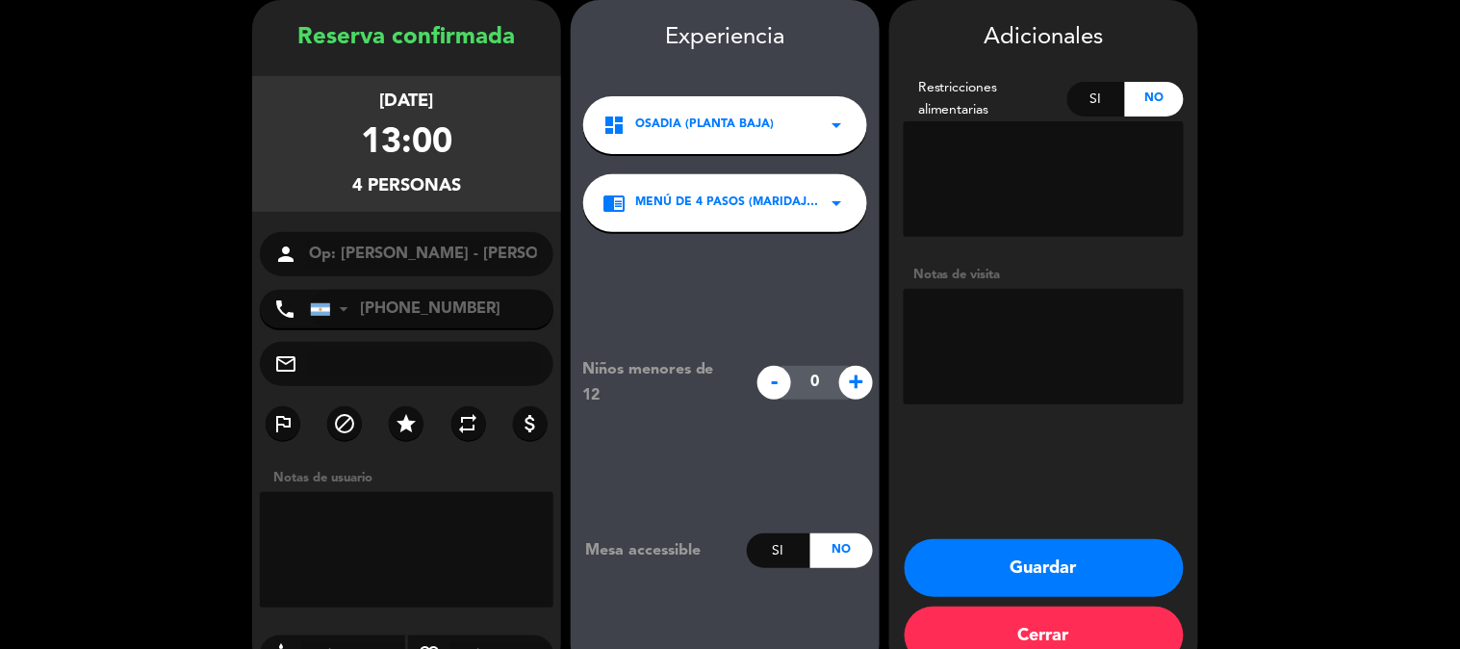
click at [1007, 190] on textarea at bounding box center [1043, 178] width 280 height 115
click at [1114, 109] on div "Si" at bounding box center [1096, 99] width 59 height 35
click at [988, 150] on textarea at bounding box center [1043, 178] width 280 height 115
paste textarea "2 vegetarianas y el niño intolerante a la lactosa"
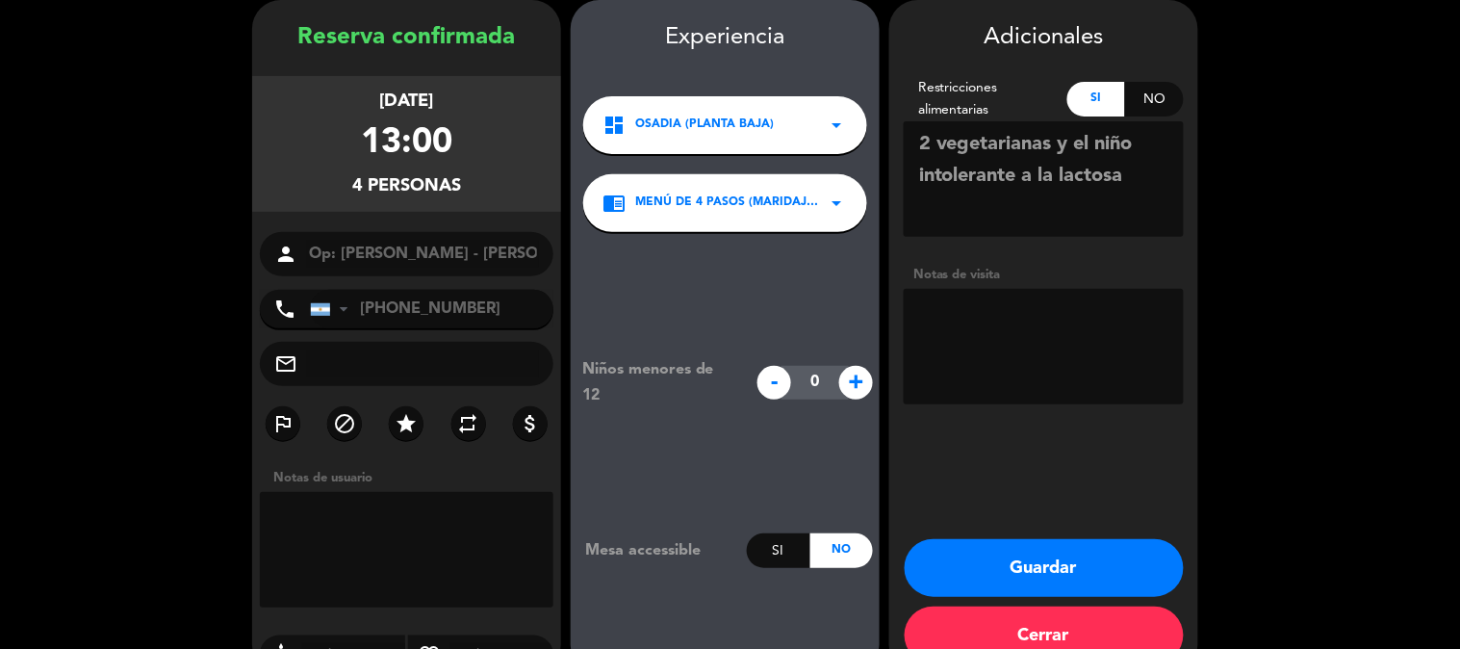
type textarea "2 vegetarianas y el niño intolerante a la lactosa"
click at [1028, 330] on textarea at bounding box center [1043, 346] width 280 height 115
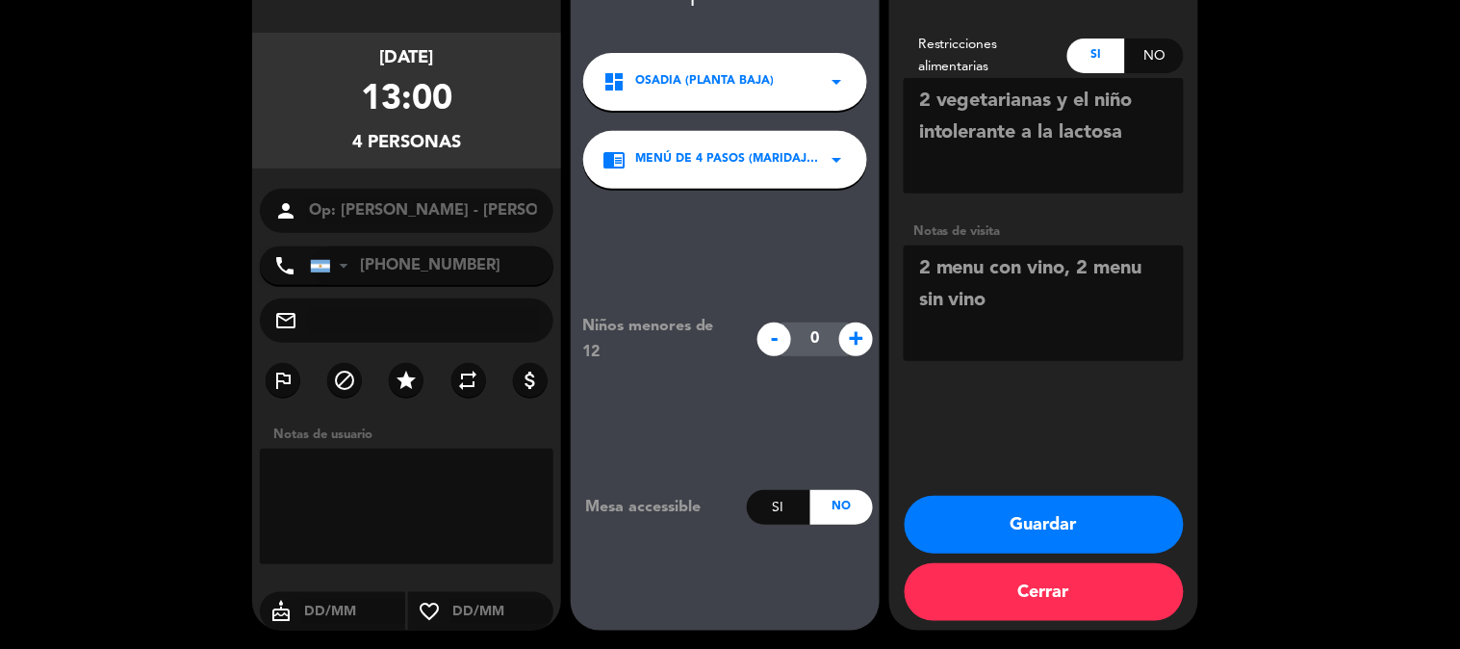
type textarea "2 menu con vino, 2 menu sin vino"
click at [1062, 514] on button "Guardar" at bounding box center [1043, 525] width 279 height 58
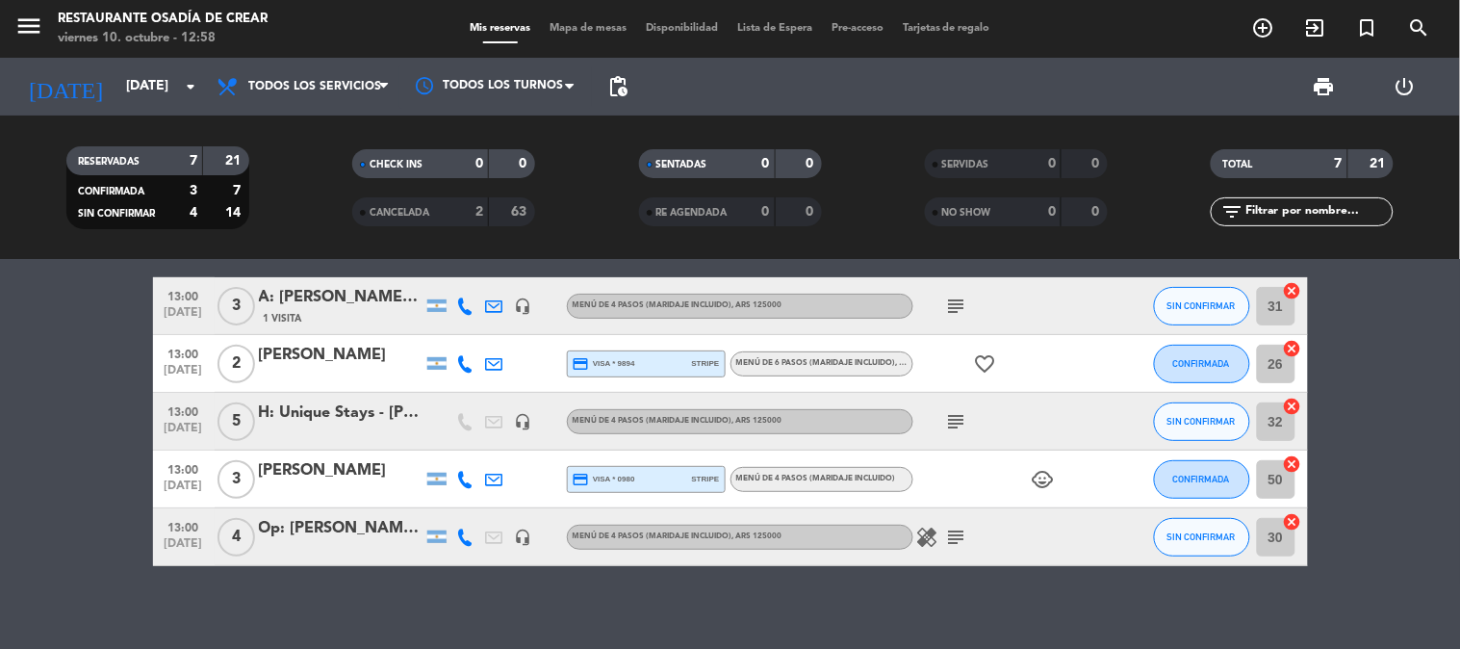
scroll to position [178, 0]
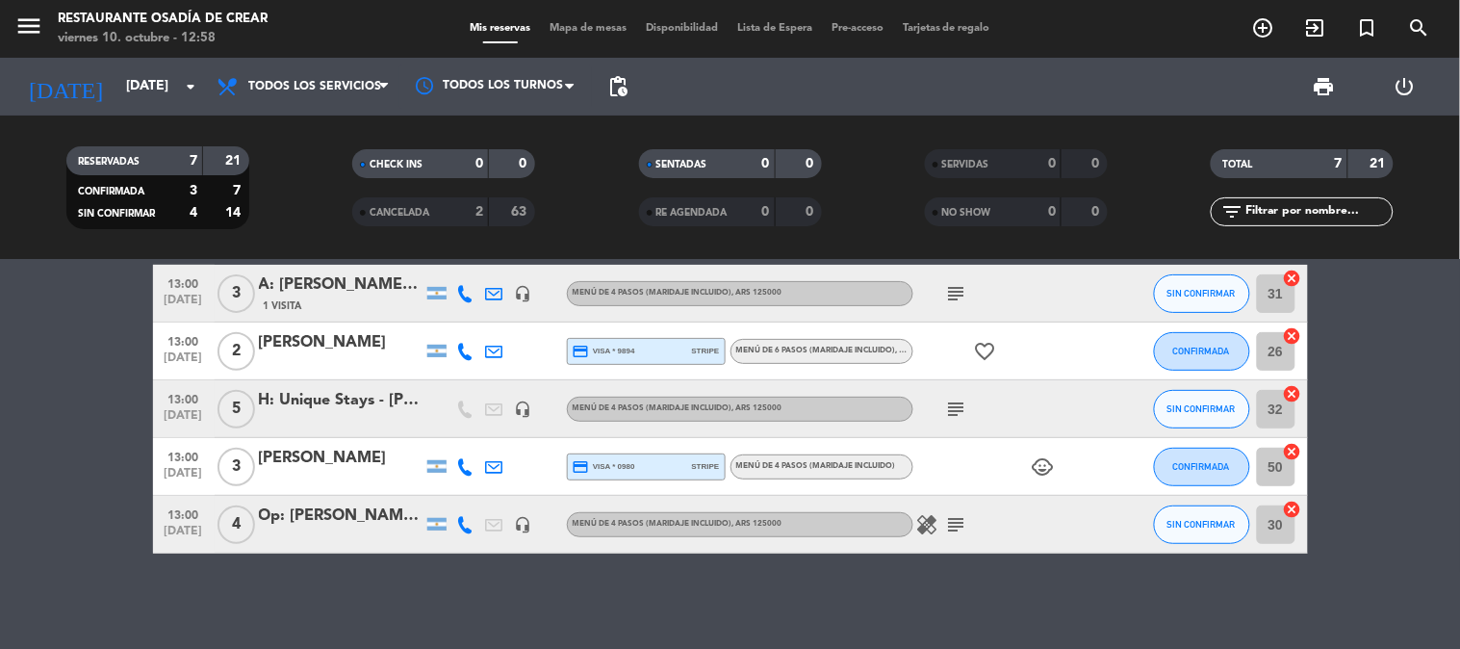
click at [284, 512] on div "Op: [PERSON_NAME] - [PERSON_NAME]" at bounding box center [341, 515] width 164 height 25
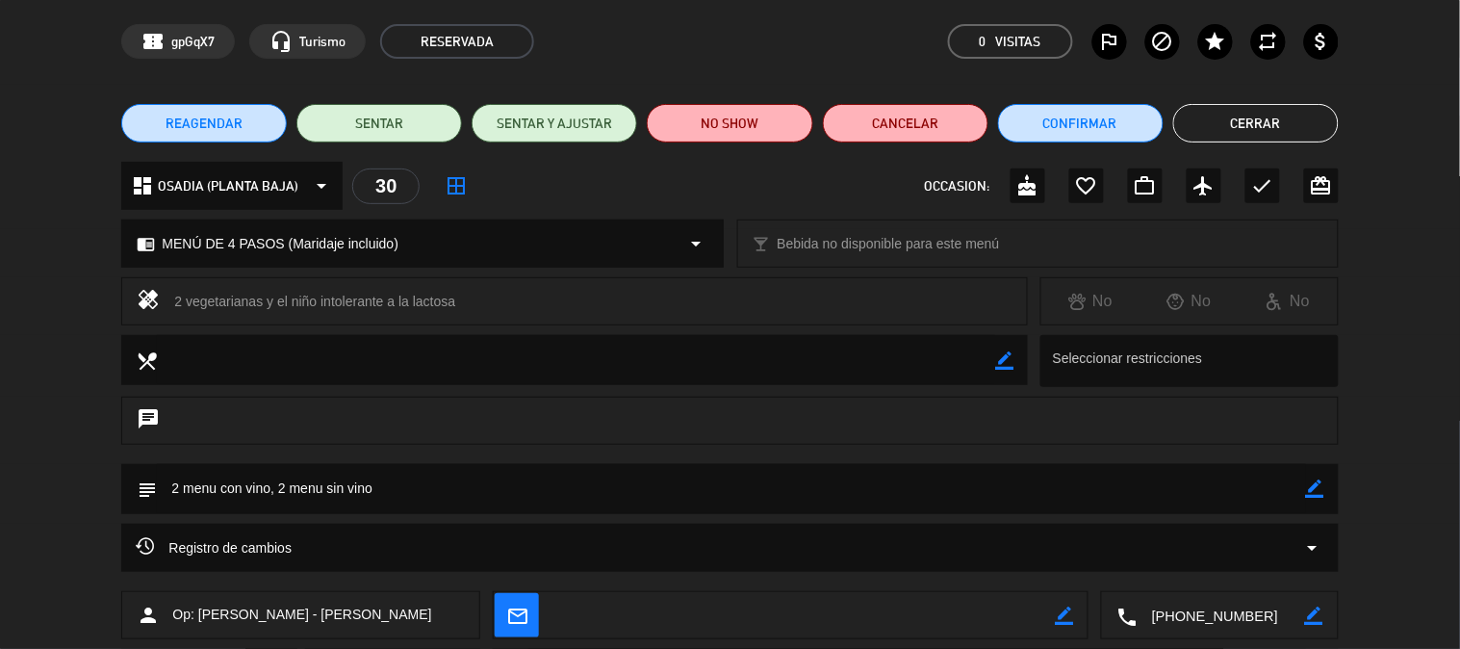
scroll to position [107, 0]
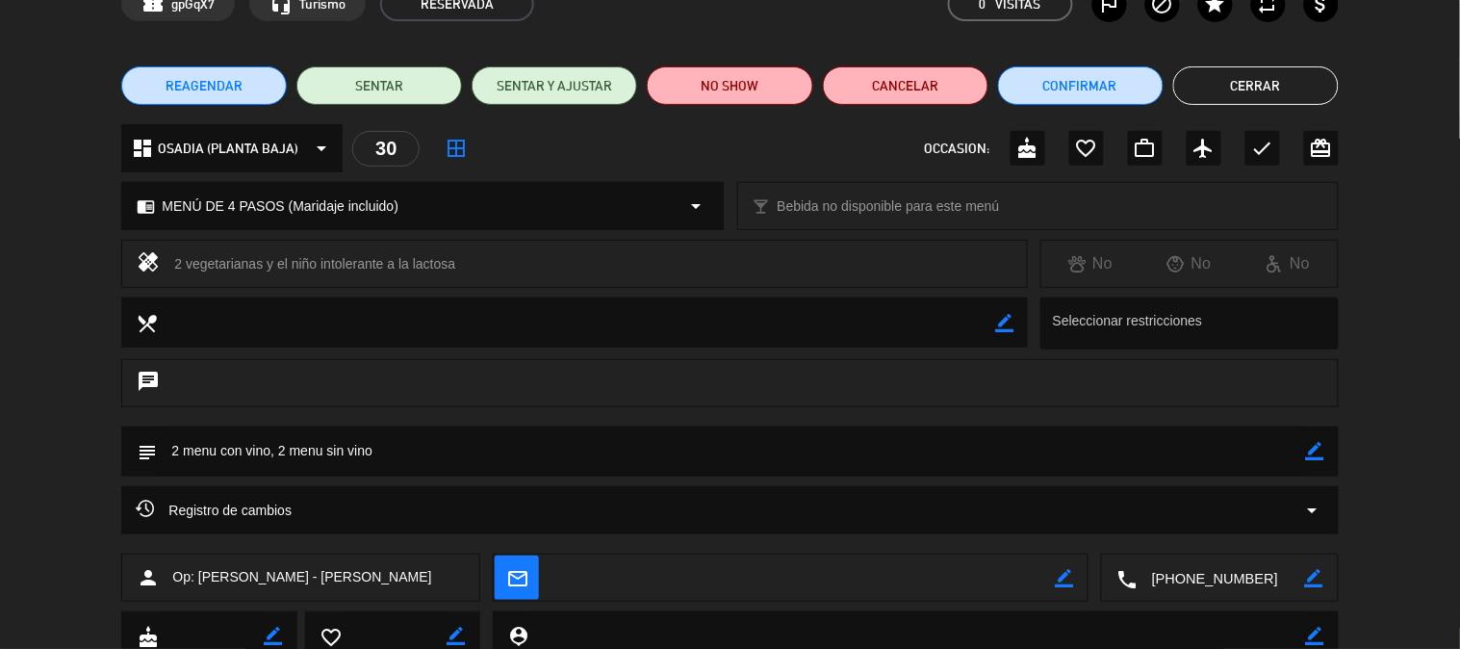
click at [1320, 460] on div "border_color" at bounding box center [1315, 451] width 18 height 50
click at [1320, 453] on icon "border_color" at bounding box center [1315, 451] width 18 height 18
click at [1030, 437] on textarea at bounding box center [731, 450] width 1148 height 49
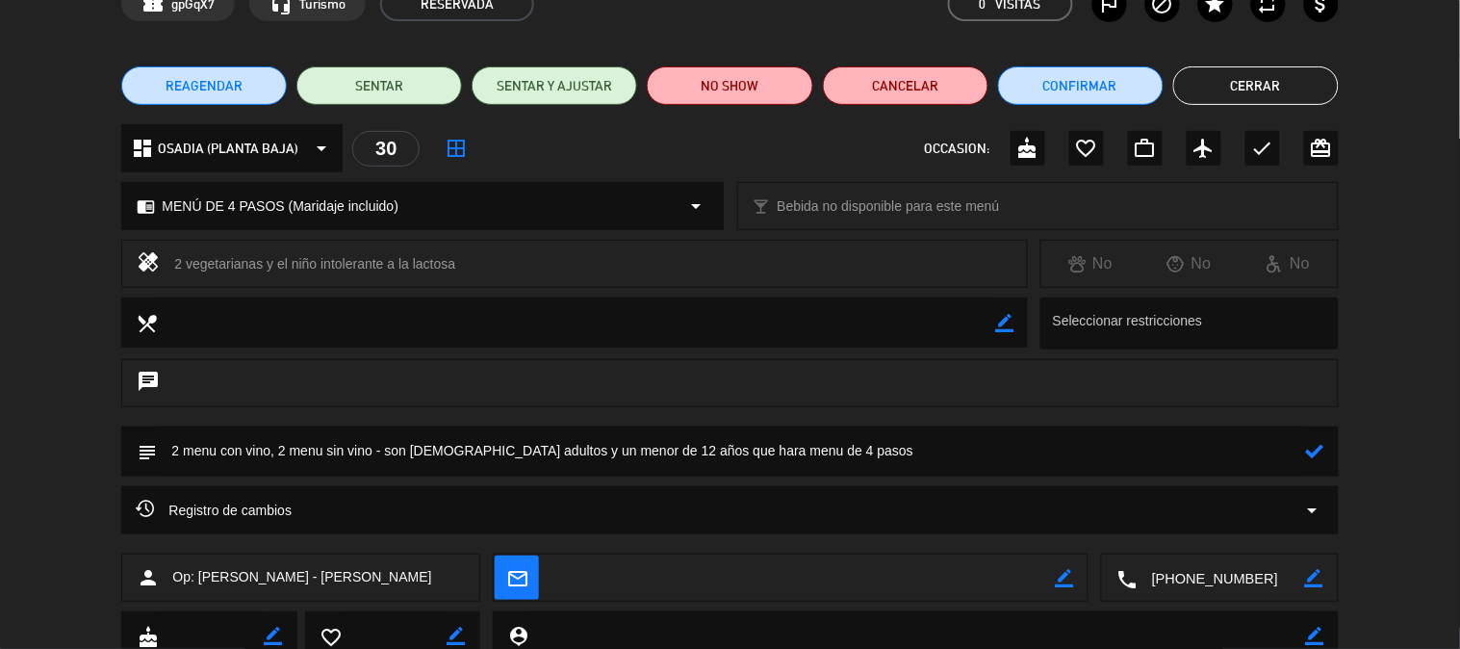
click at [1314, 456] on icon at bounding box center [1315, 451] width 18 height 18
click at [1314, 456] on icon "border_color" at bounding box center [1315, 451] width 18 height 18
type textarea "2 menu con vino, 2 menu sin vino - son [DEMOGRAPHIC_DATA] adultos y un menor de…"
click at [1319, 450] on icon at bounding box center [1315, 451] width 18 height 18
click at [1256, 72] on button "Cerrar" at bounding box center [1255, 85] width 165 height 38
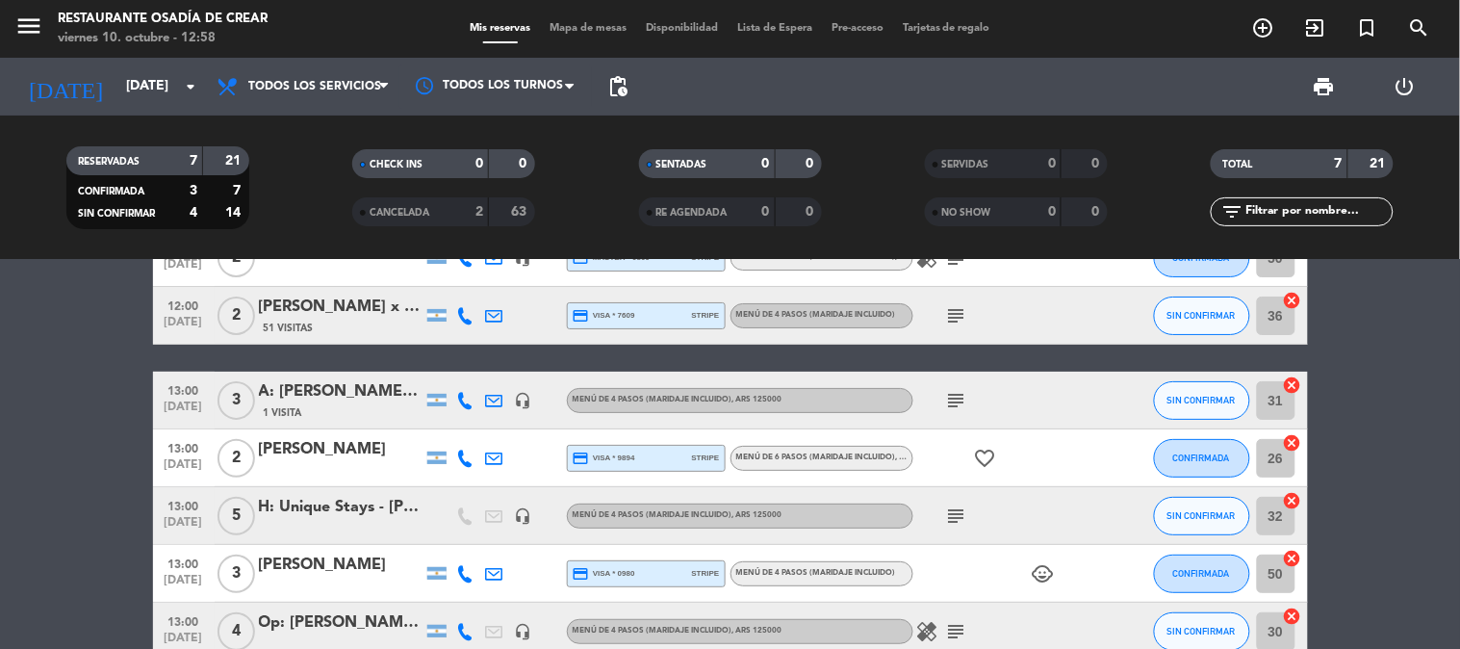
scroll to position [0, 0]
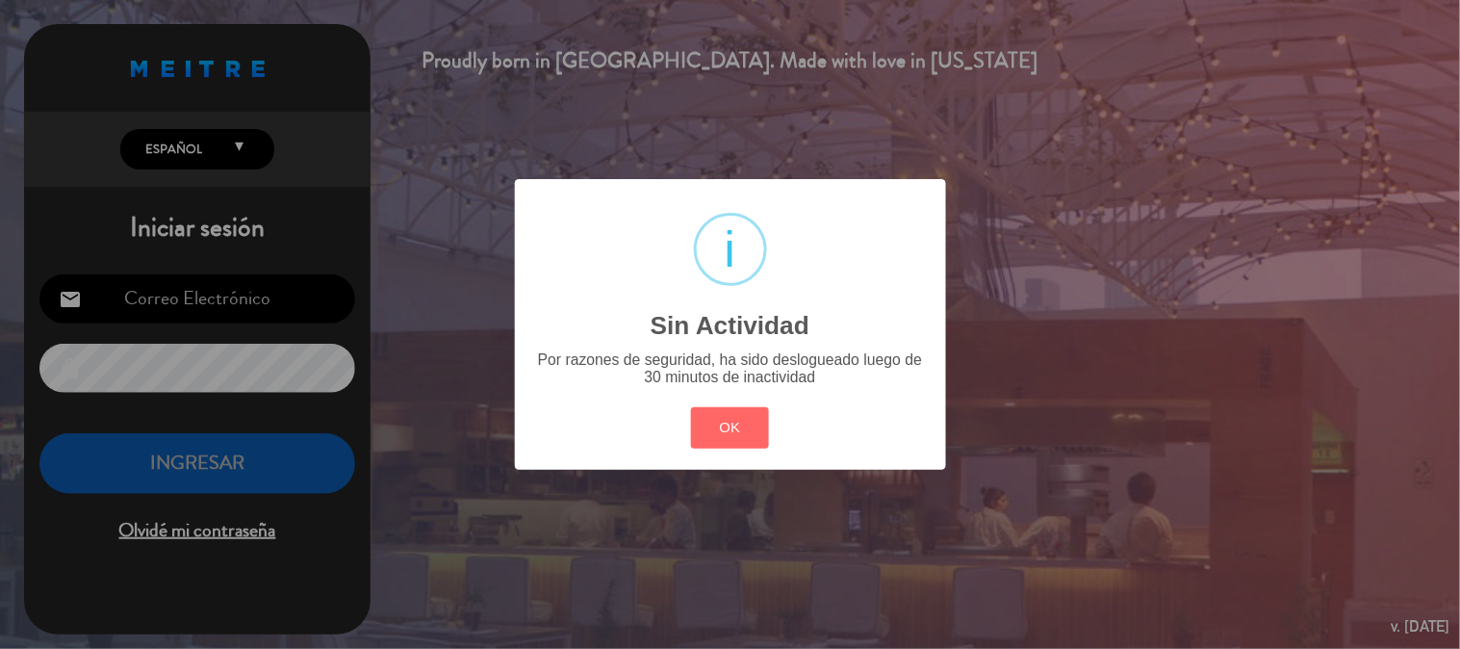
type input "[EMAIL_ADDRESS][DOMAIN_NAME]"
